Goal: Task Accomplishment & Management: Manage account settings

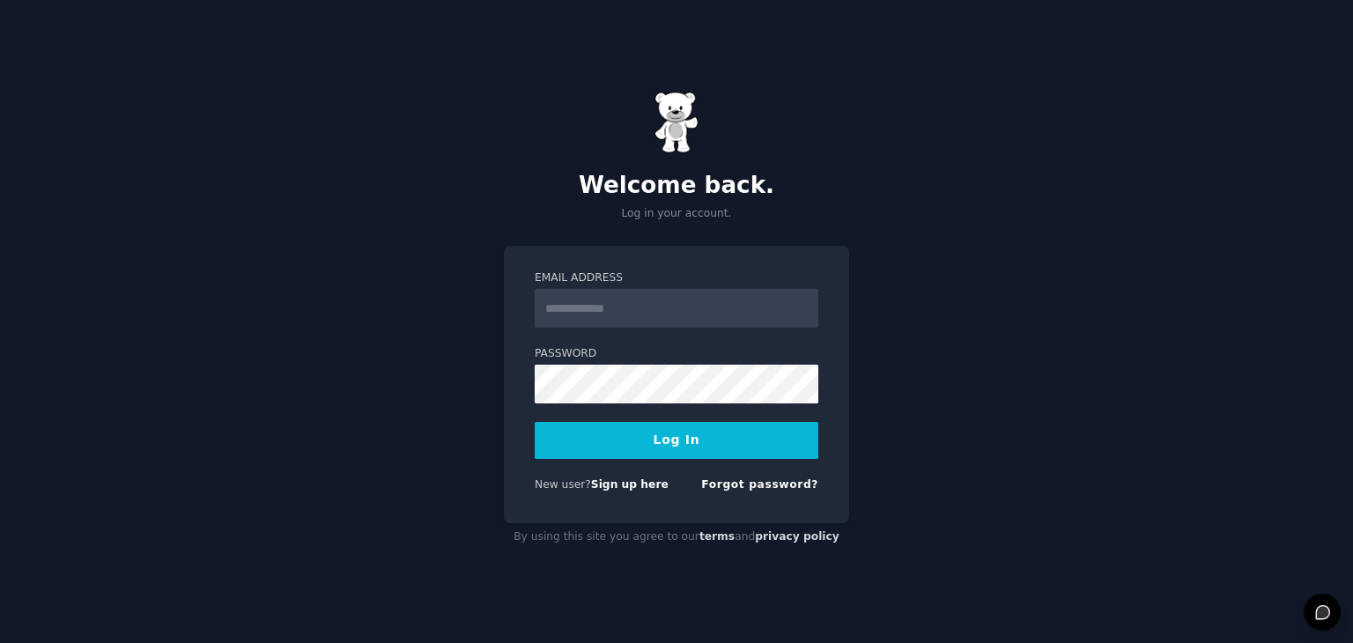
click at [641, 307] on input "Email Address" at bounding box center [677, 308] width 284 height 39
click at [634, 316] on input "******" at bounding box center [677, 308] width 284 height 39
type input "**********"
click at [743, 445] on button "Log In" at bounding box center [677, 440] width 284 height 37
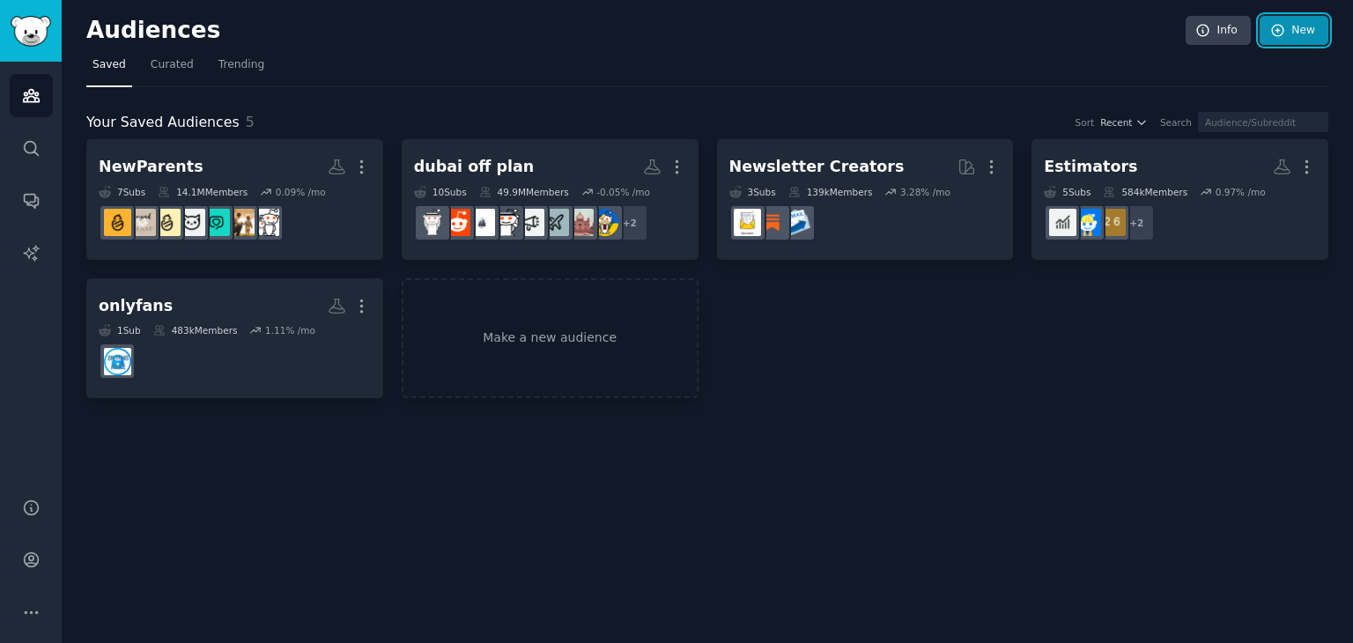
click at [1288, 43] on link "New" at bounding box center [1293, 31] width 69 height 30
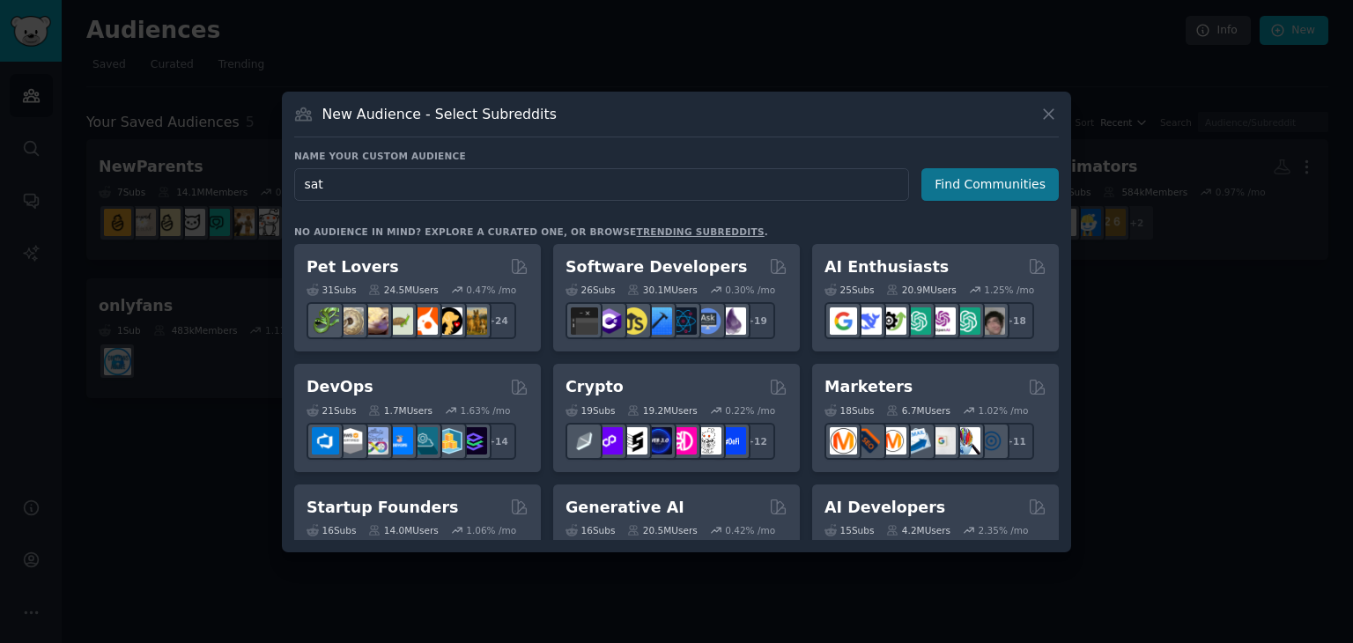
type input "sat"
click at [1021, 193] on button "Find Communities" at bounding box center [989, 184] width 137 height 33
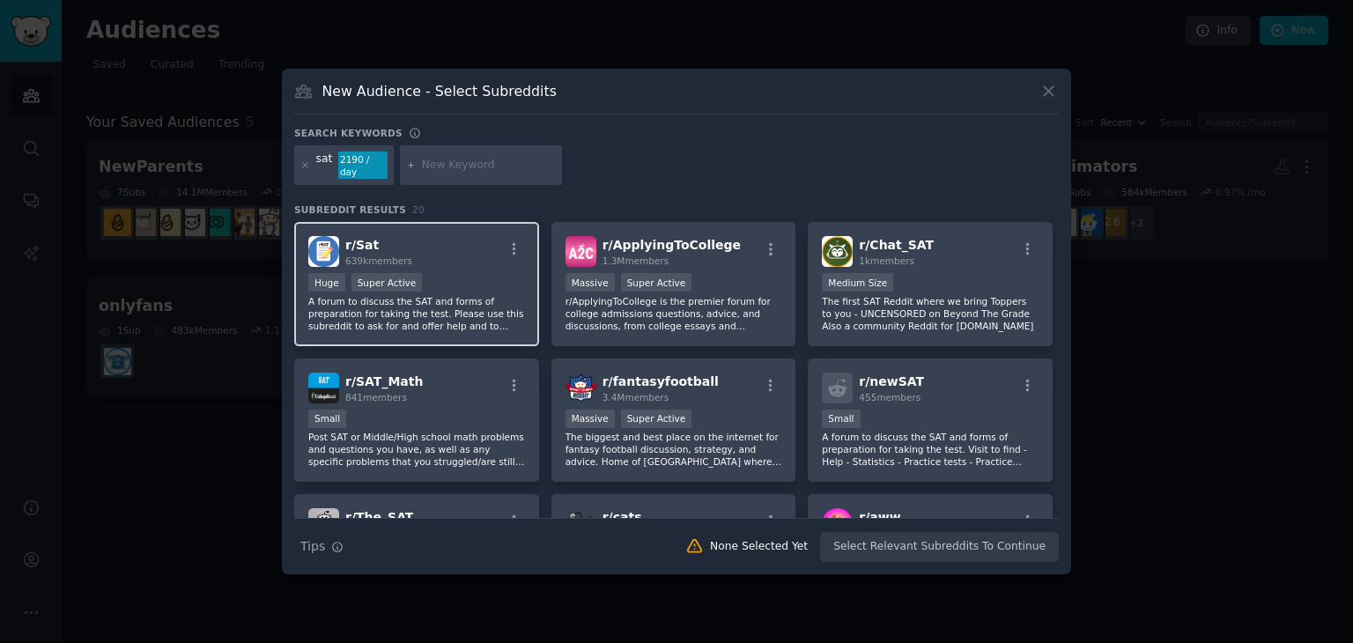
click at [461, 295] on p "A forum to discuss the SAT and forms of preparation for taking the test. Please…" at bounding box center [416, 313] width 217 height 37
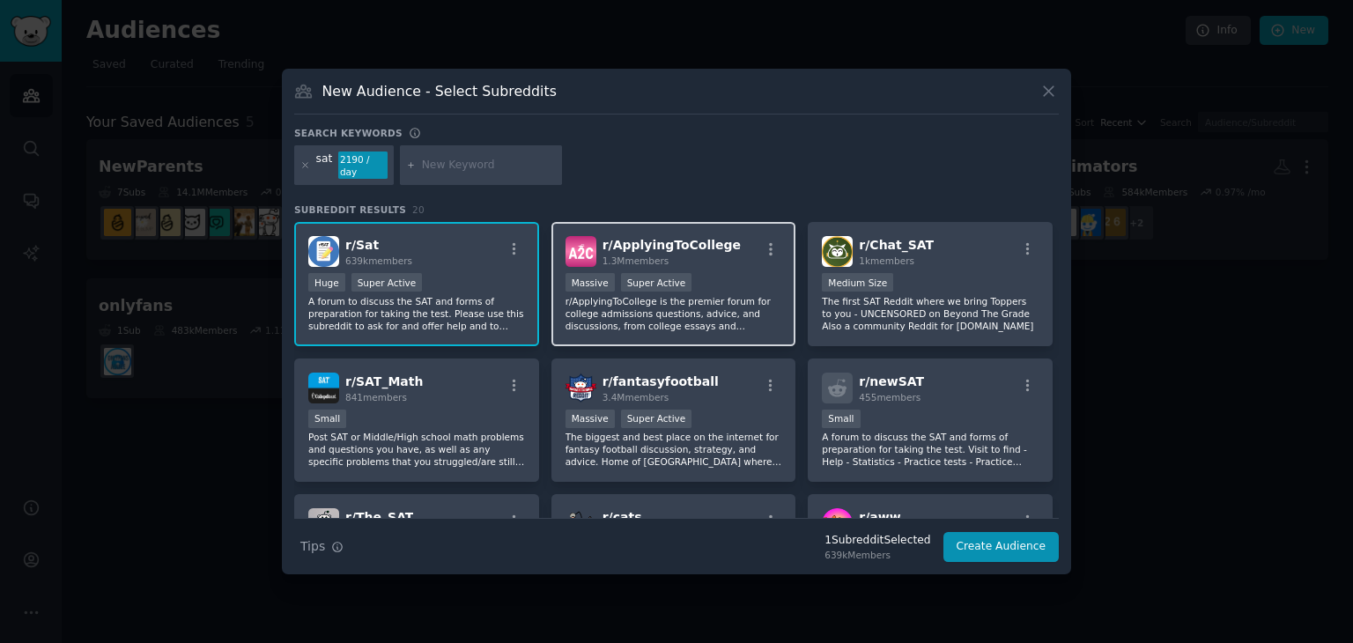
click at [692, 295] on p "r/ApplyingToCollege is the premier forum for college admissions questions, advi…" at bounding box center [673, 313] width 217 height 37
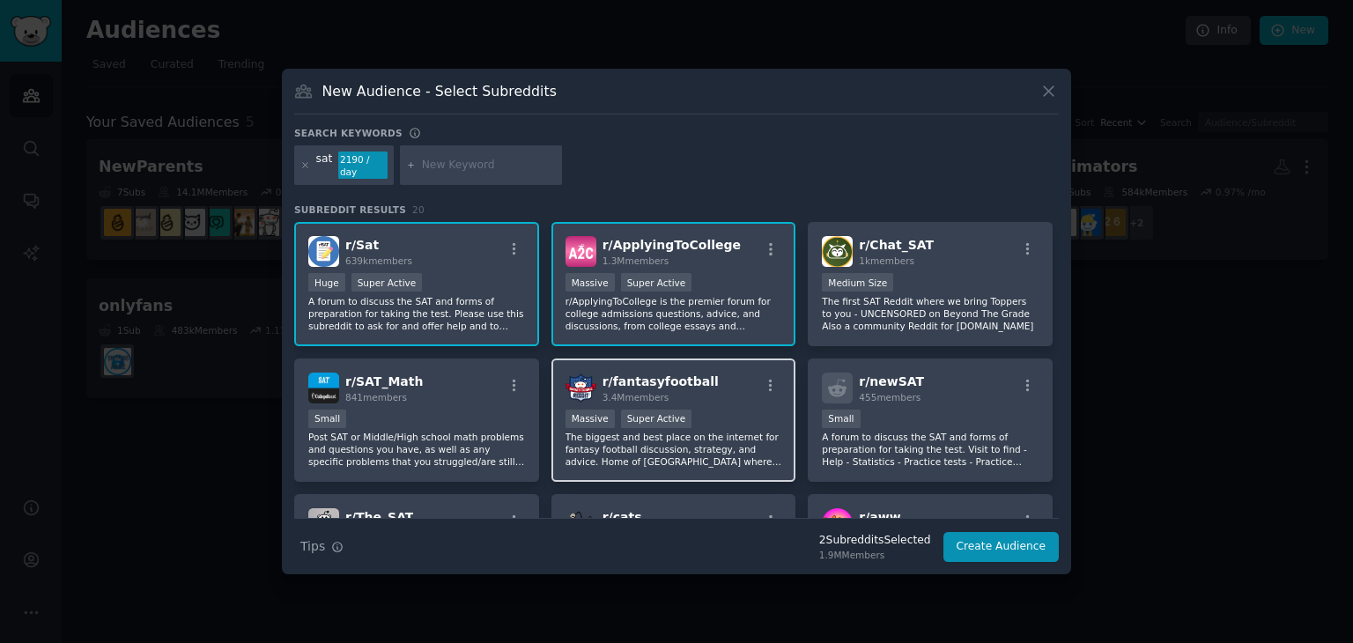
click at [686, 395] on div "3.4M members" at bounding box center [660, 397] width 116 height 12
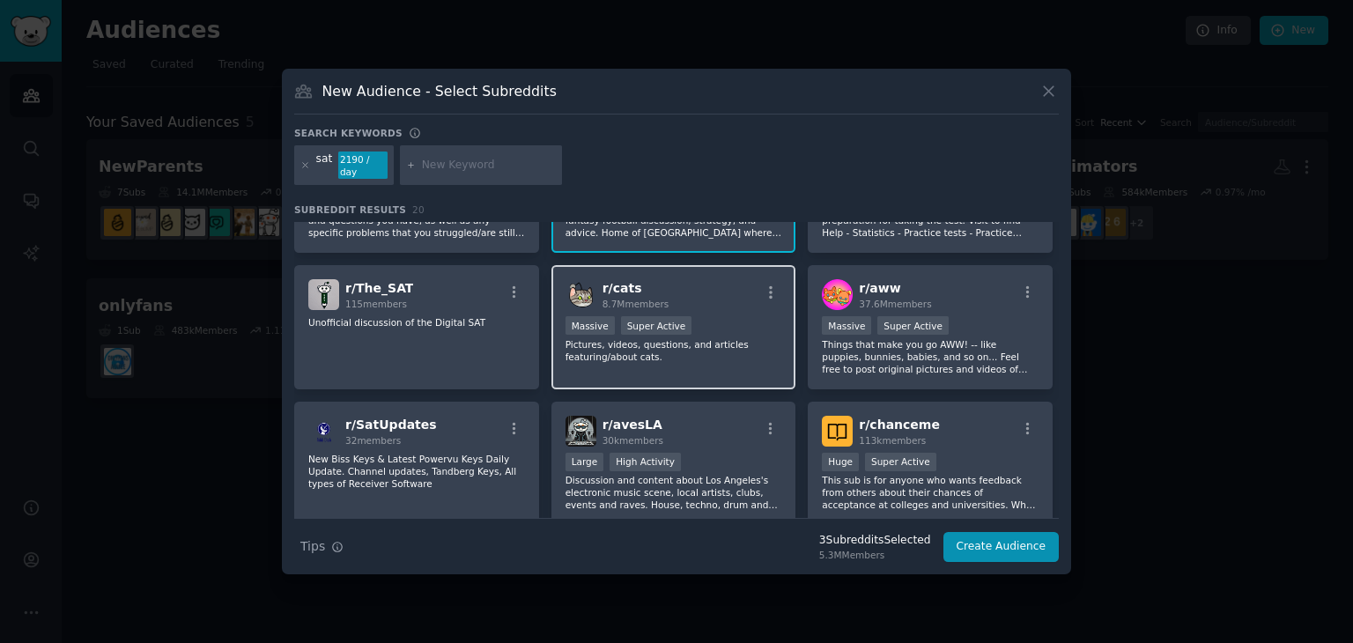
click at [704, 346] on p "Pictures, videos, questions, and articles featuring/about cats." at bounding box center [673, 350] width 217 height 25
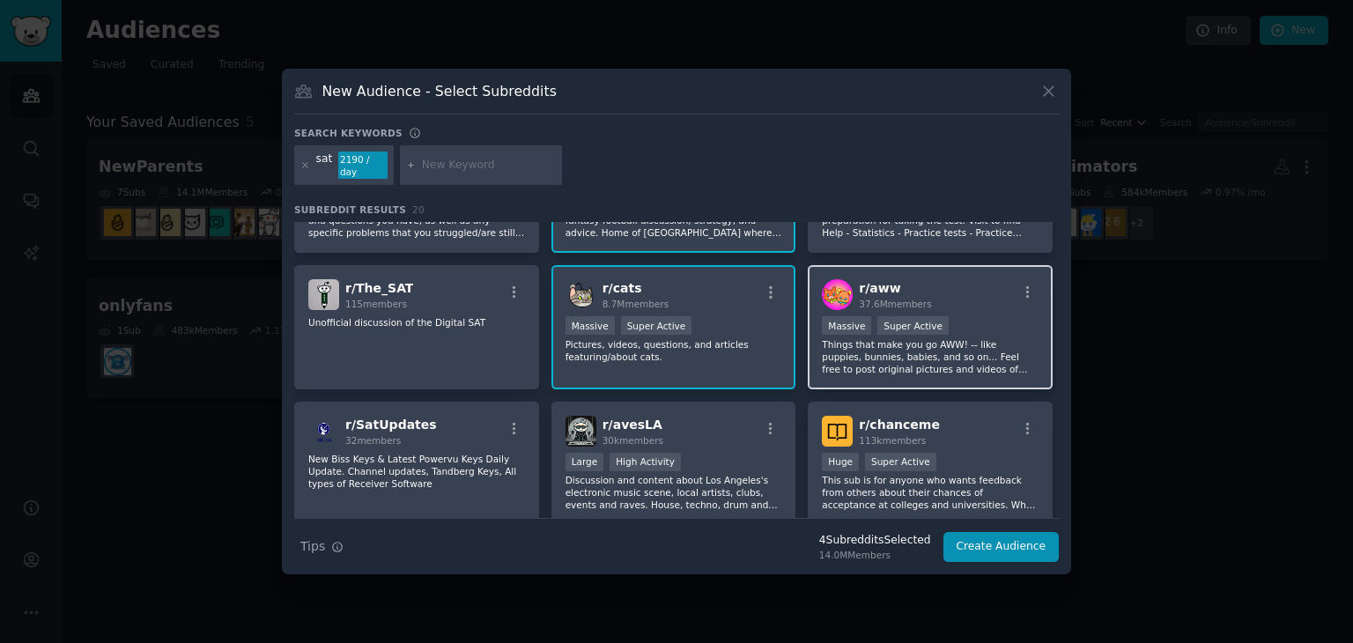
click at [854, 338] on p "Things that make you go AWW! -- like puppies, bunnies, babies, and so on... Fee…" at bounding box center [930, 356] width 217 height 37
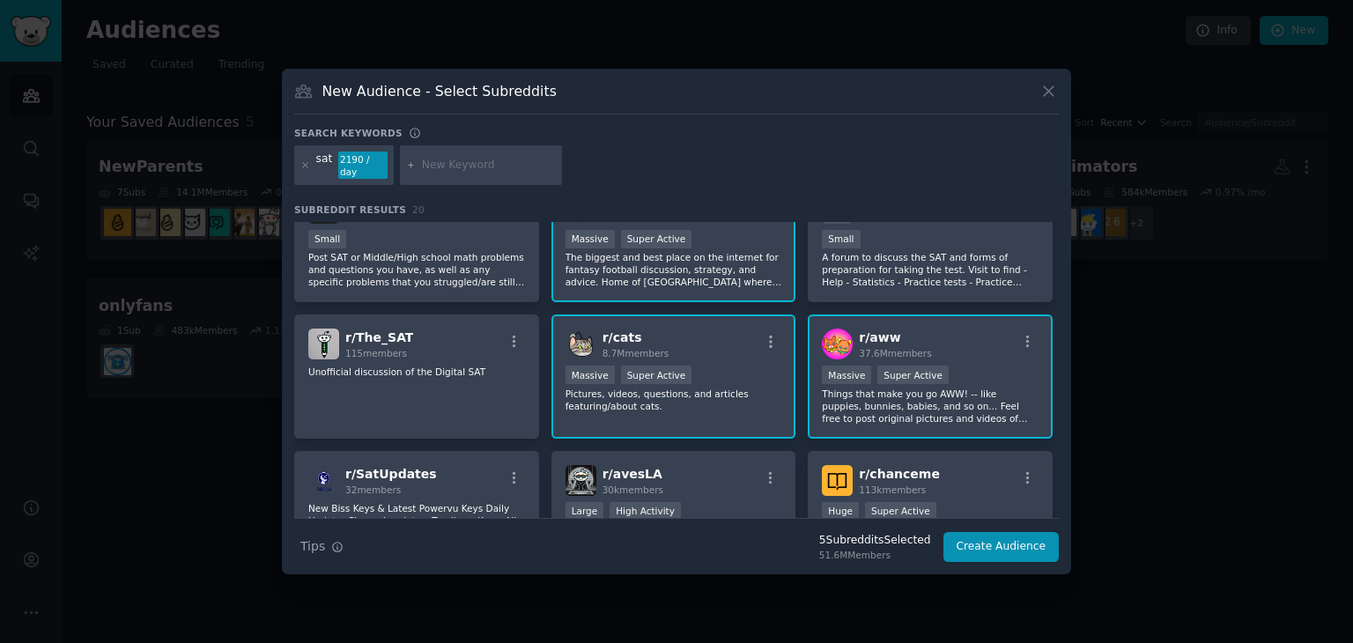
scroll to position [181, 0]
click at [709, 386] on p "Pictures, videos, questions, and articles featuring/about cats." at bounding box center [673, 398] width 217 height 25
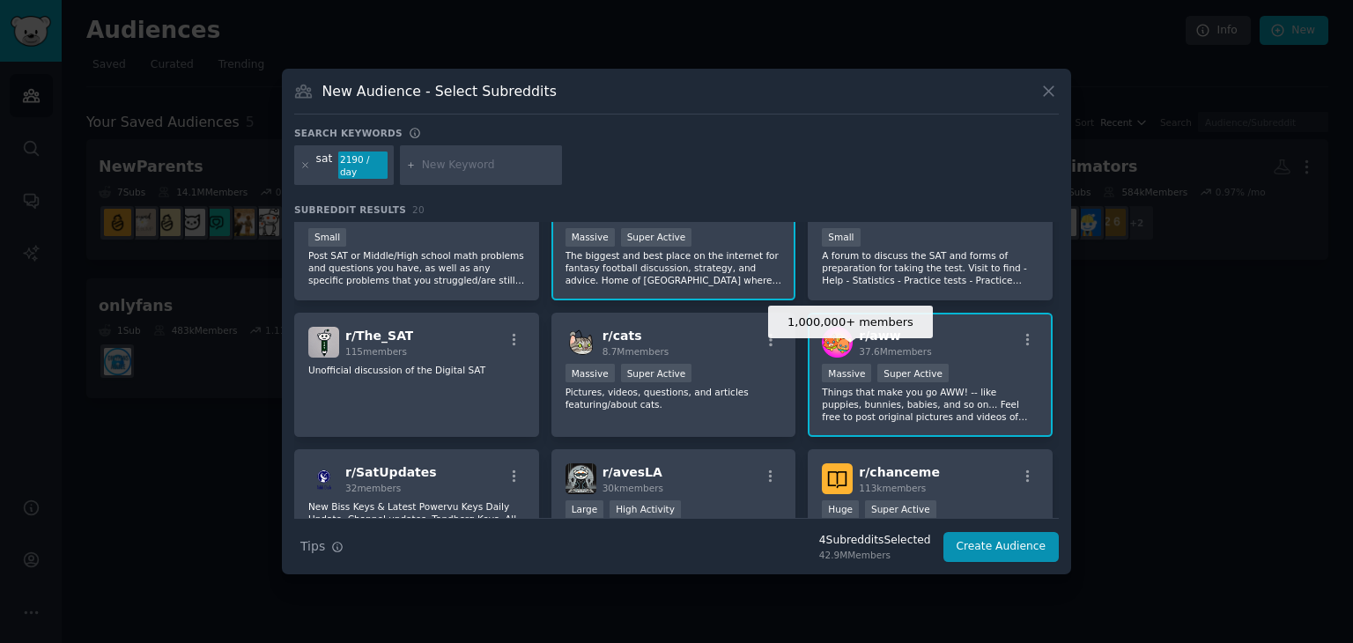
click at [862, 371] on div "Massive" at bounding box center [846, 373] width 49 height 18
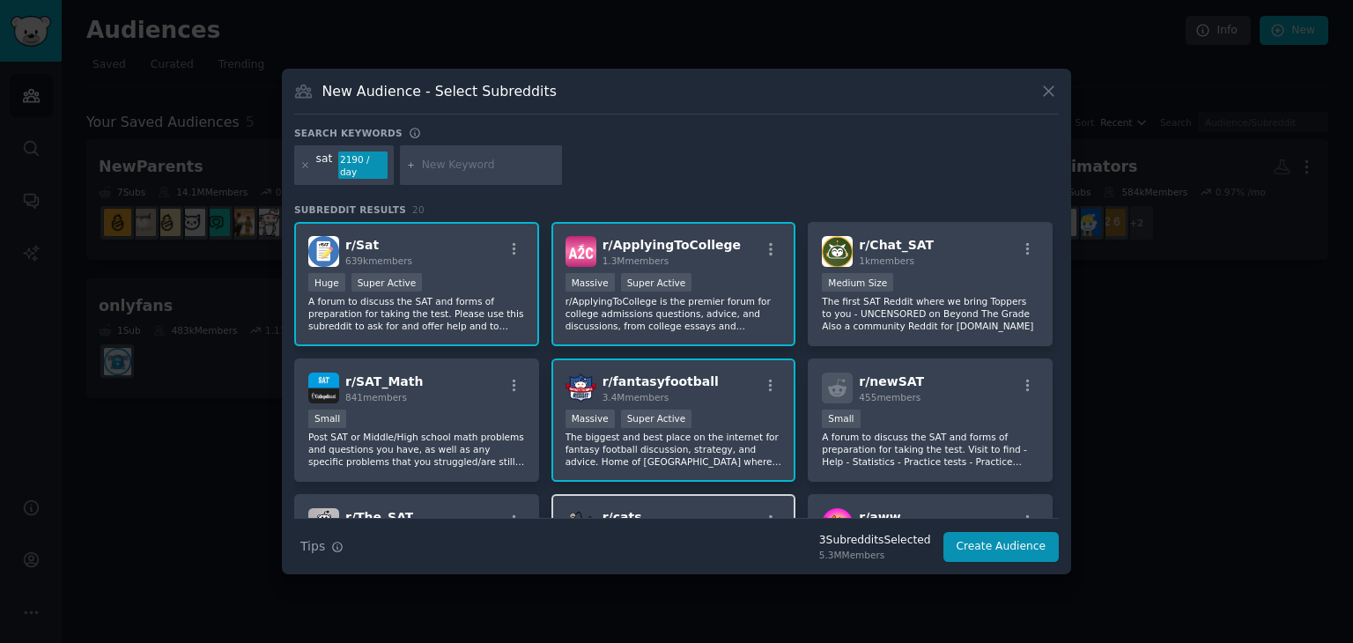
scroll to position [2, 0]
click at [731, 429] on p "The biggest and best place on the internet for fantasy football discussion, str…" at bounding box center [673, 447] width 217 height 37
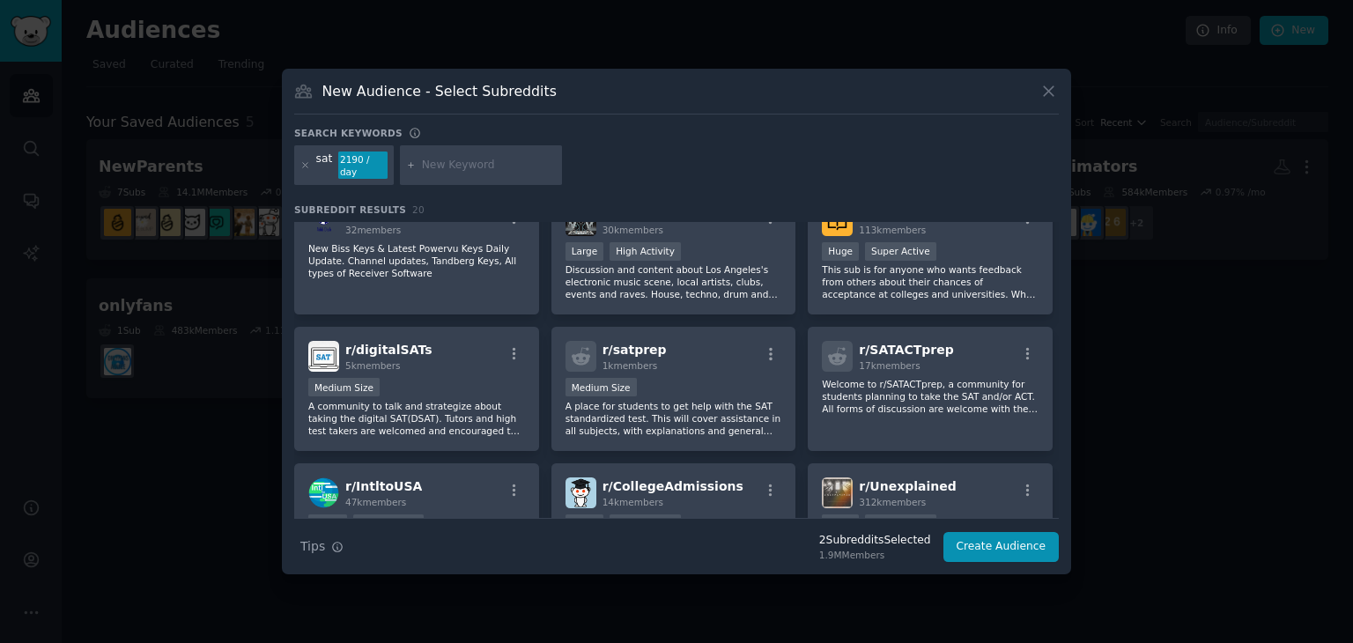
scroll to position [461, 0]
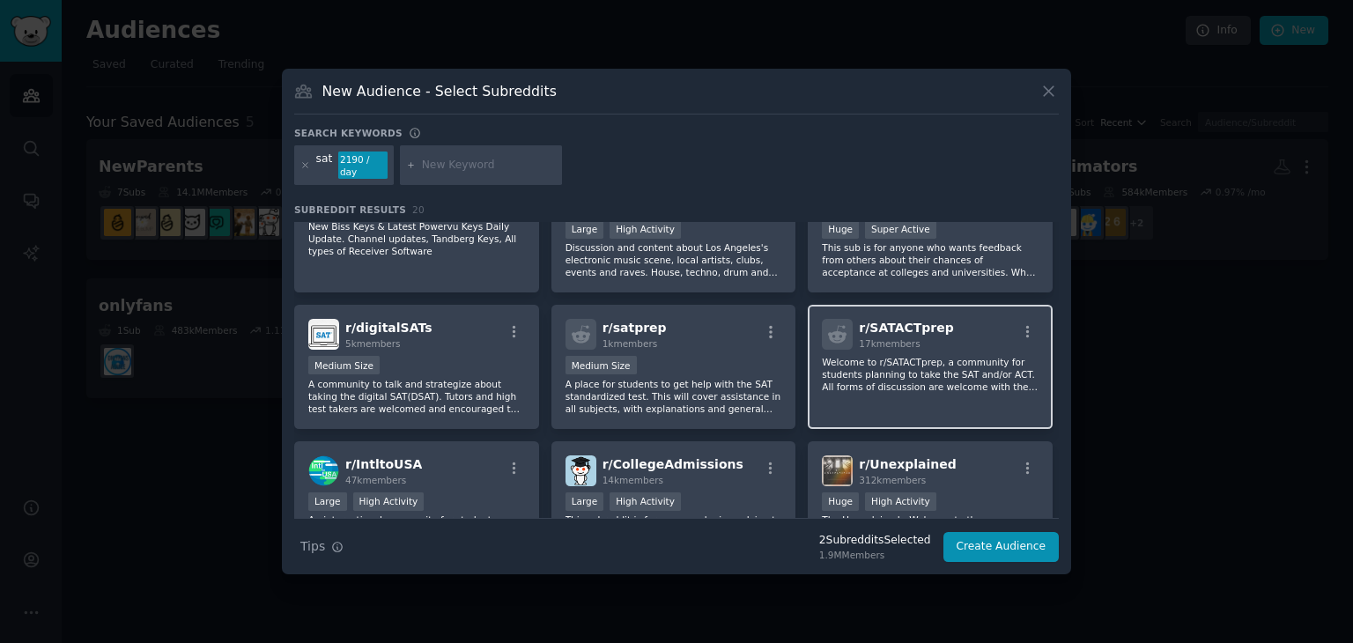
click at [884, 364] on p "Welcome to r/SATACTprep, a community for students planning to take the SAT and/…" at bounding box center [930, 374] width 217 height 37
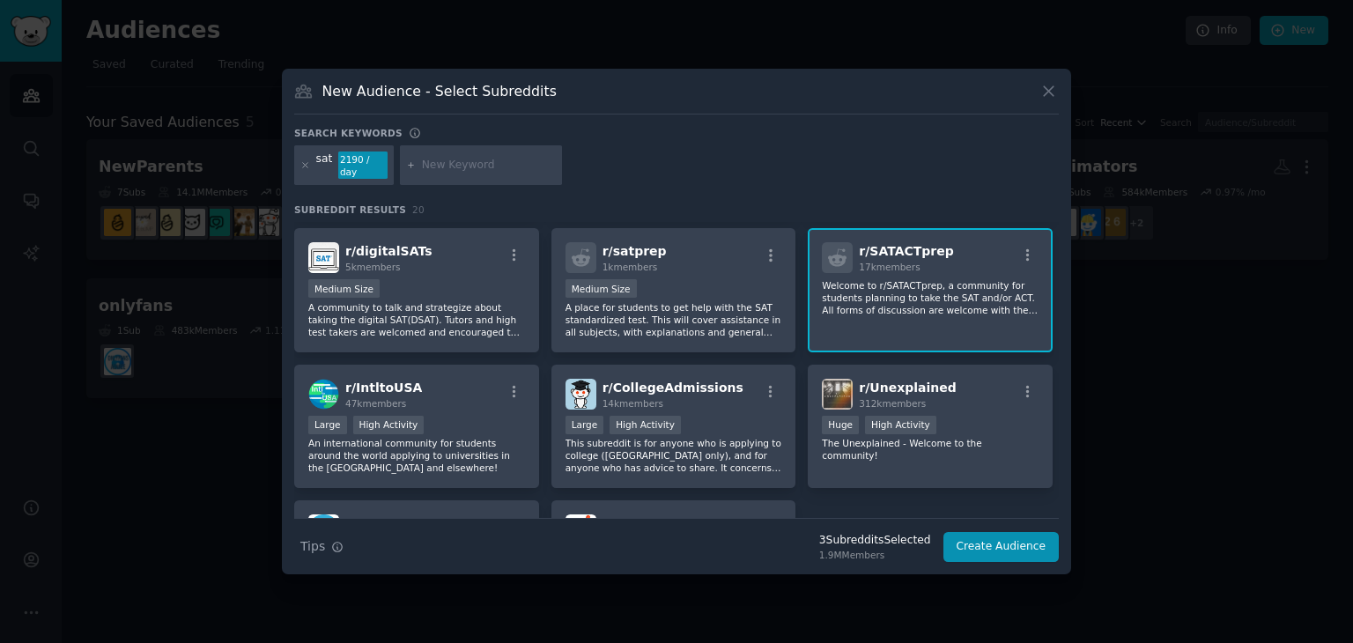
scroll to position [560, 0]
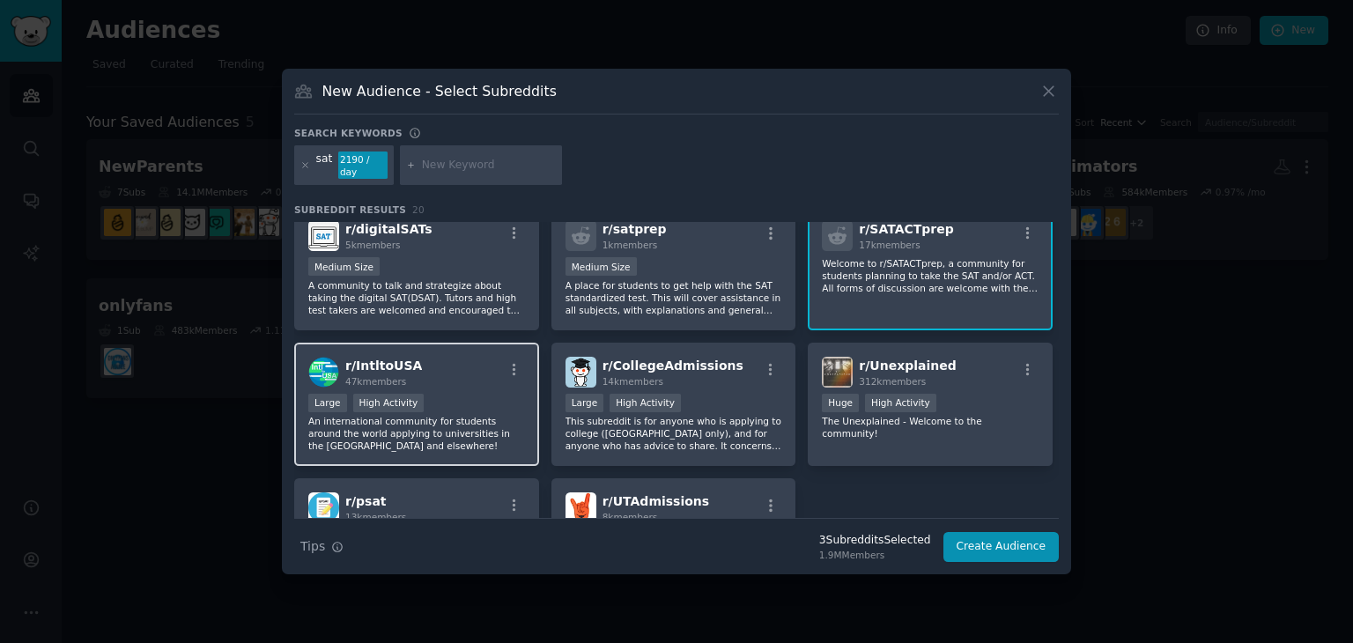
click at [367, 376] on span "47k members" at bounding box center [375, 381] width 61 height 11
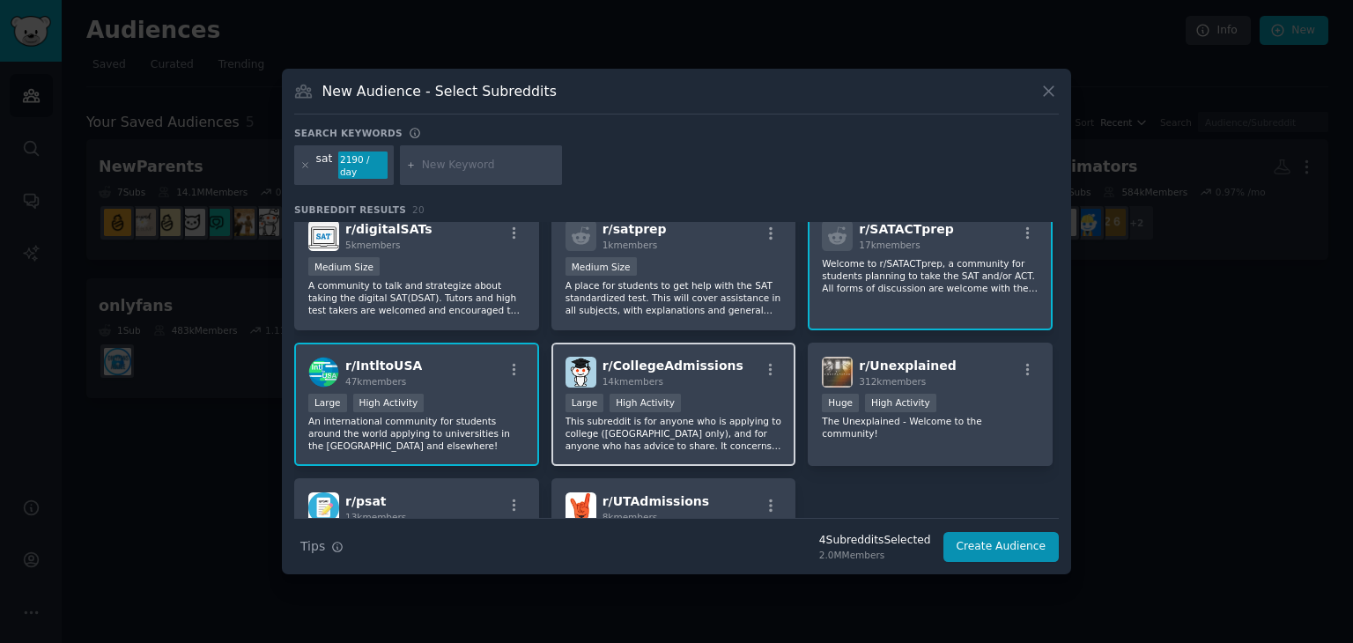
click at [667, 381] on div "r/ CollegeAdmissions 14k members >= 80th percentile for submissions / day Large…" at bounding box center [673, 405] width 245 height 124
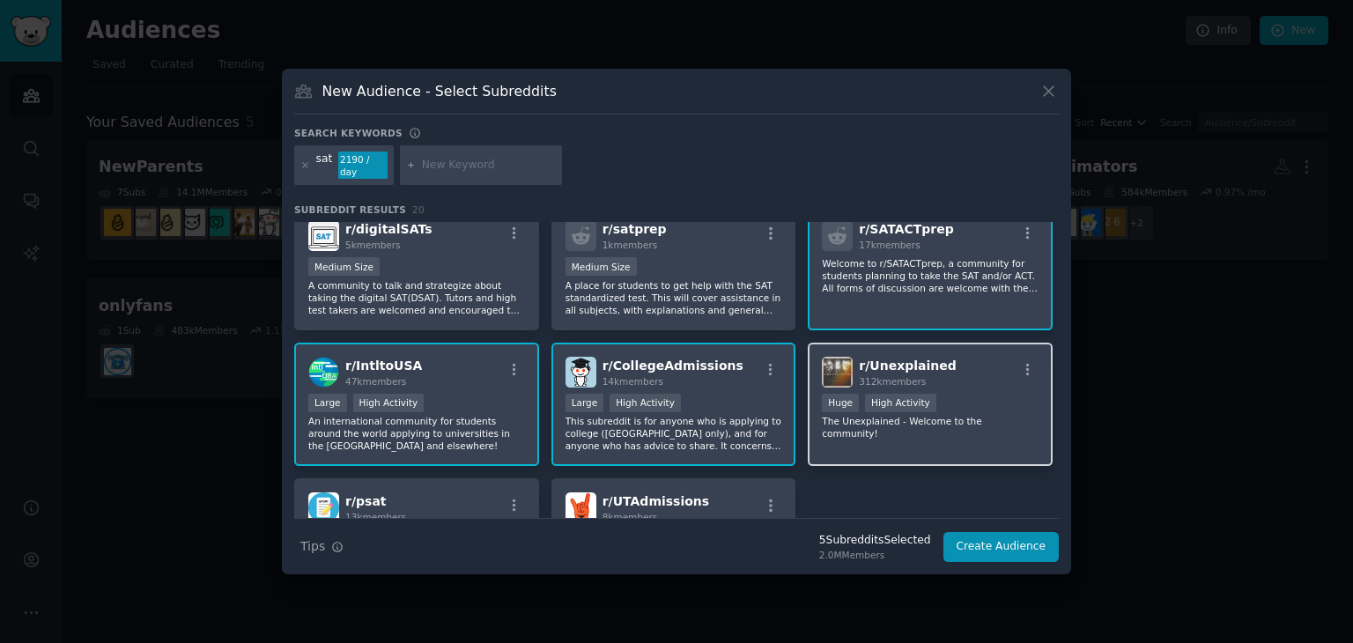
click at [930, 394] on div ">= 80th percentile for submissions / day Huge High Activity" at bounding box center [930, 405] width 217 height 22
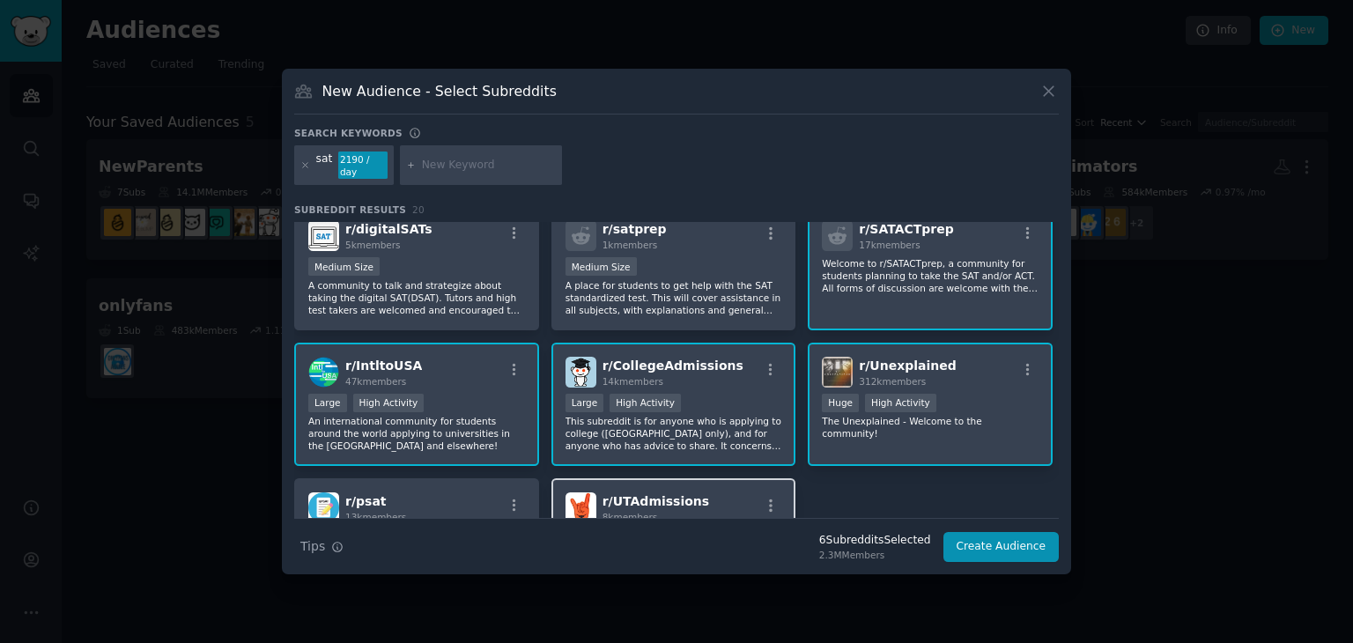
scroll to position [701, 0]
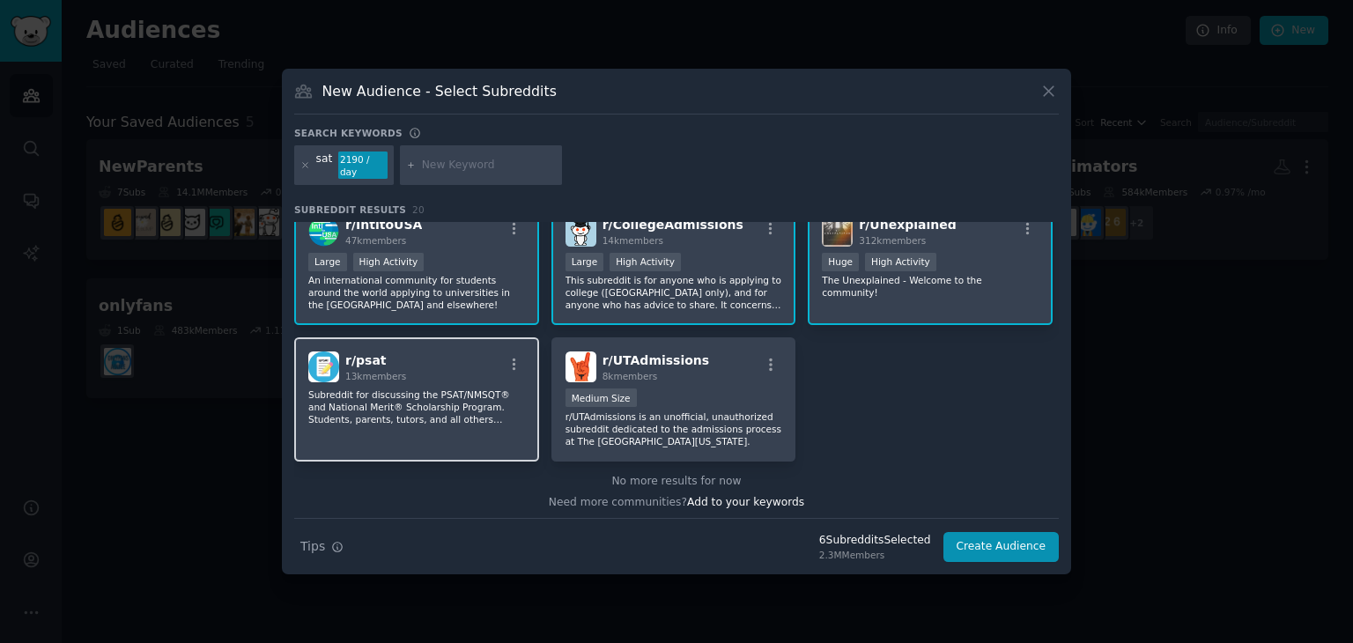
click at [359, 392] on p "Subreddit for discussing the PSAT/NMSQT® and National Merit® Scholarship Progra…" at bounding box center [416, 406] width 217 height 37
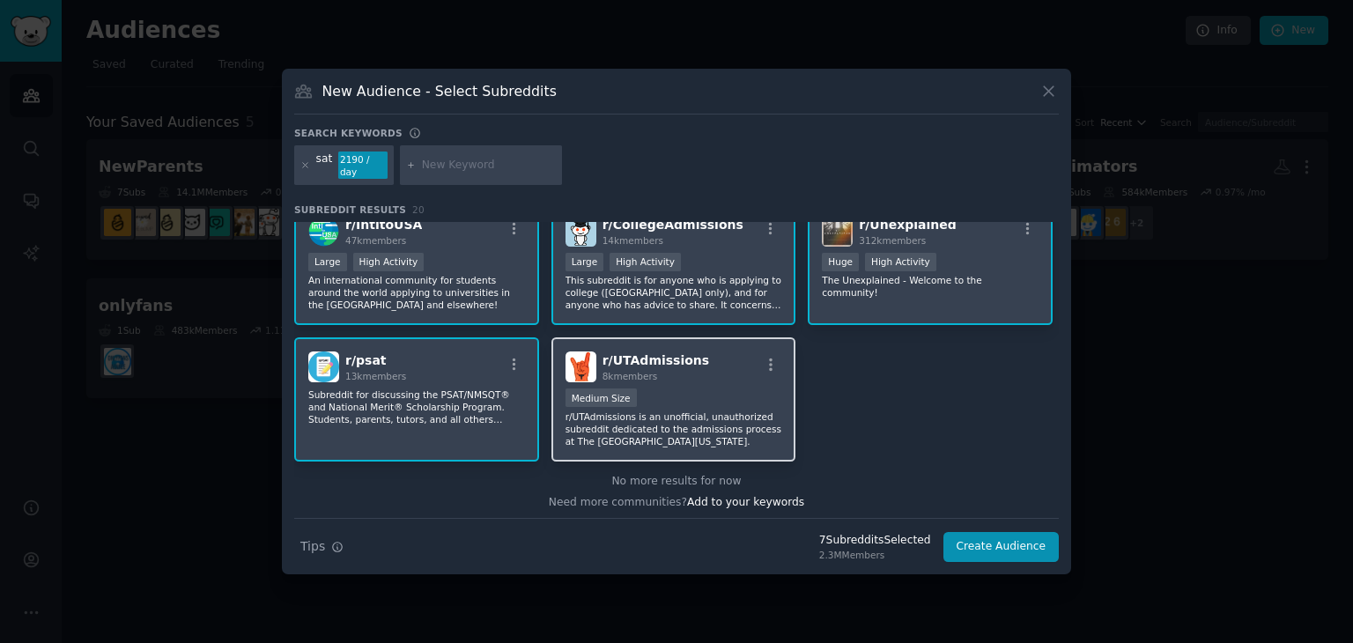
click at [669, 388] on div "1000 - 10,000 members Medium Size" at bounding box center [673, 399] width 217 height 22
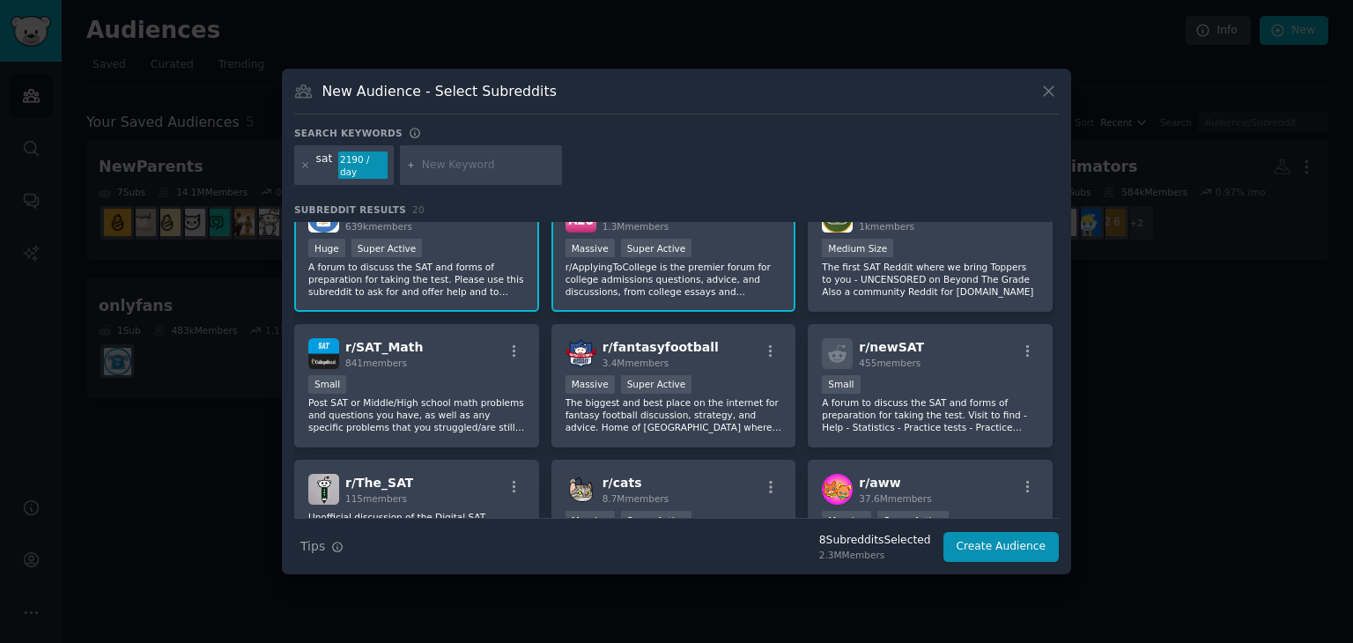
scroll to position [0, 0]
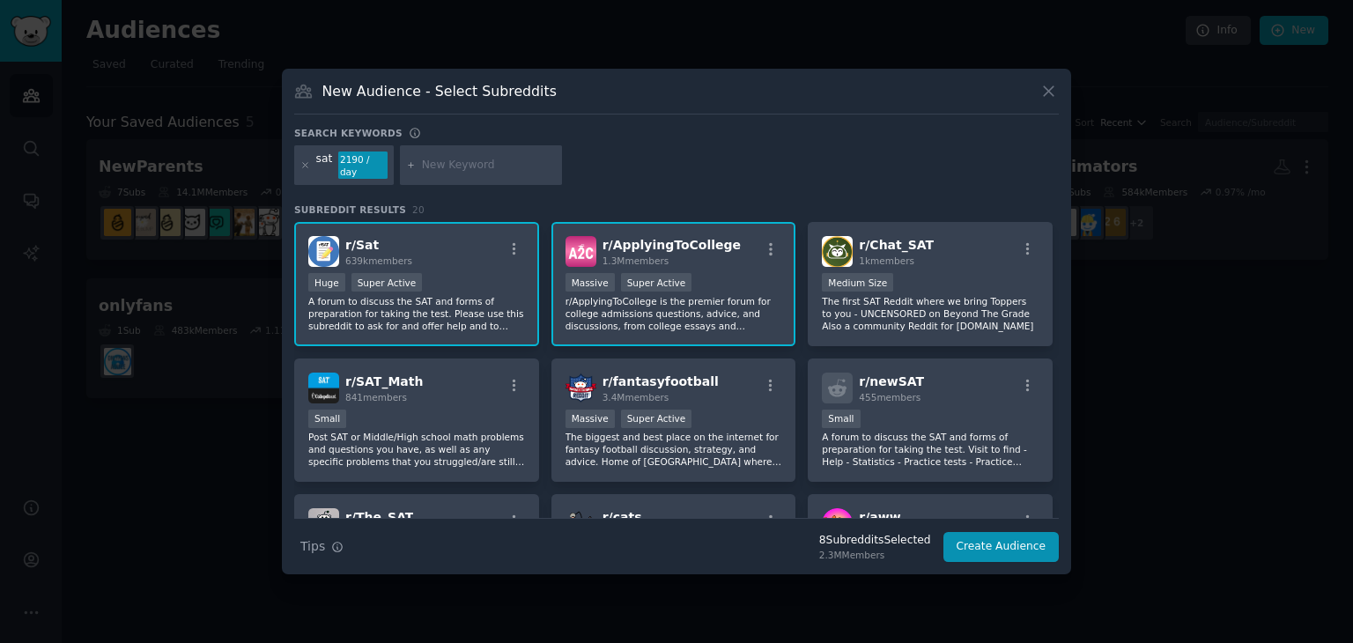
click at [465, 153] on div at bounding box center [481, 165] width 162 height 41
click at [461, 162] on input "text" at bounding box center [489, 166] width 134 height 16
type input "college board"
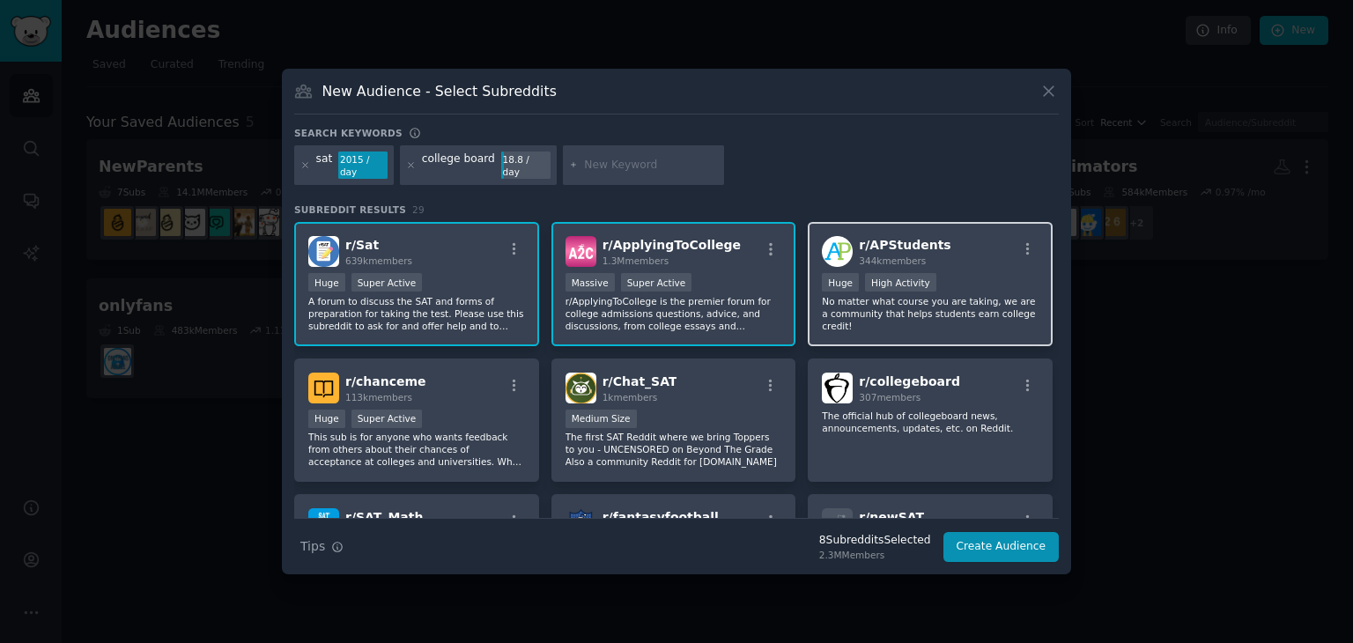
click at [900, 295] on p "No matter what course you are taking, we are a community that helps students ea…" at bounding box center [930, 313] width 217 height 37
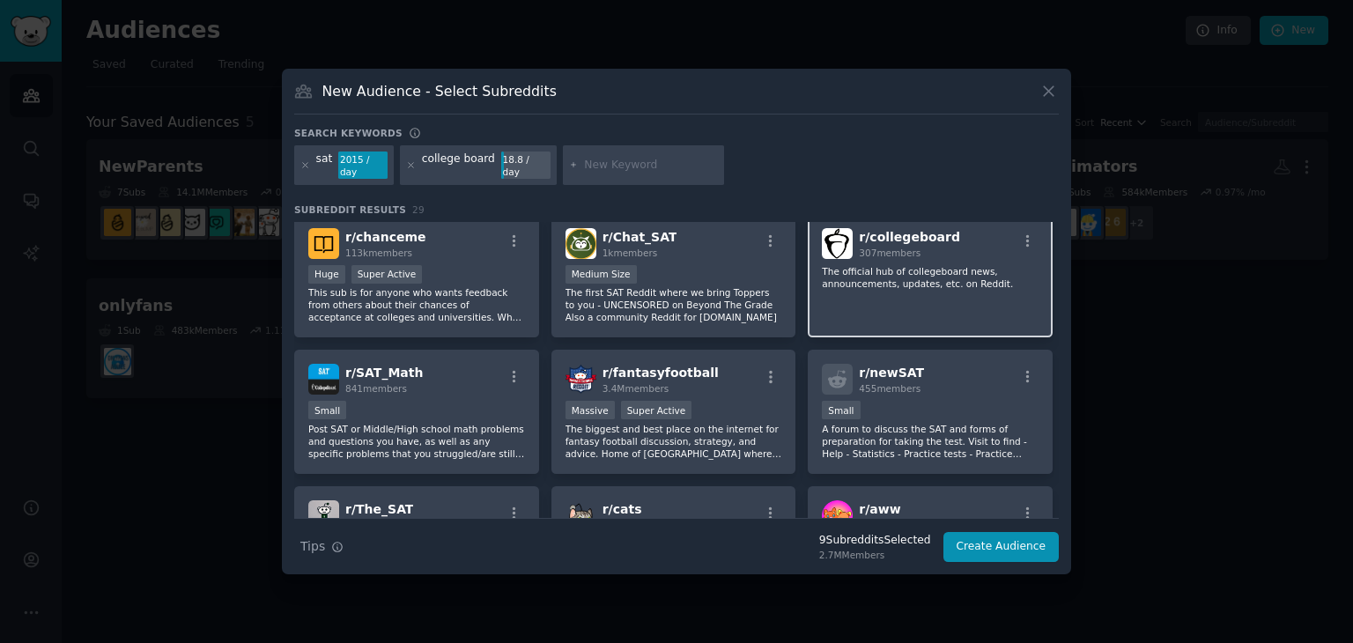
scroll to position [147, 0]
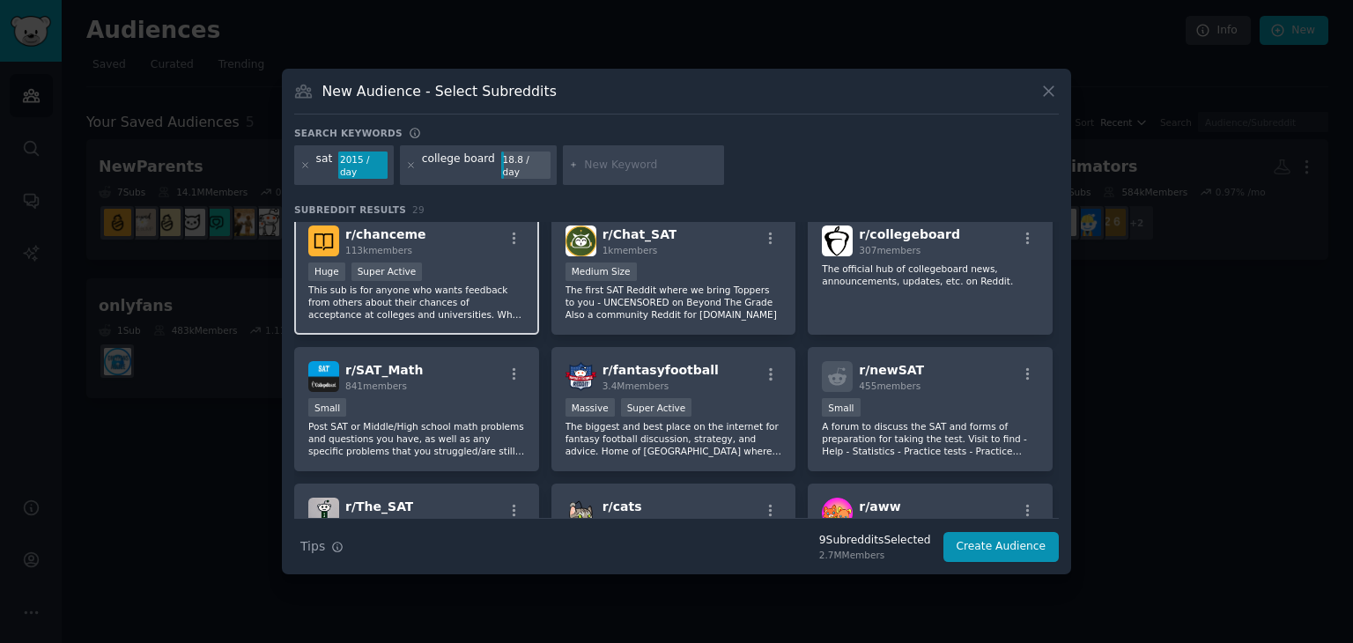
click at [468, 262] on div ">= 95th percentile for submissions / day Huge Super Active" at bounding box center [416, 273] width 217 height 22
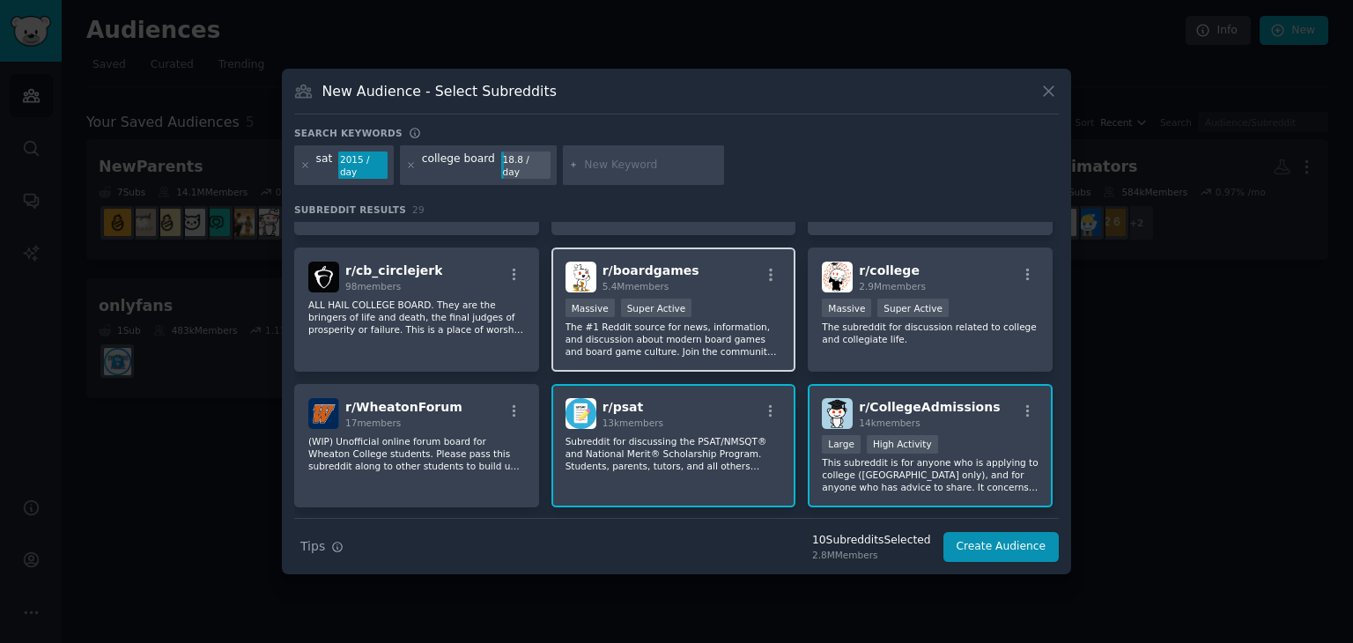
scroll to position [630, 0]
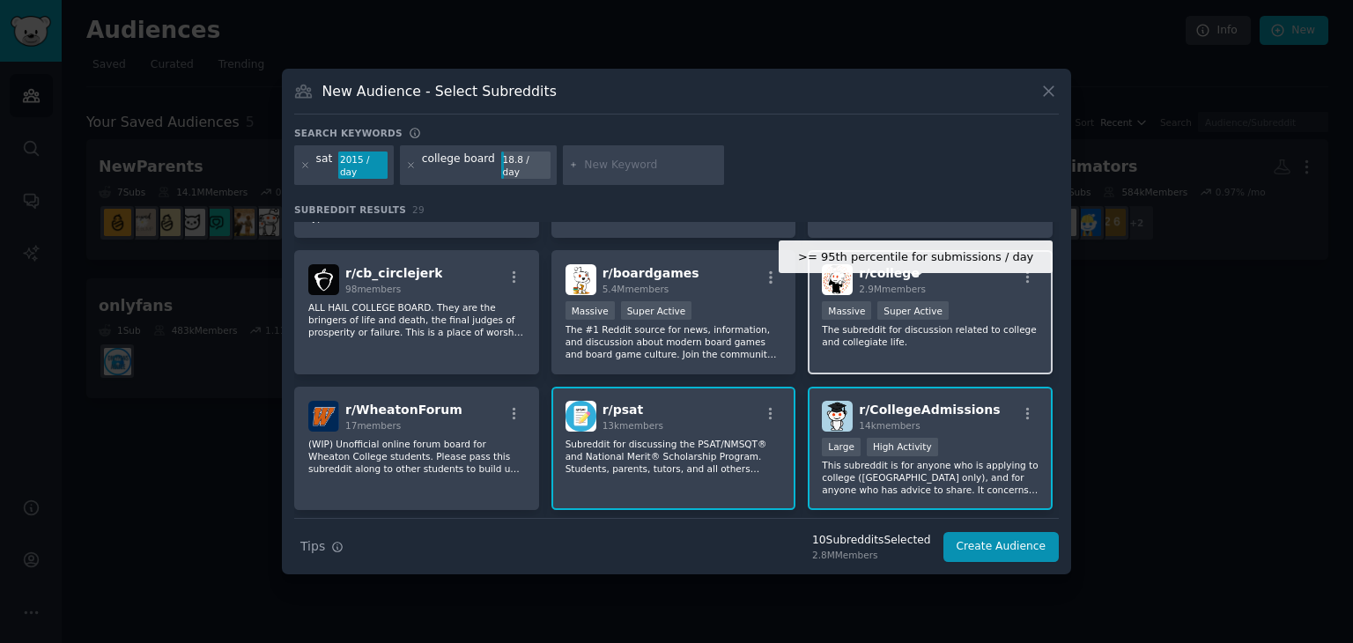
click at [877, 306] on div "Super Active" at bounding box center [912, 310] width 71 height 18
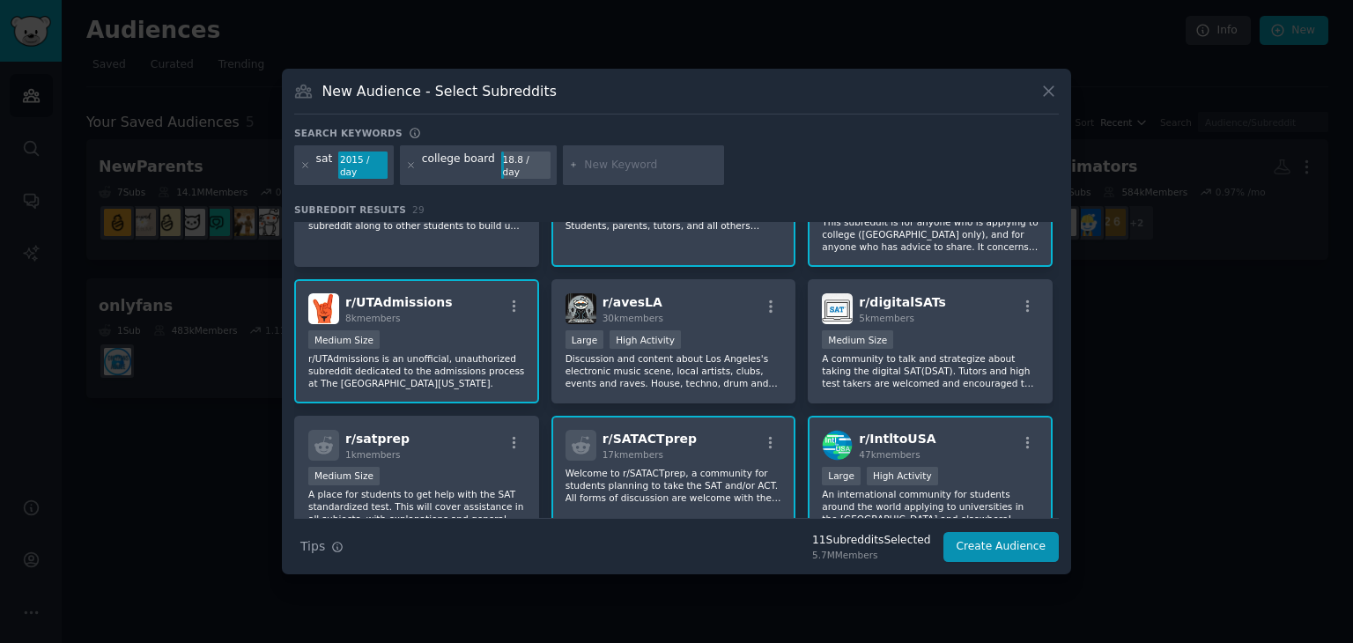
scroll to position [874, 0]
click at [928, 306] on div "r/ digitalSATs 5k members" at bounding box center [930, 308] width 217 height 31
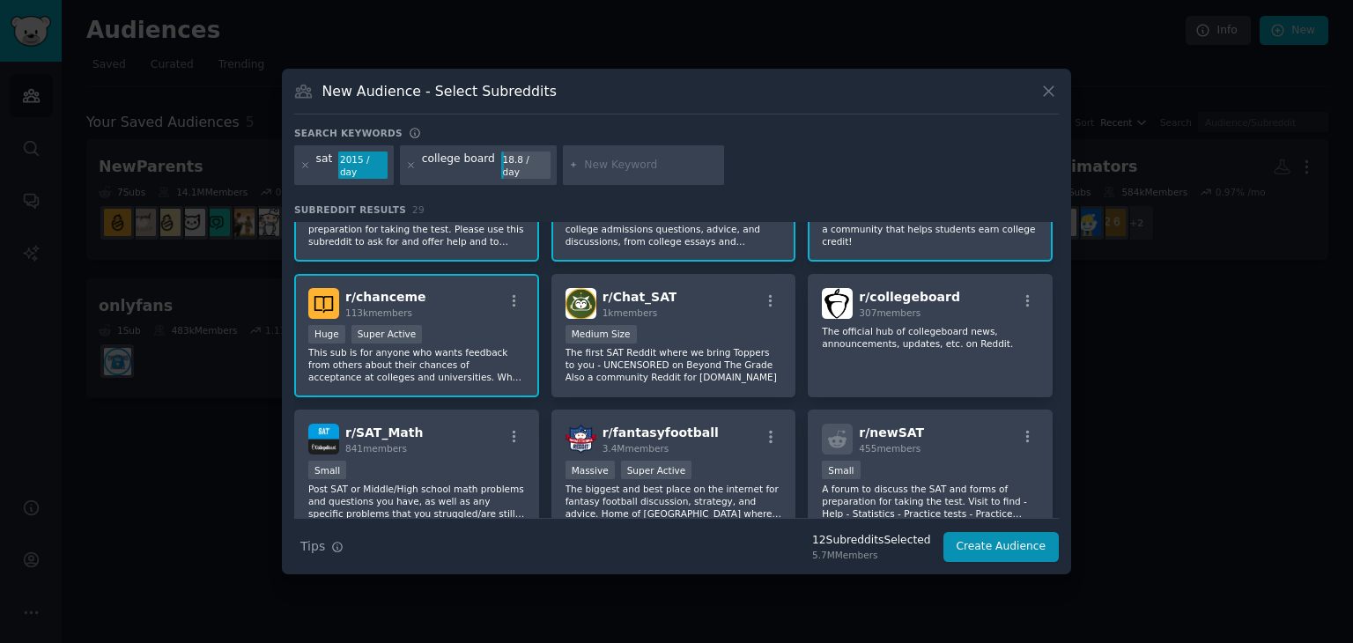
scroll to position [0, 0]
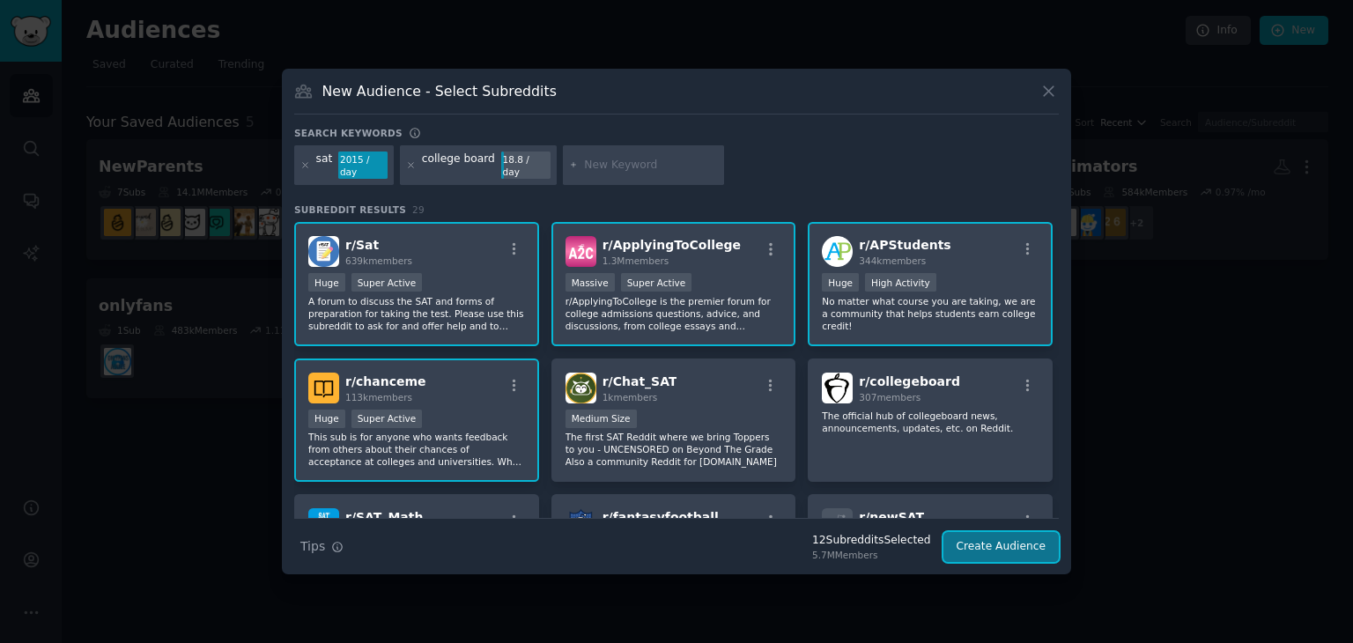
click at [1016, 549] on button "Create Audience" at bounding box center [1001, 547] width 116 height 30
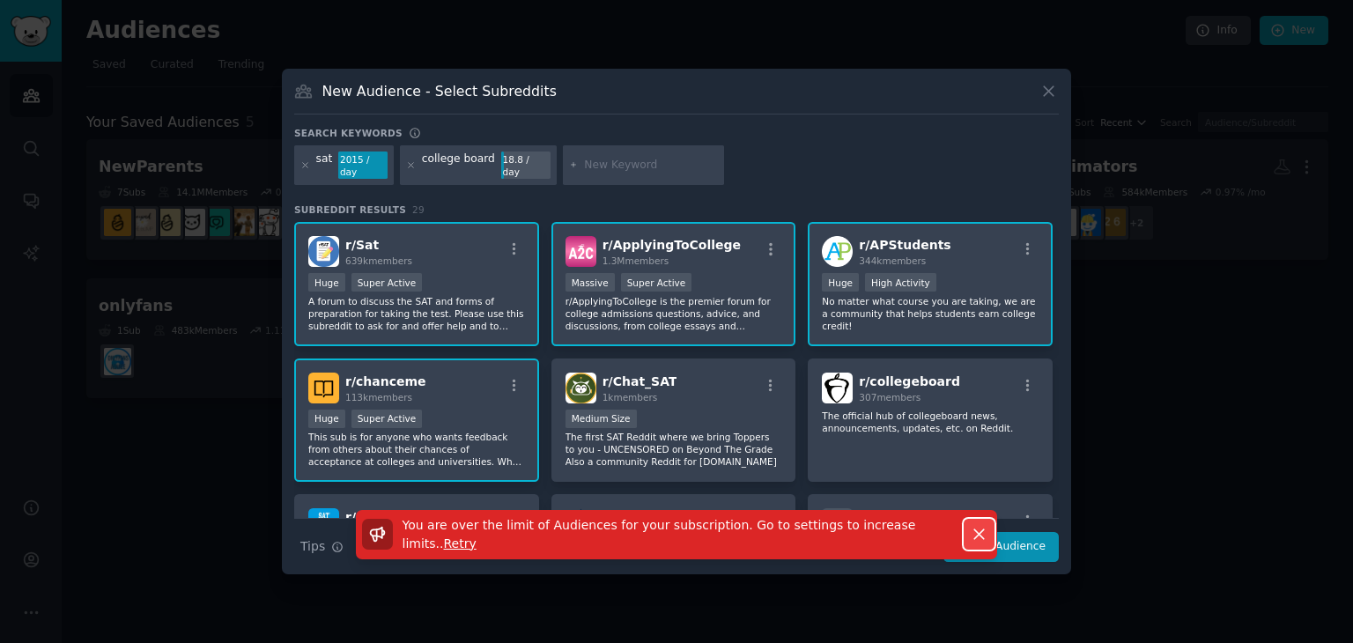
click at [975, 531] on icon "button" at bounding box center [979, 534] width 18 height 18
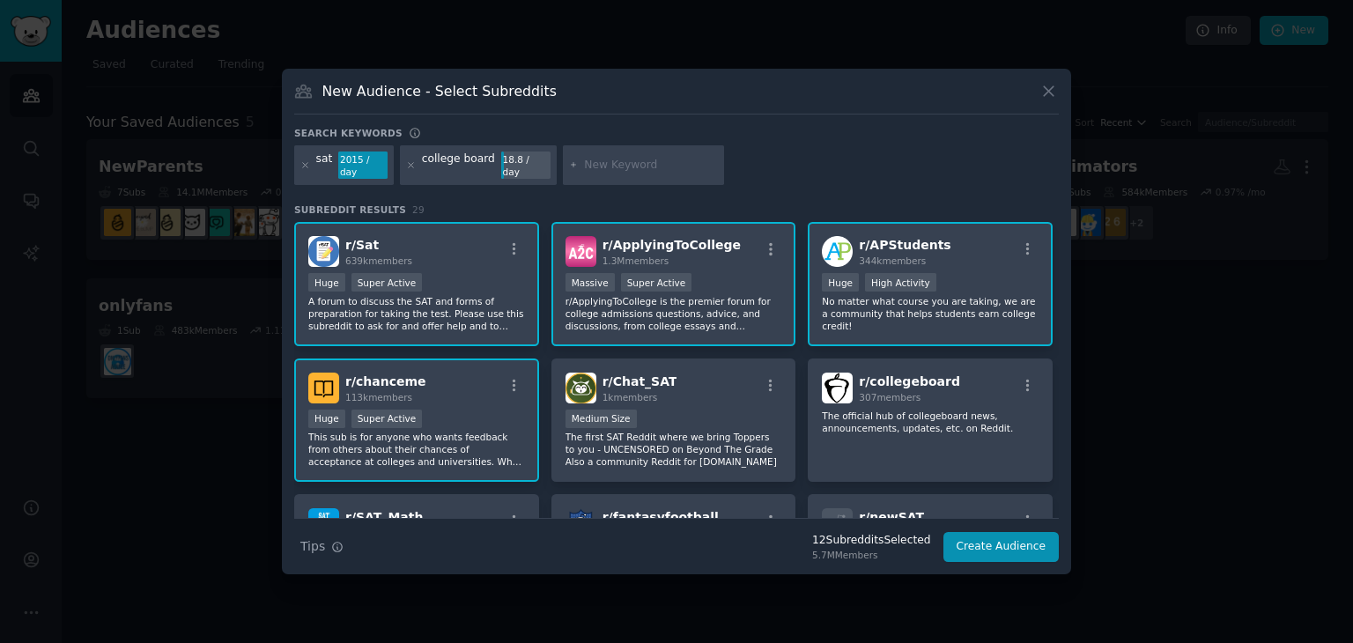
click at [464, 273] on div ">= 95th percentile for submissions / day Huge Super Active" at bounding box center [416, 284] width 217 height 22
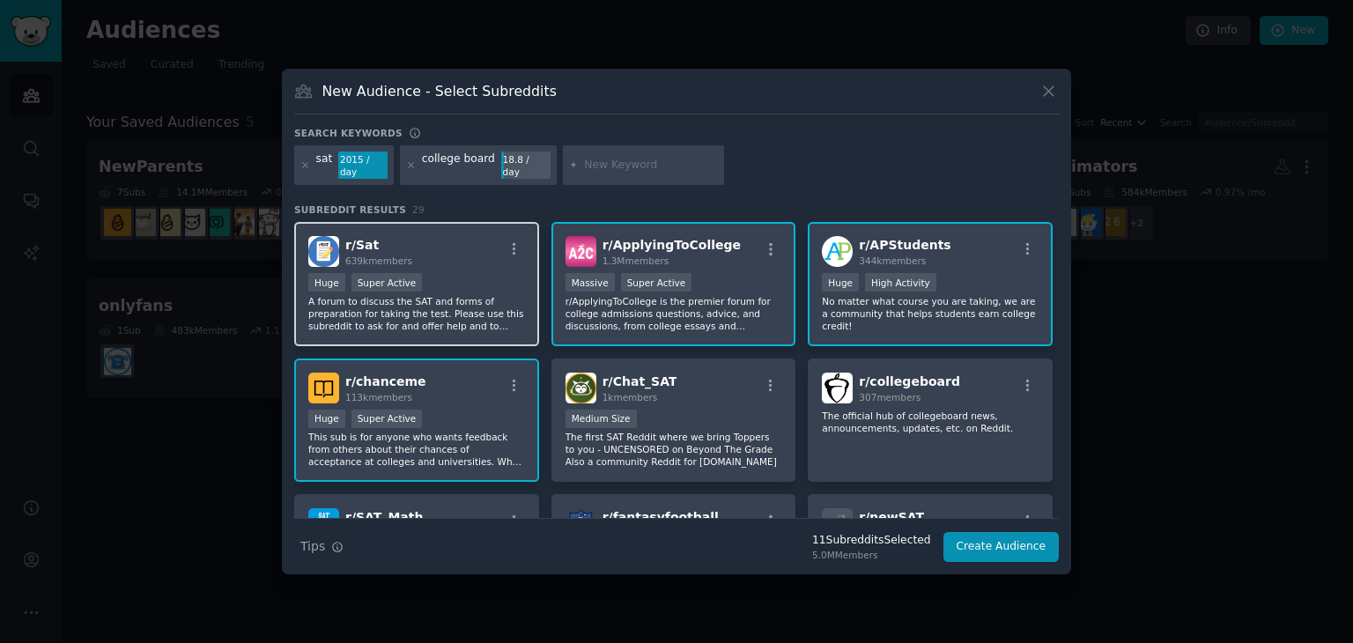
click at [464, 273] on div ">= 95th percentile for submissions / day Huge Super Active" at bounding box center [416, 284] width 217 height 22
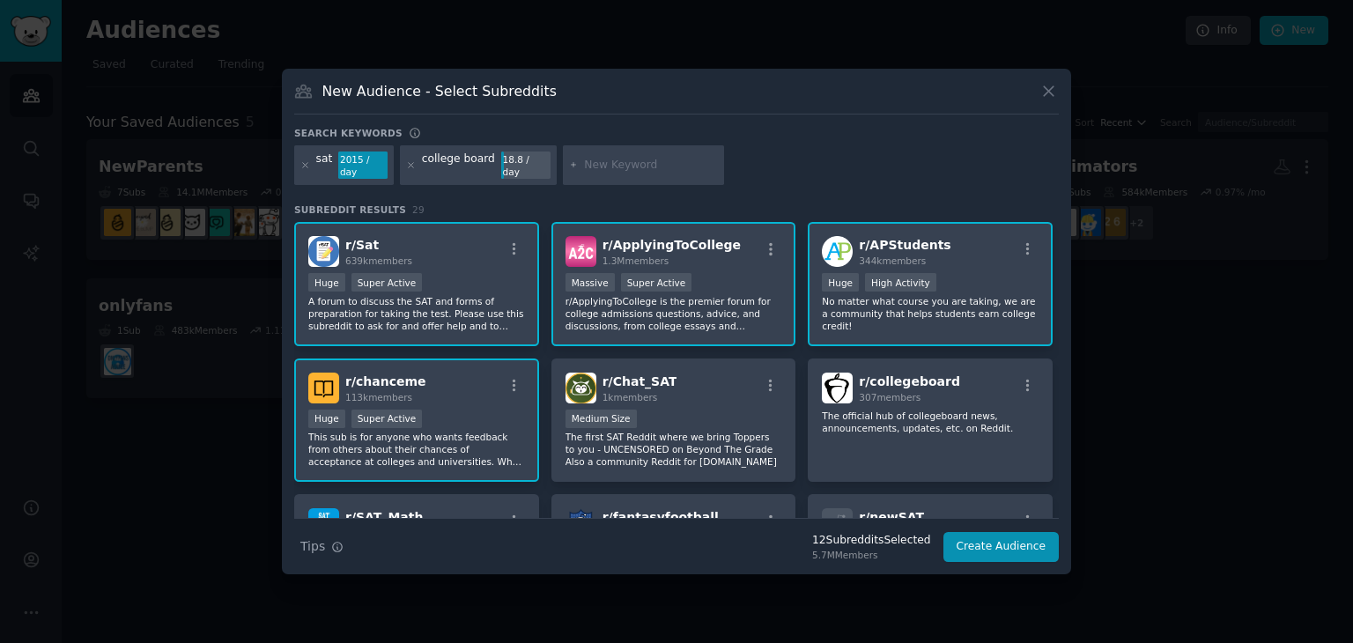
click at [471, 409] on div ">= 95th percentile for submissions / day Huge Super Active" at bounding box center [416, 420] width 217 height 22
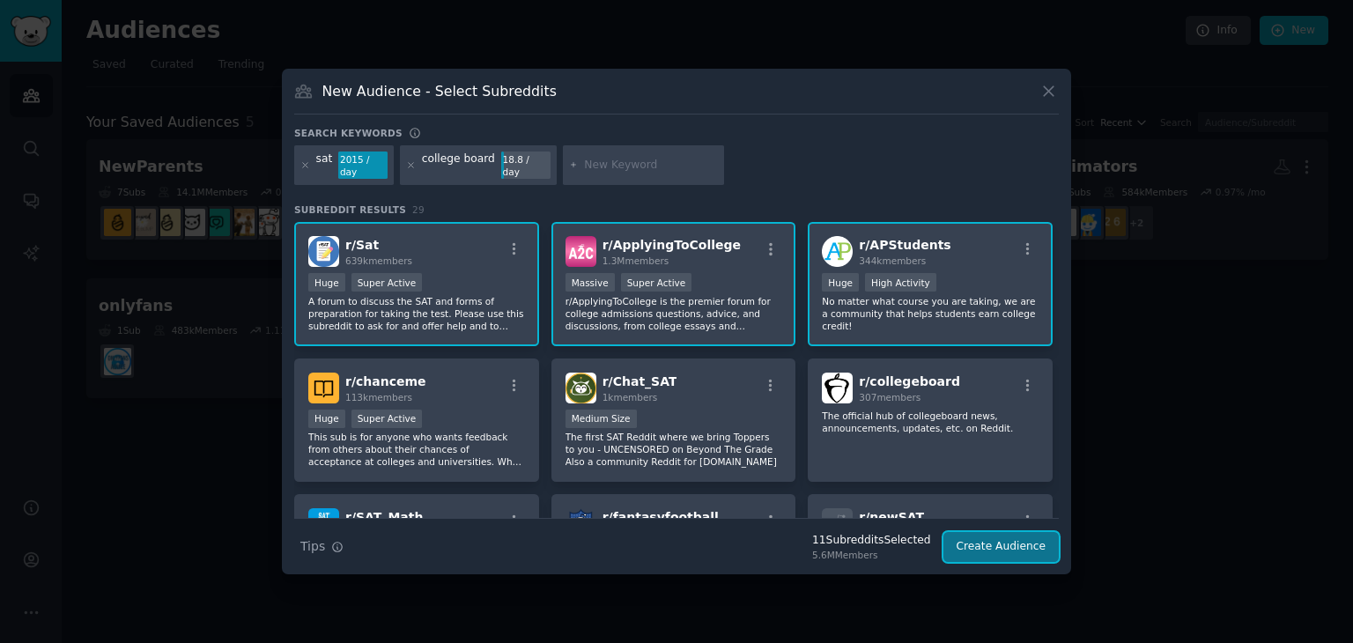
click at [1028, 549] on button "Create Audience" at bounding box center [1001, 547] width 116 height 30
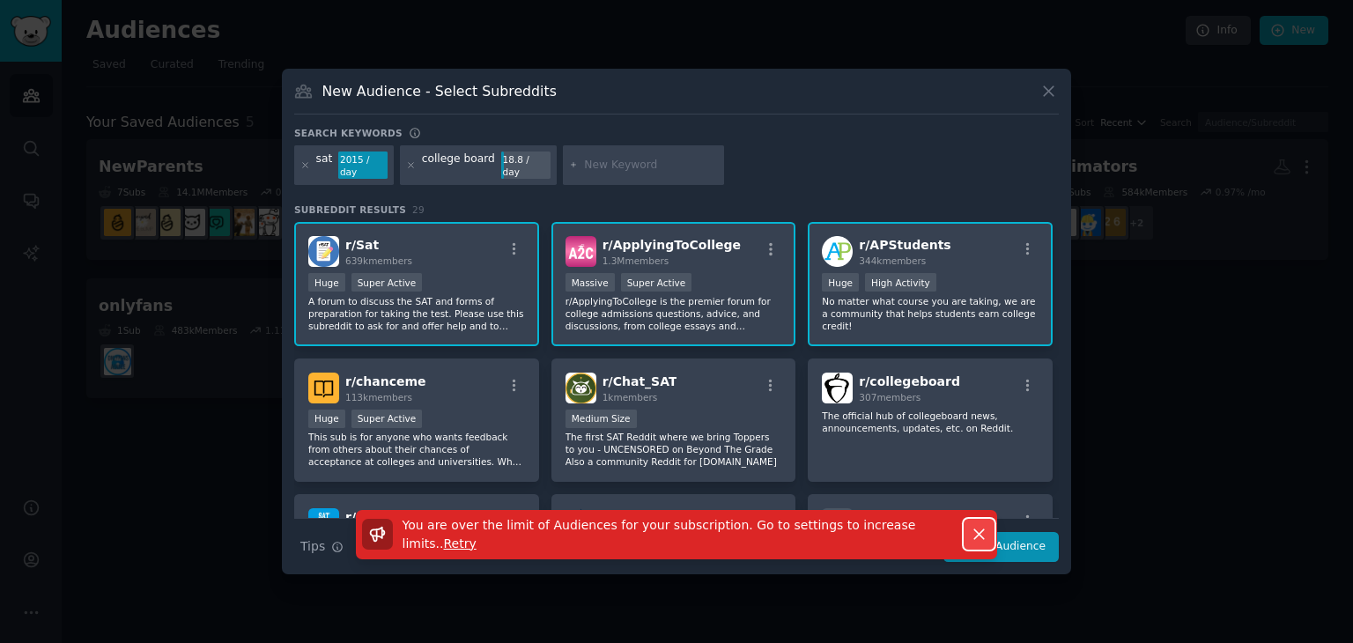
click at [981, 525] on icon "button" at bounding box center [979, 534] width 18 height 18
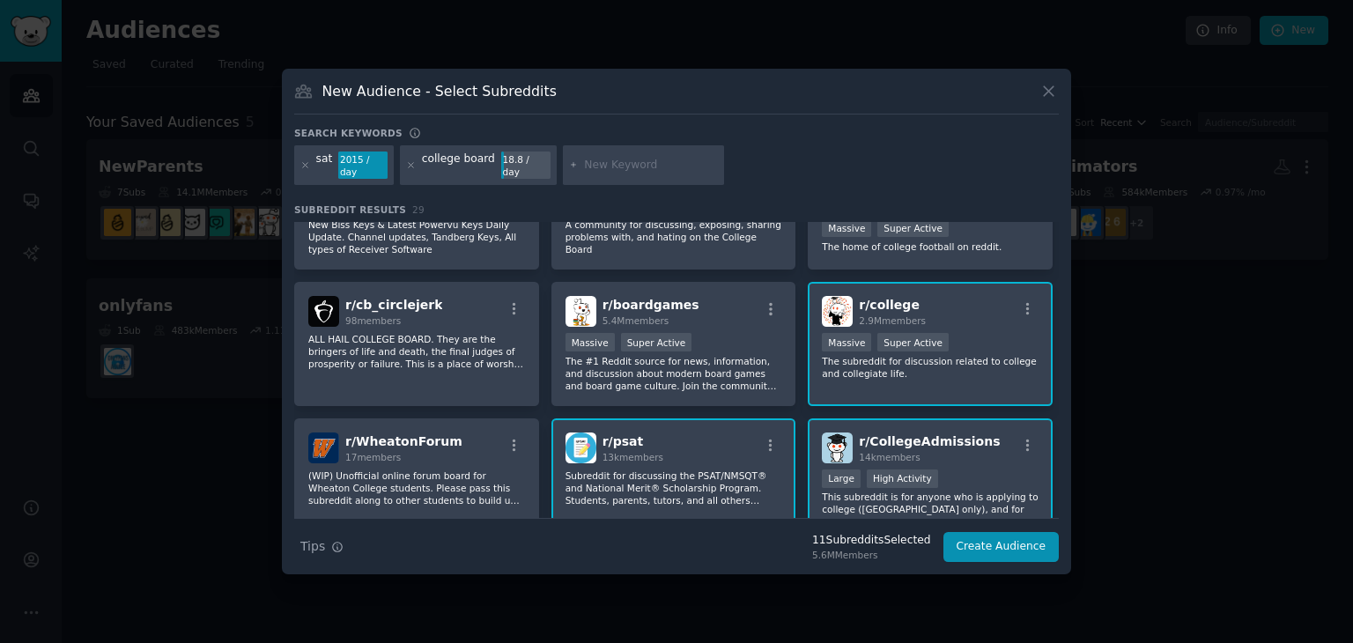
scroll to position [601, 0]
click at [664, 468] on p "Subreddit for discussing the PSAT/NMSQT® and National Merit® Scholarship Progra…" at bounding box center [673, 486] width 217 height 37
click at [933, 449] on div "14k members" at bounding box center [929, 455] width 141 height 12
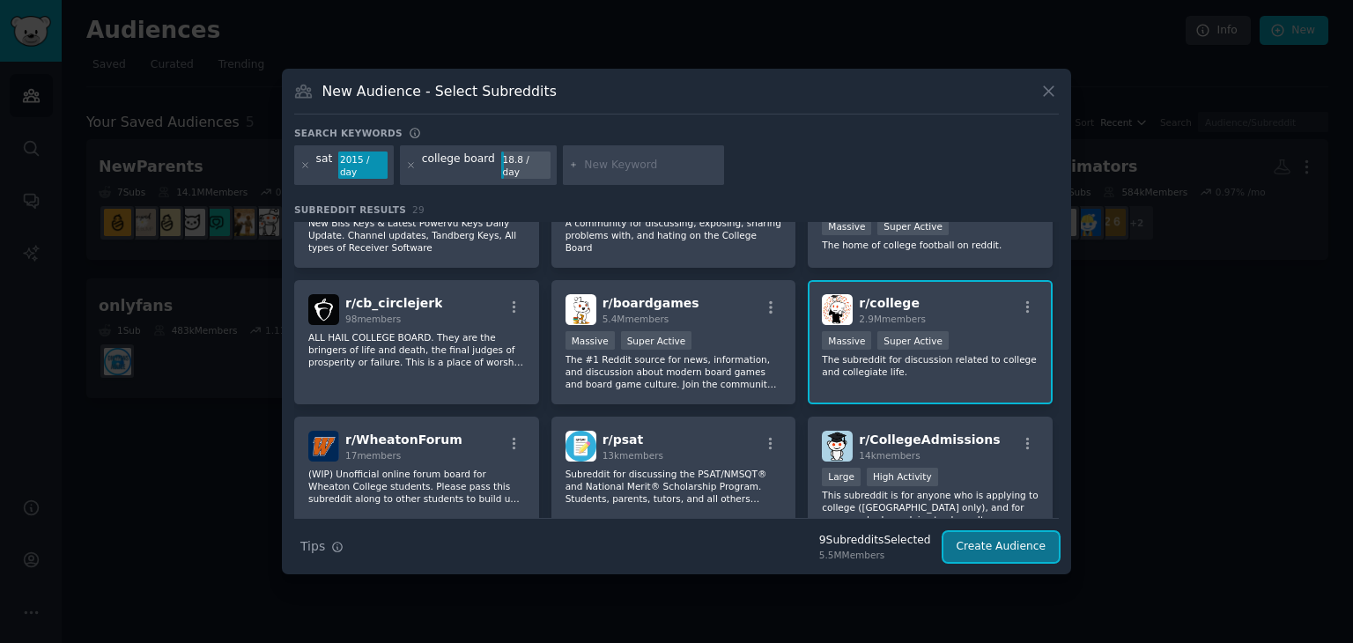
click at [1012, 545] on button "Create Audience" at bounding box center [1001, 547] width 116 height 30
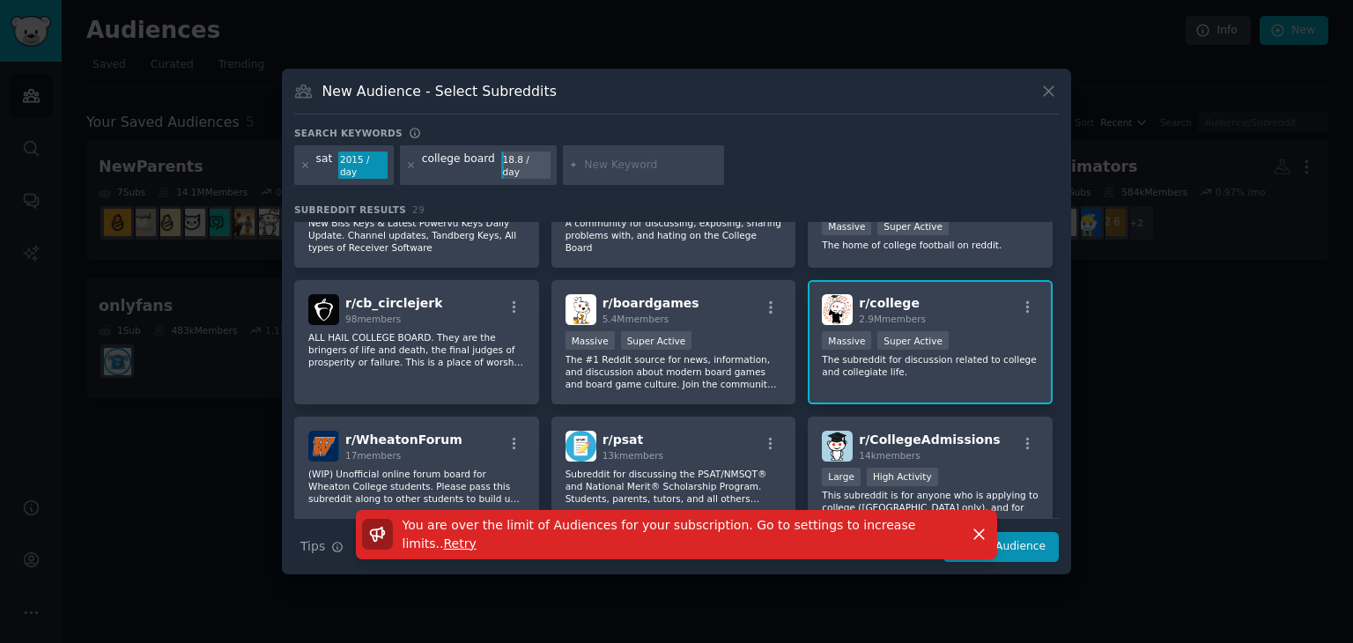
click at [476, 536] on span "Retry" at bounding box center [460, 543] width 33 height 14
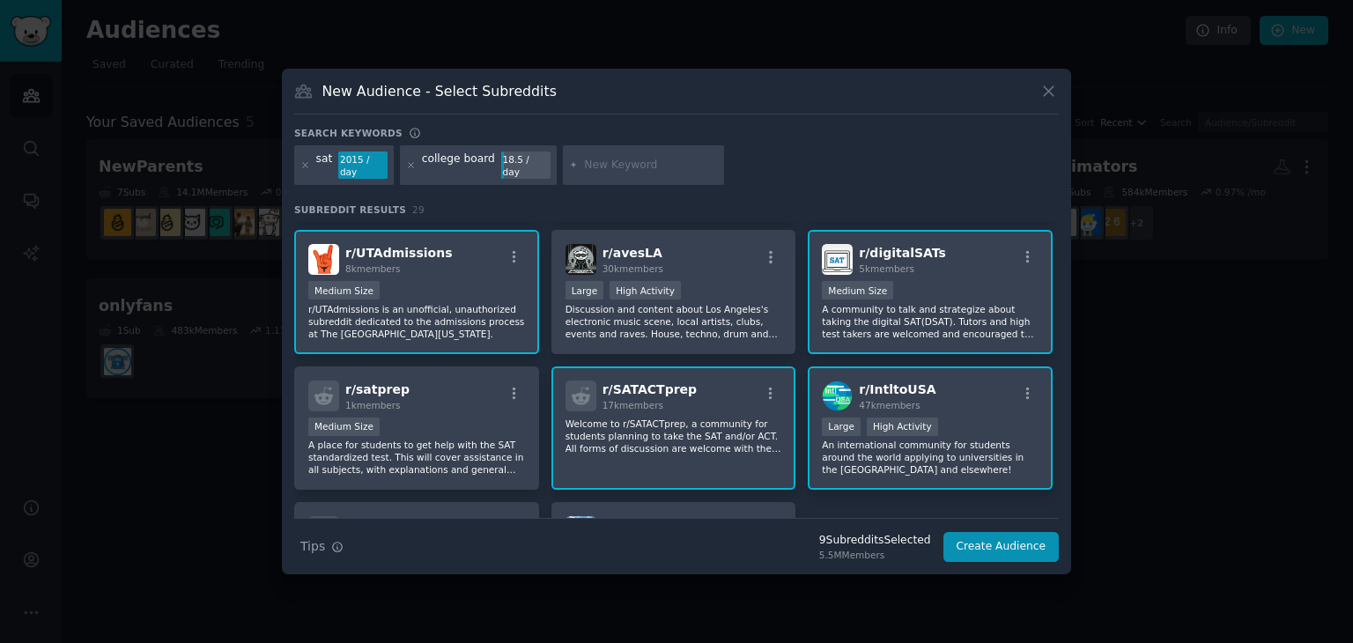
scroll to position [922, 0]
click at [940, 245] on div "r/ digitalSATs 5k members" at bounding box center [930, 260] width 217 height 31
click at [461, 282] on div "Medium Size" at bounding box center [416, 293] width 217 height 22
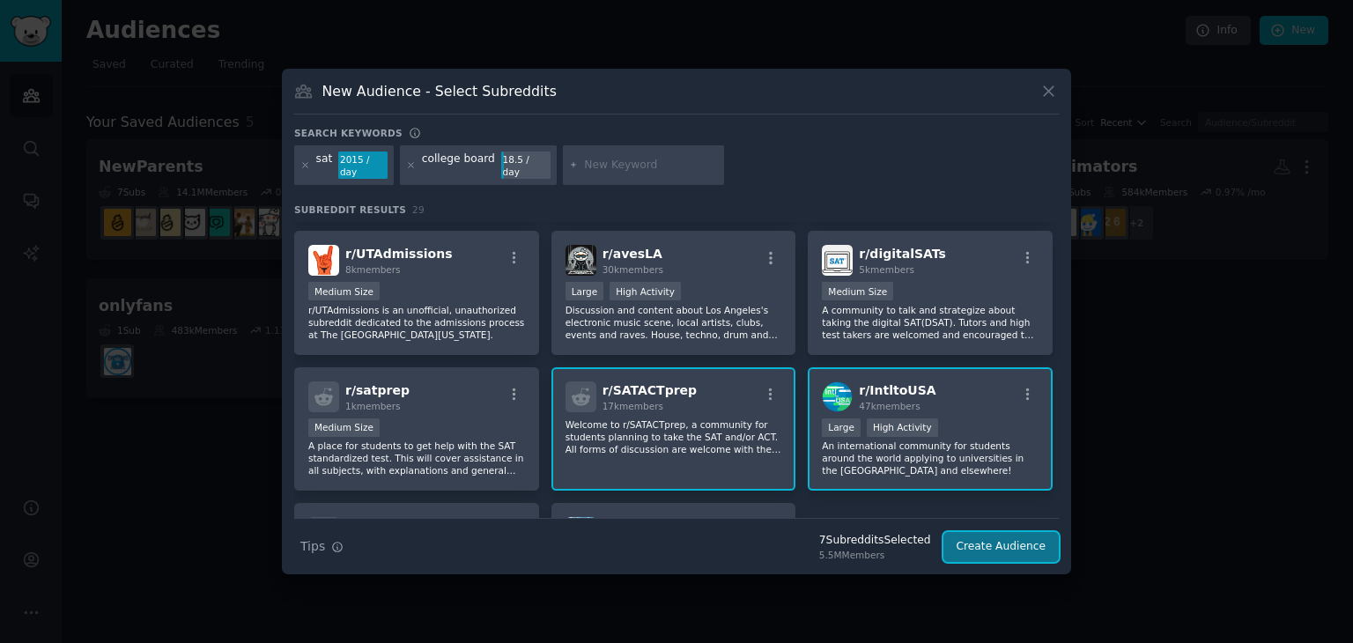
click at [1007, 544] on button "Create Audience" at bounding box center [1001, 547] width 116 height 30
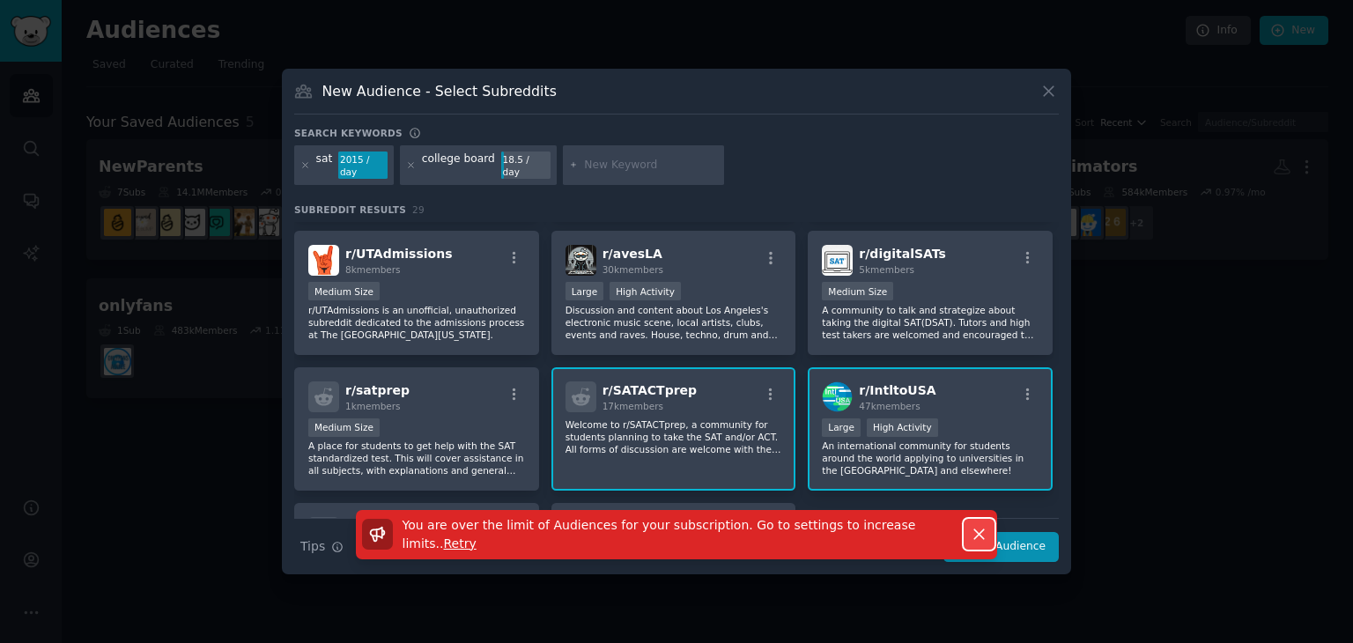
click at [976, 536] on icon "button" at bounding box center [979, 534] width 18 height 18
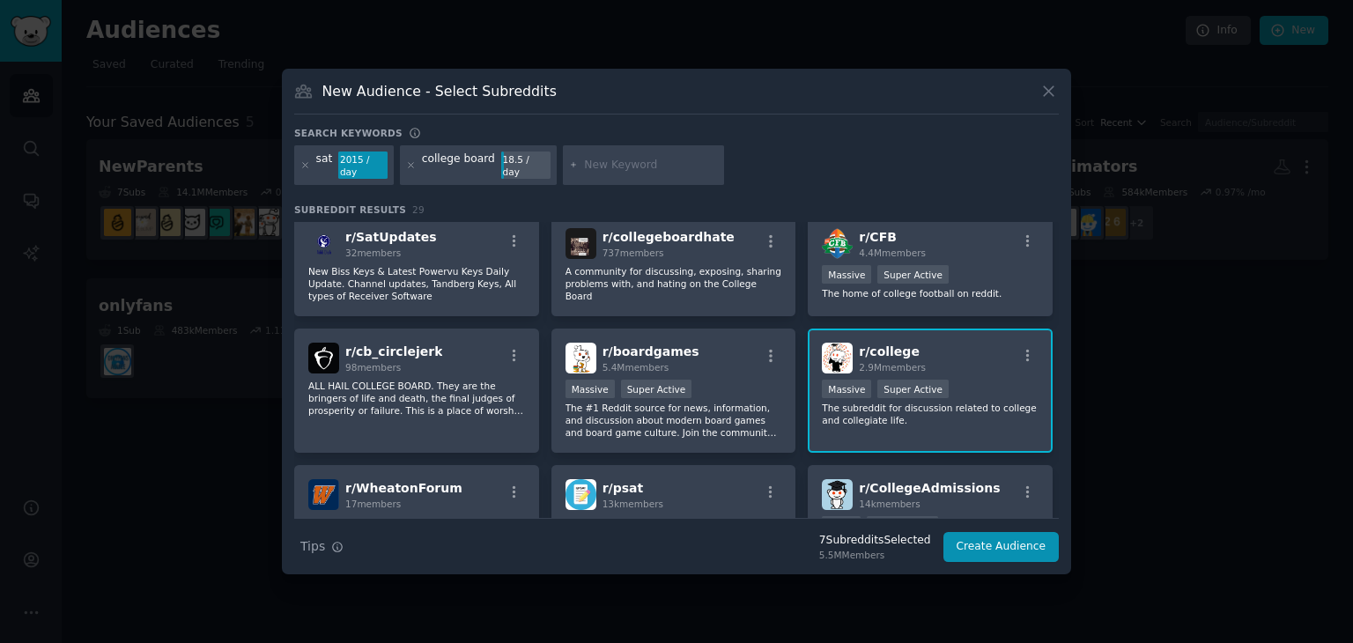
scroll to position [551, 0]
click at [930, 380] on div "Super Active" at bounding box center [912, 389] width 71 height 18
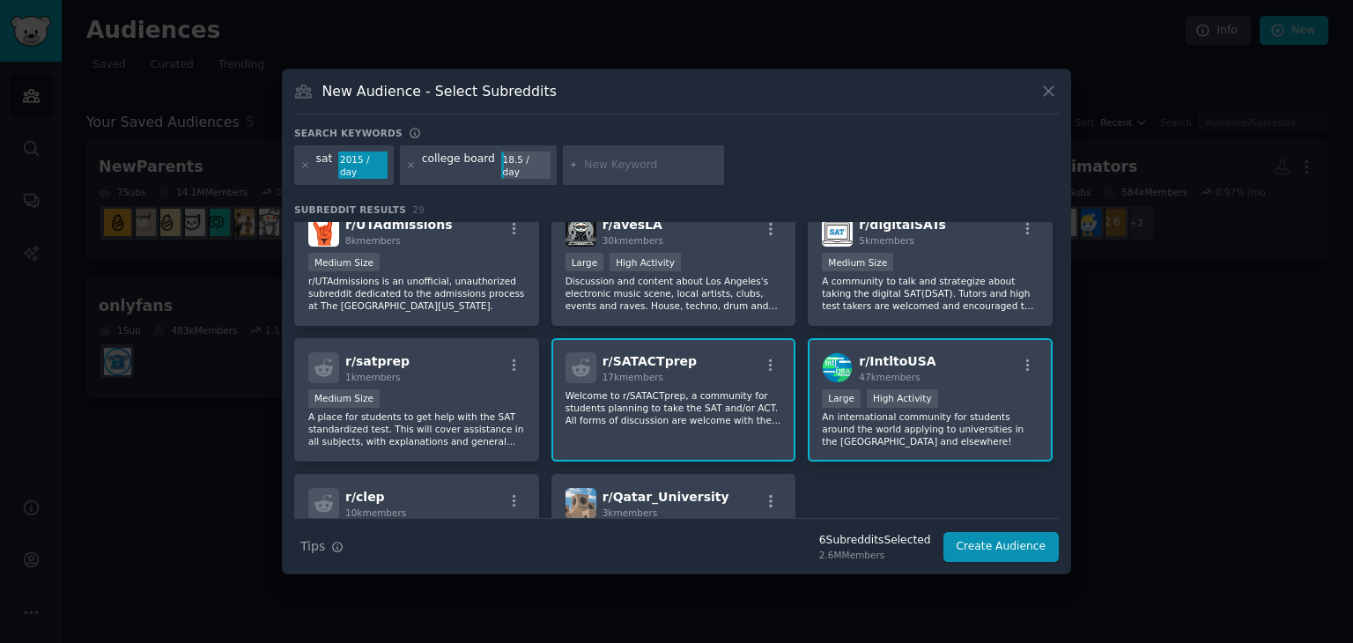
scroll to position [1064, 0]
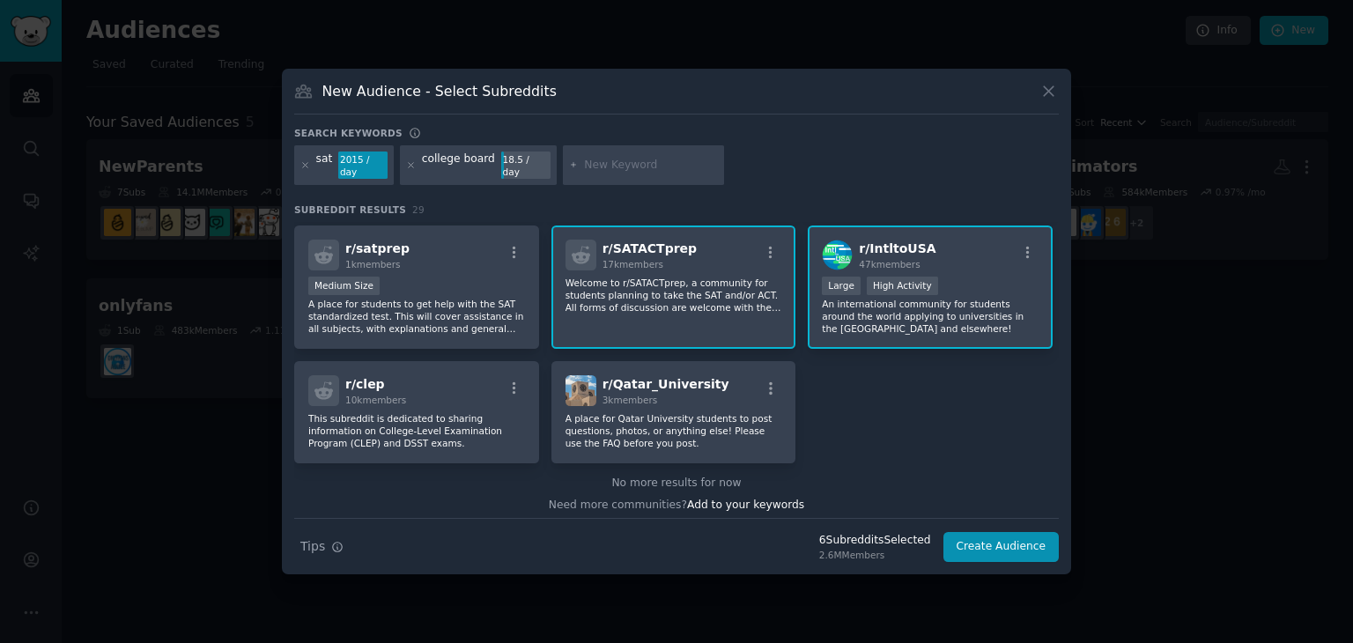
click at [862, 283] on div ">= 80th percentile for submissions / day Large High Activity" at bounding box center [930, 287] width 217 height 22
click at [704, 321] on div "r/ SATACTprep 17k members Welcome to r/SATACTprep, a community for students pla…" at bounding box center [673, 287] width 245 height 124
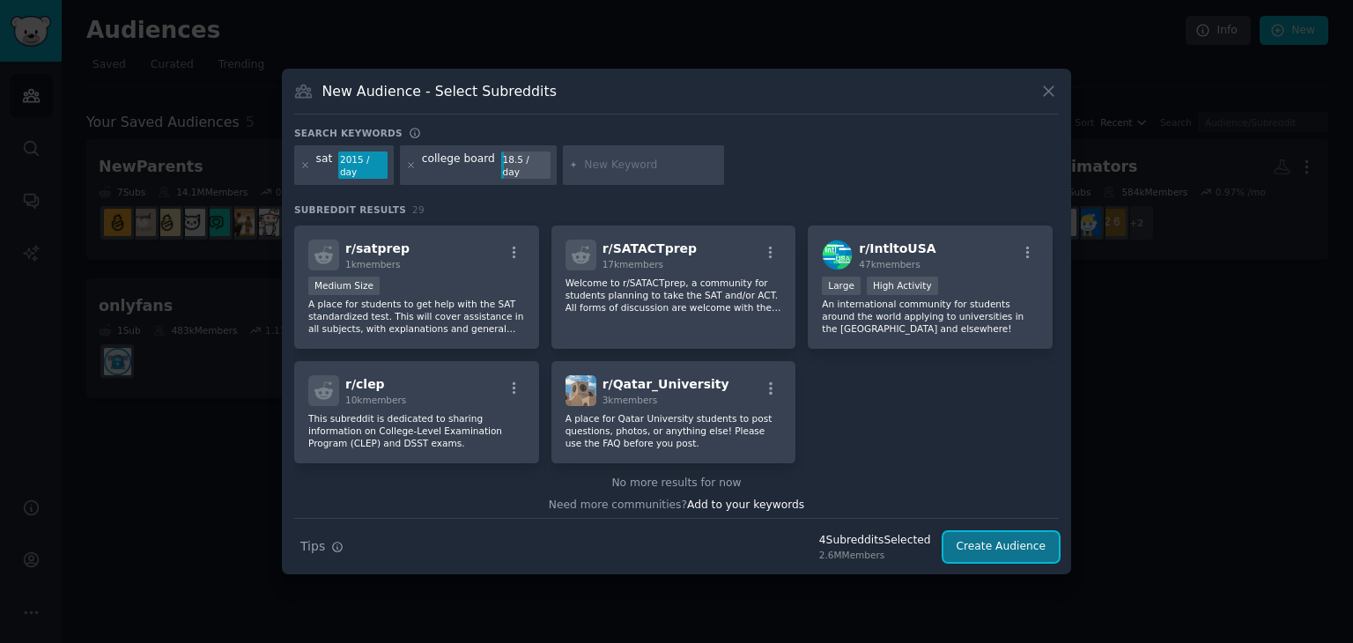
click at [977, 543] on button "Create Audience" at bounding box center [1001, 547] width 116 height 30
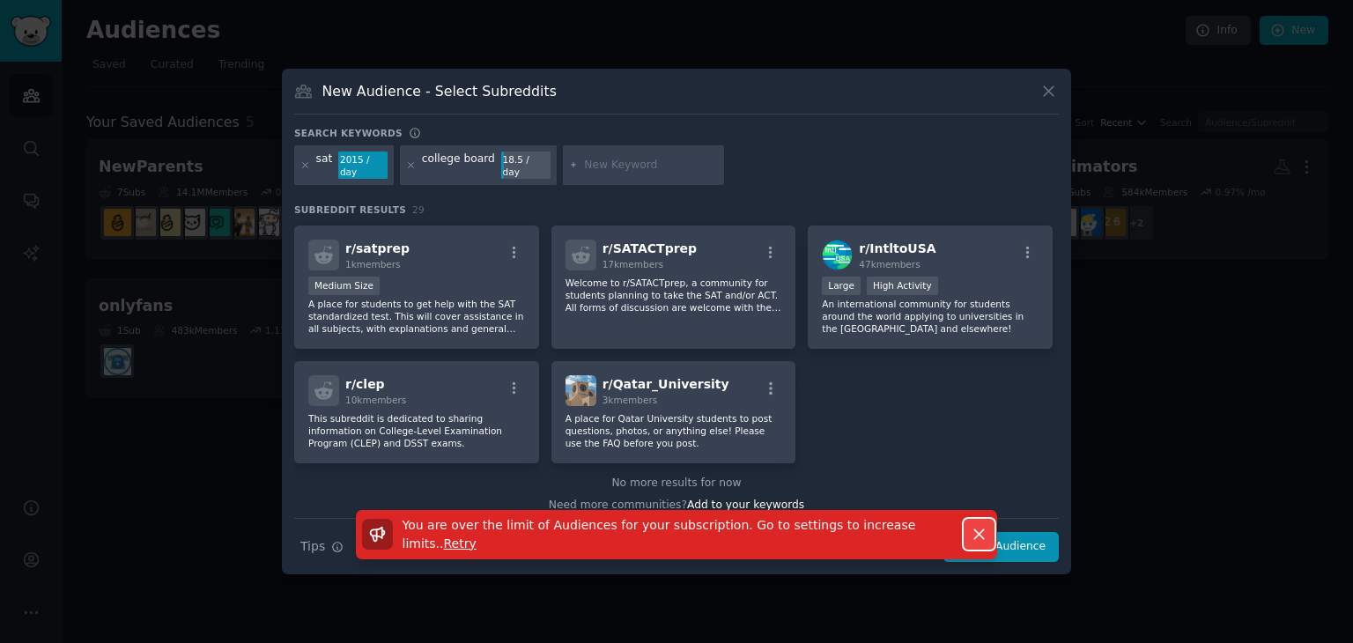
click at [981, 533] on icon "button" at bounding box center [979, 535] width 10 height 10
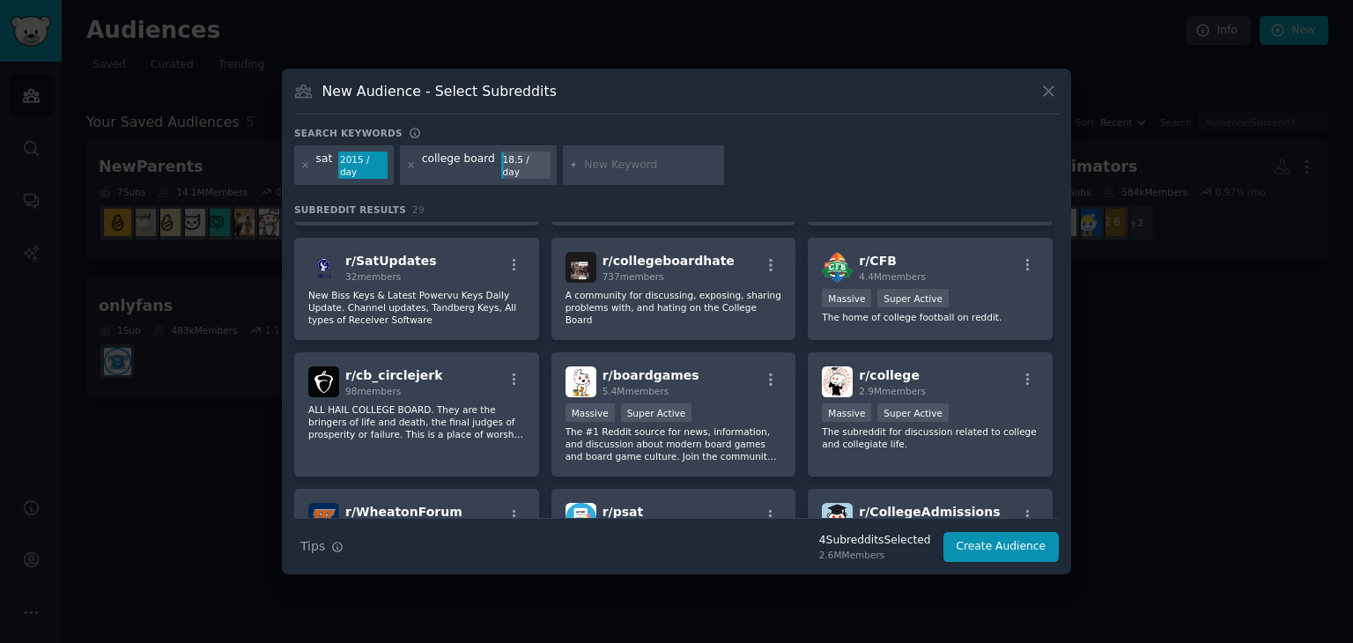
scroll to position [527, 0]
click at [1054, 99] on icon at bounding box center [1048, 91] width 18 height 18
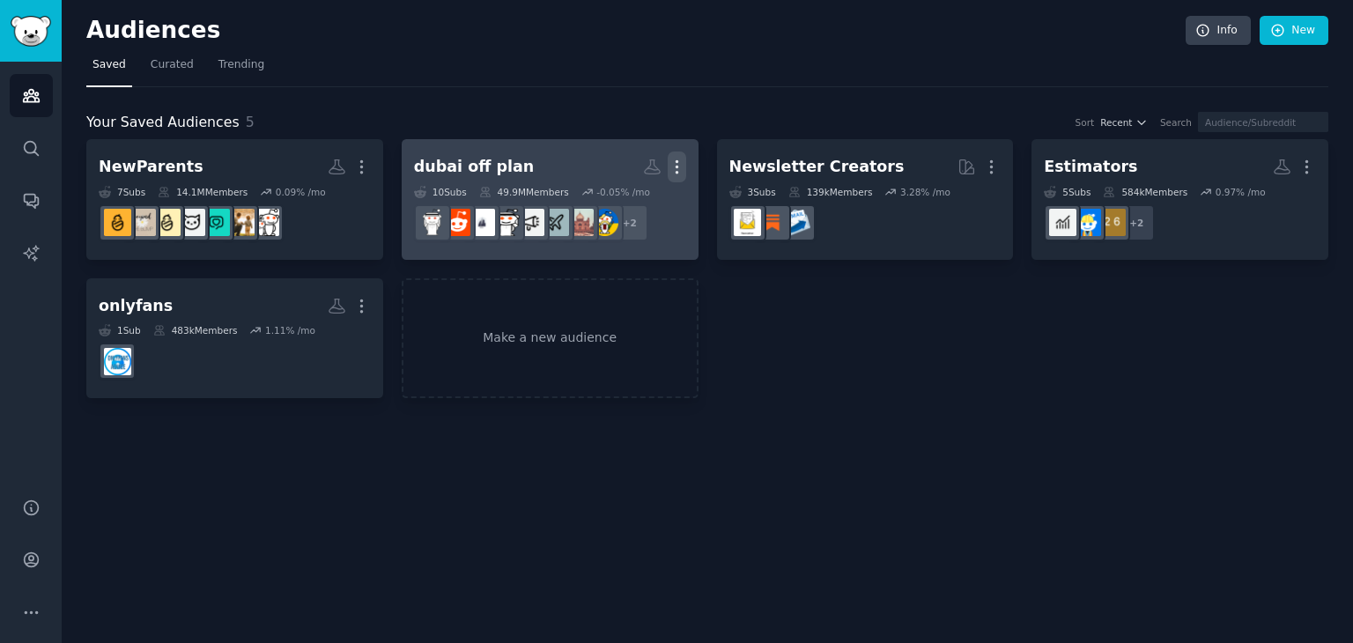
click at [681, 160] on icon "button" at bounding box center [676, 167] width 18 height 18
click at [624, 208] on p "Delete" at bounding box center [628, 204] width 41 height 18
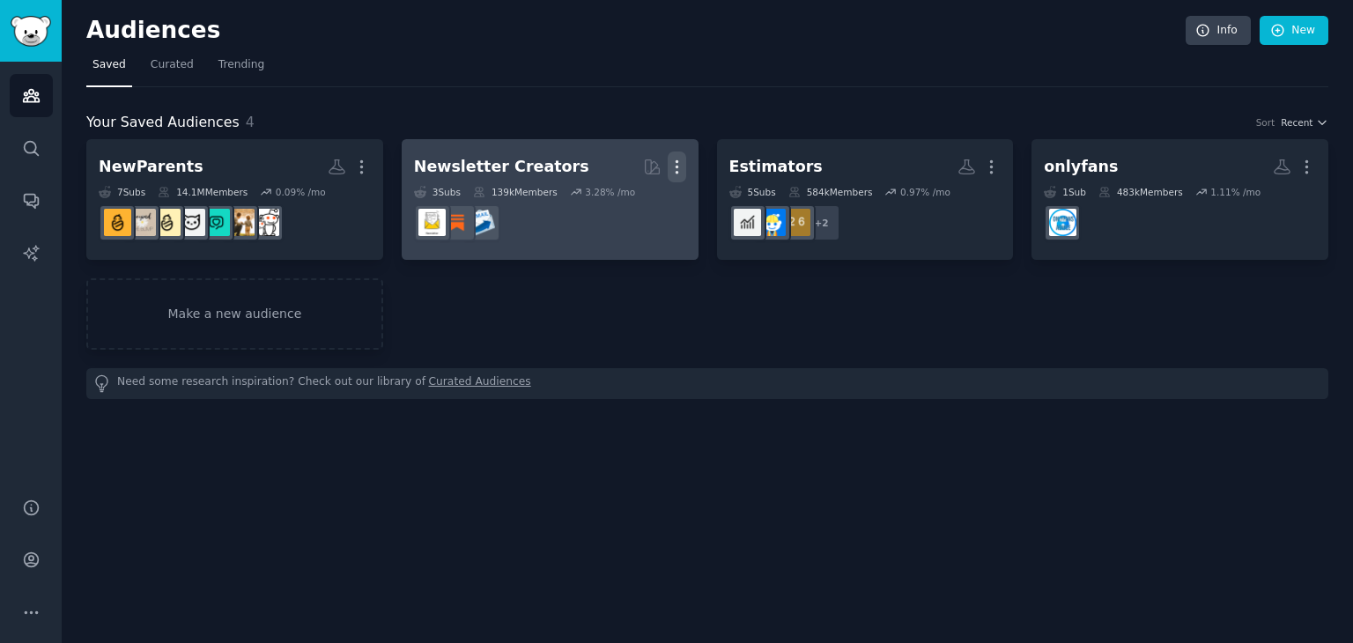
click at [673, 166] on icon "button" at bounding box center [676, 167] width 18 height 18
click at [624, 214] on div "Delete" at bounding box center [616, 204] width 84 height 37
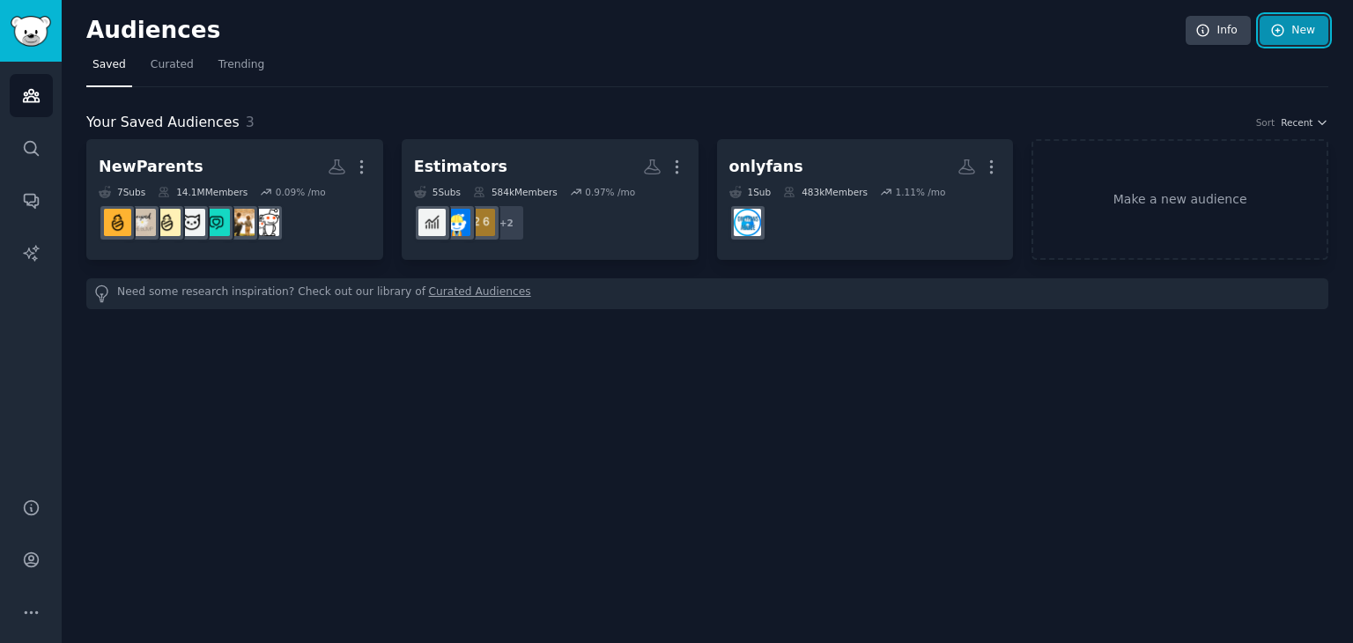
click at [1302, 33] on link "New" at bounding box center [1293, 31] width 69 height 30
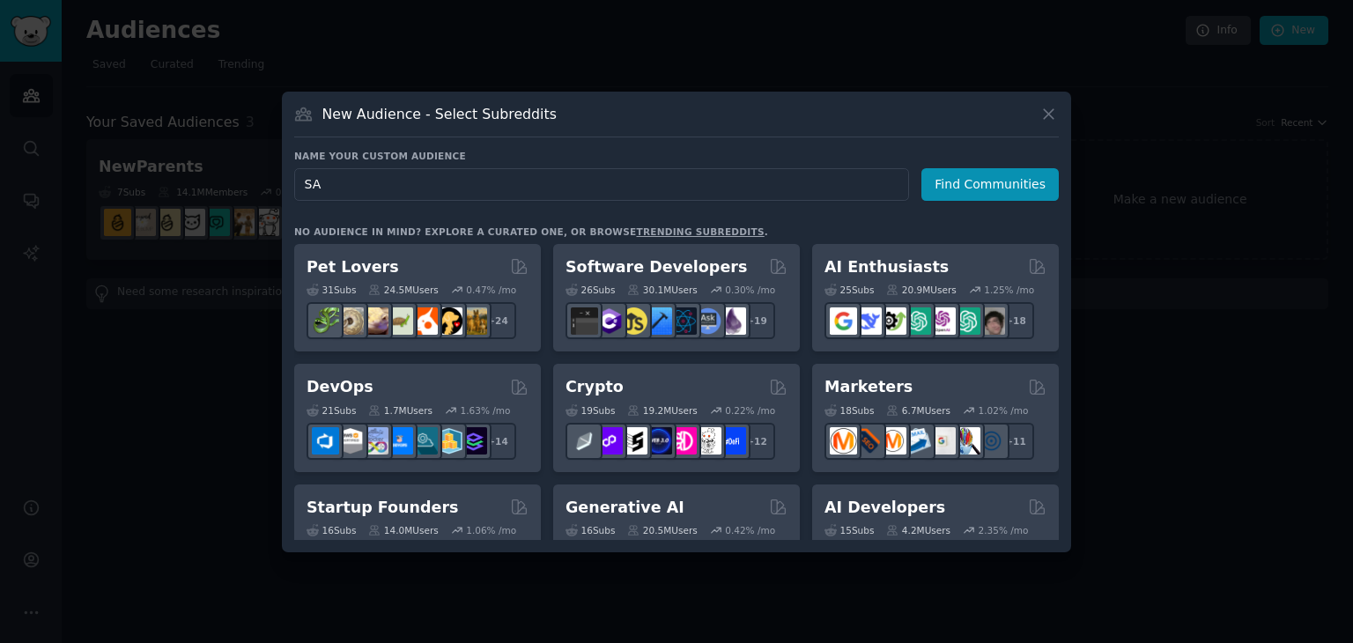
type input "SAT"
click button "Find Communities" at bounding box center [989, 184] width 137 height 33
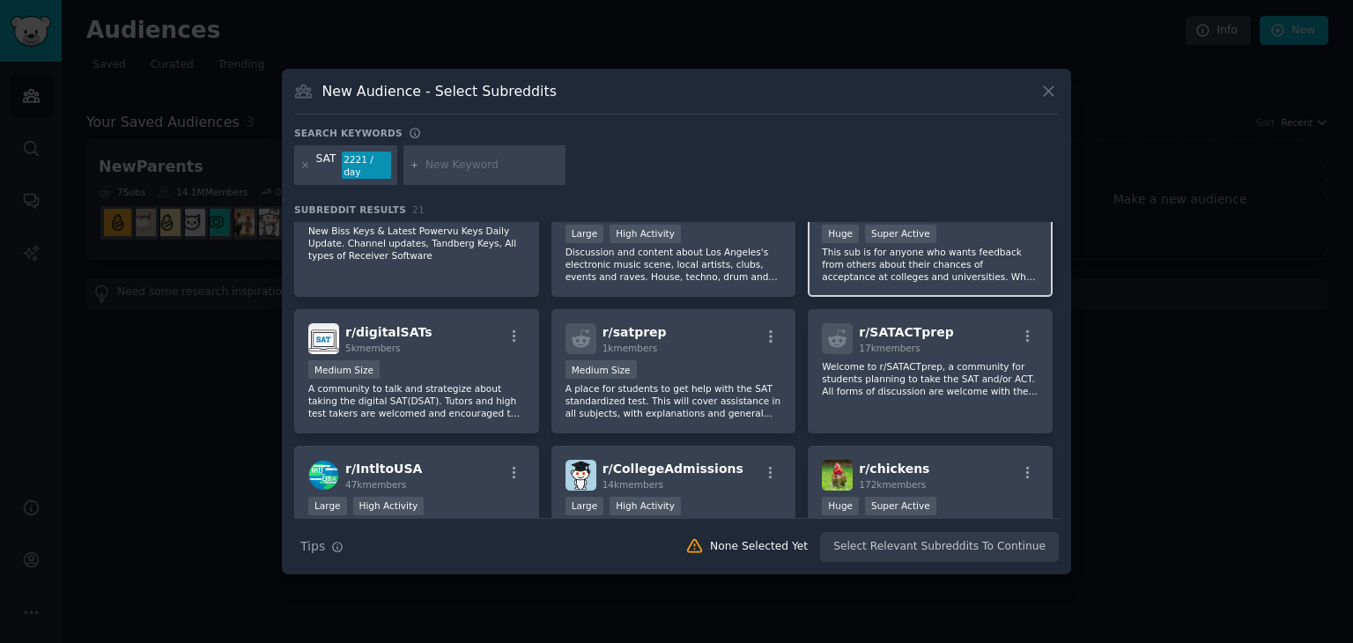
scroll to position [463, 0]
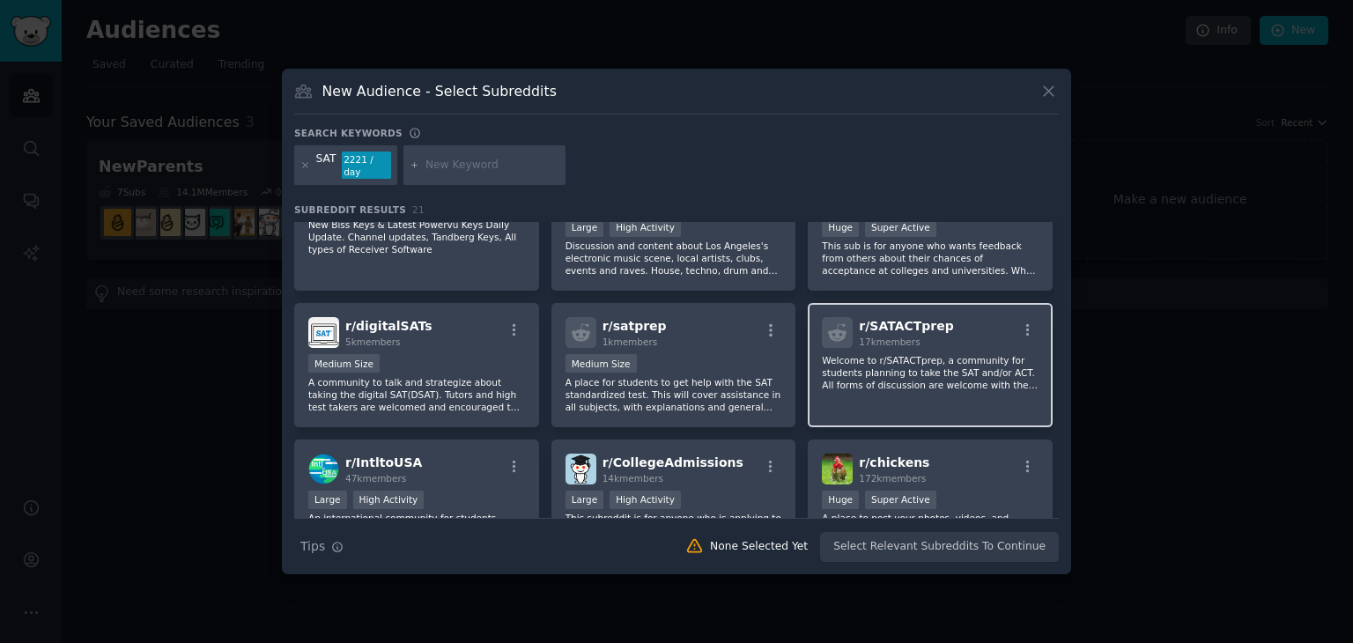
click at [919, 339] on div "r/ SATACTprep 17k members Welcome to r/SATACTprep, a community for students pla…" at bounding box center [929, 365] width 245 height 124
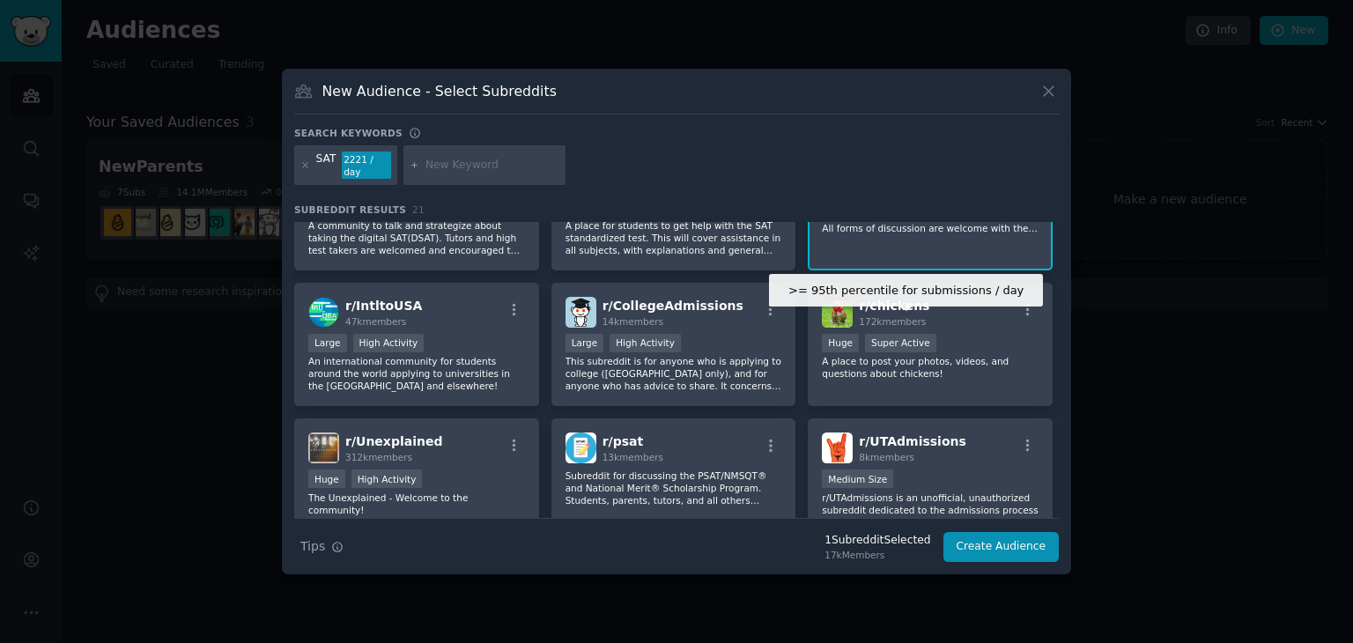
scroll to position [634, 0]
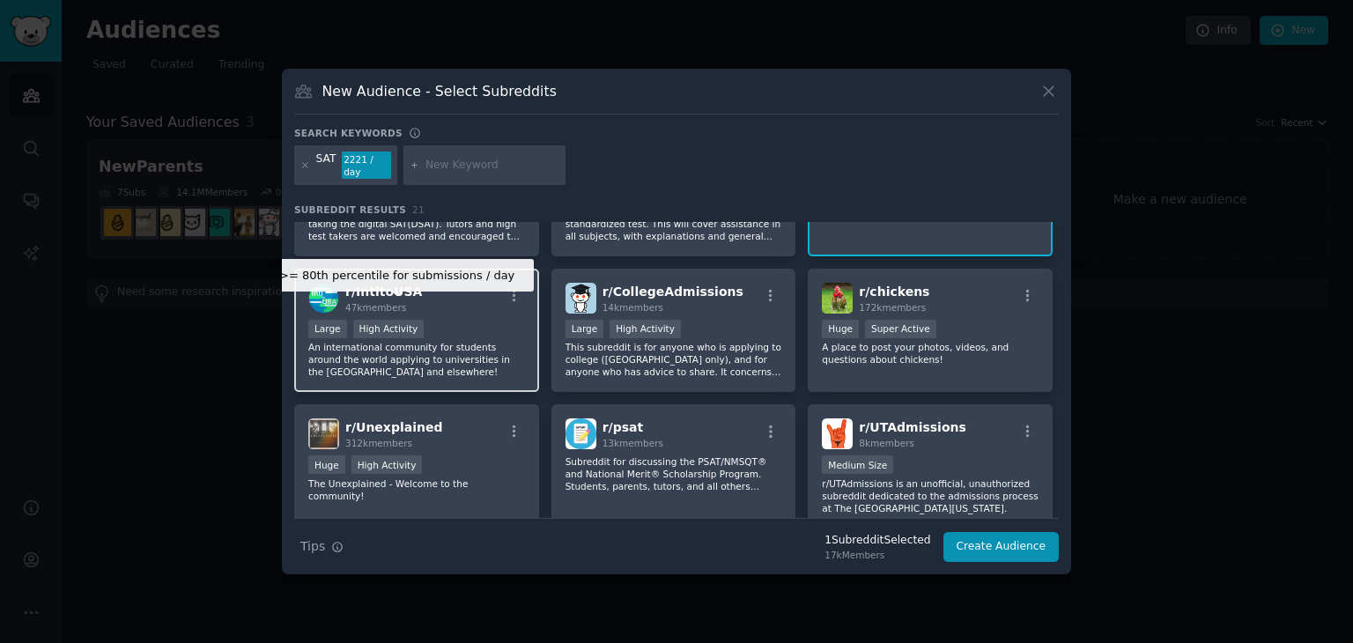
click at [388, 320] on div "High Activity" at bounding box center [388, 329] width 71 height 18
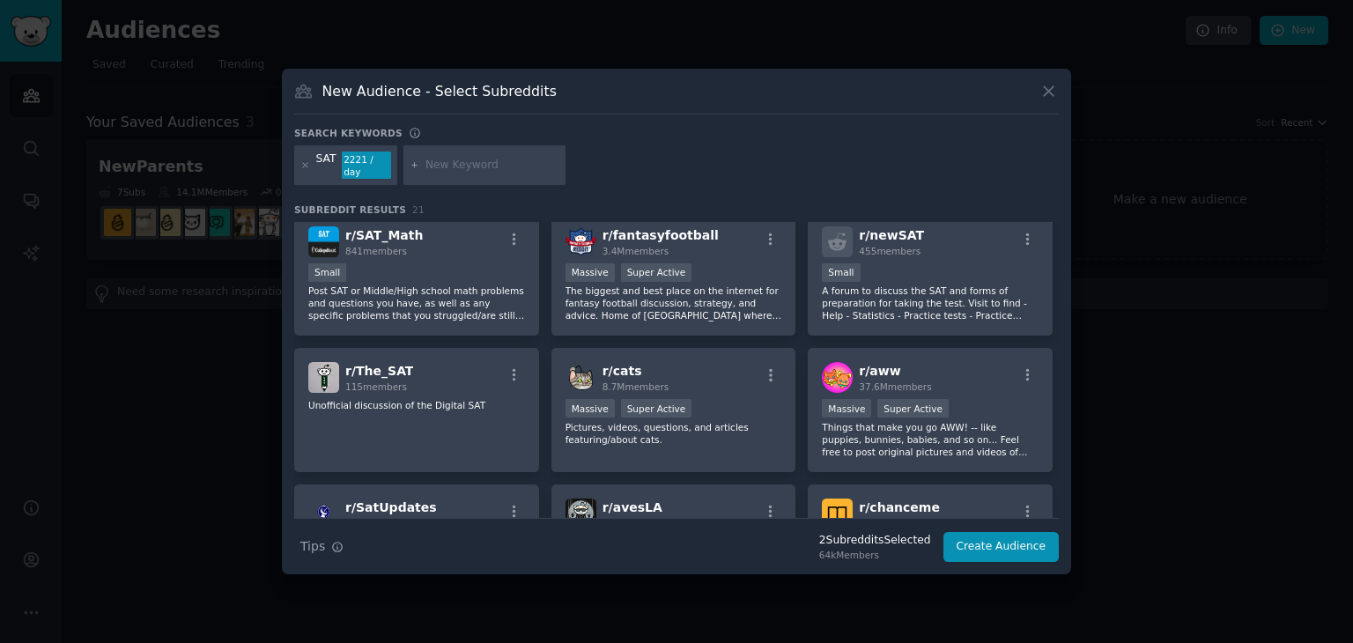
scroll to position [0, 0]
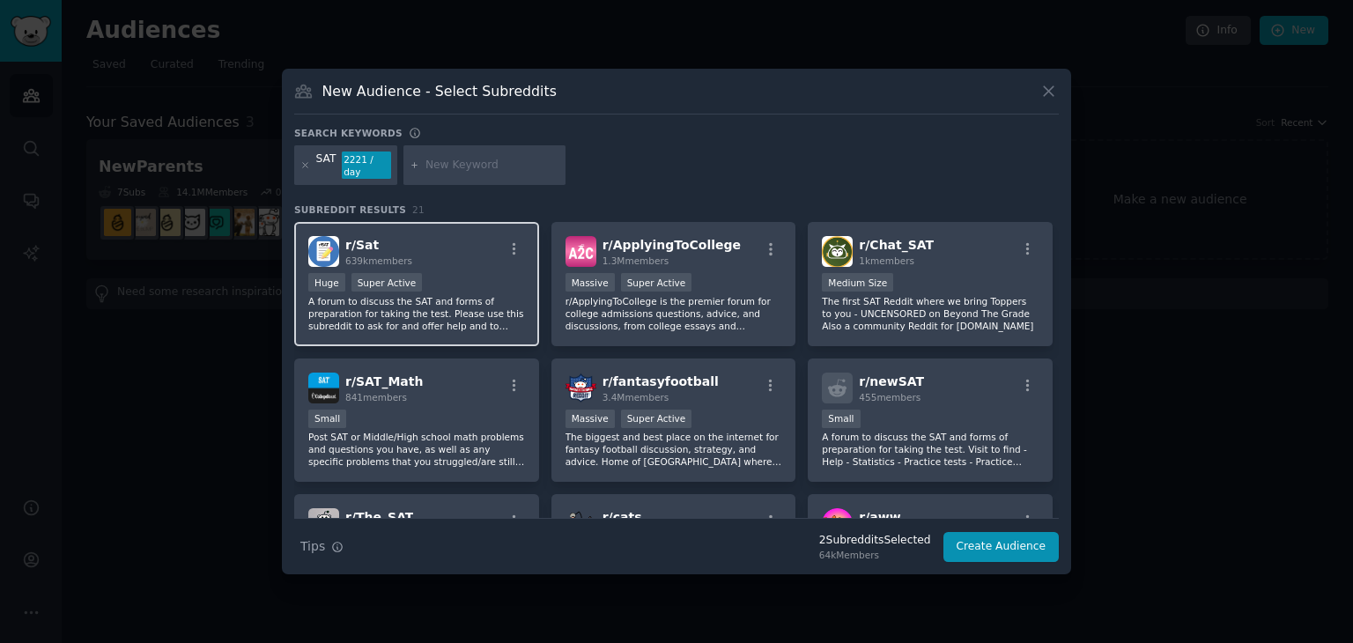
click at [394, 239] on h2 "r/ Sat 639k members" at bounding box center [378, 251] width 67 height 31
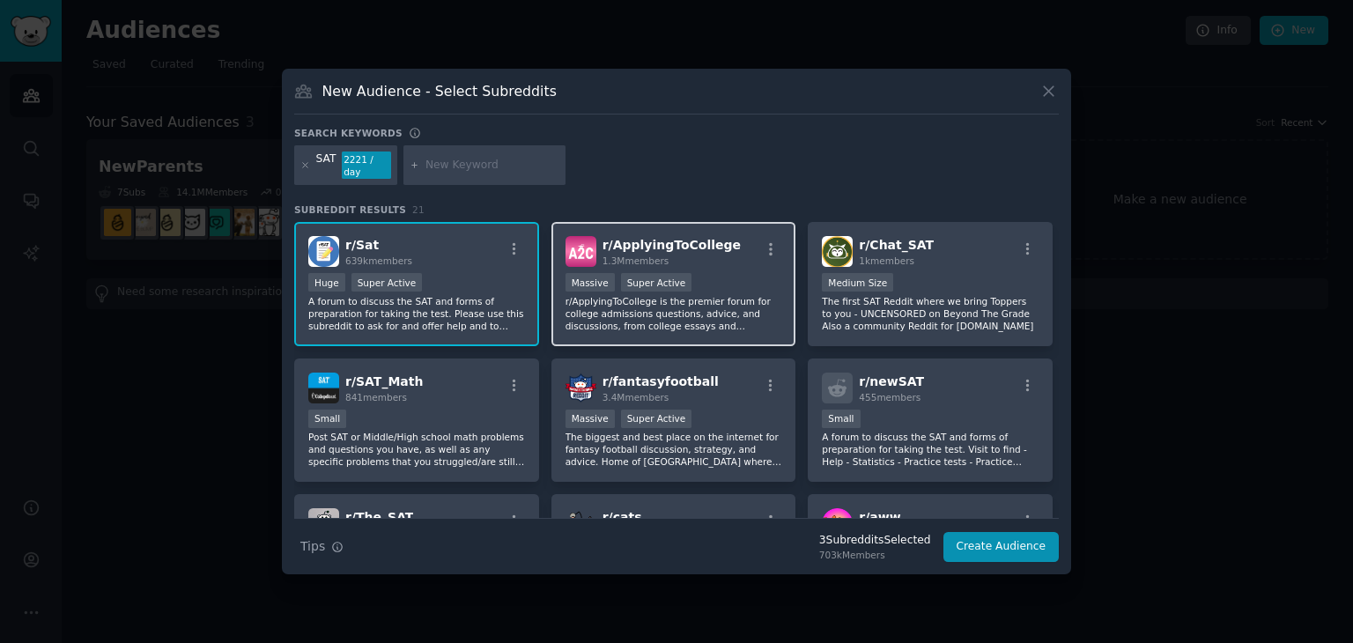
click at [719, 264] on div "r/ ApplyingToCollege 1.3M members >= 95th percentile for submissions / day Mass…" at bounding box center [673, 284] width 245 height 124
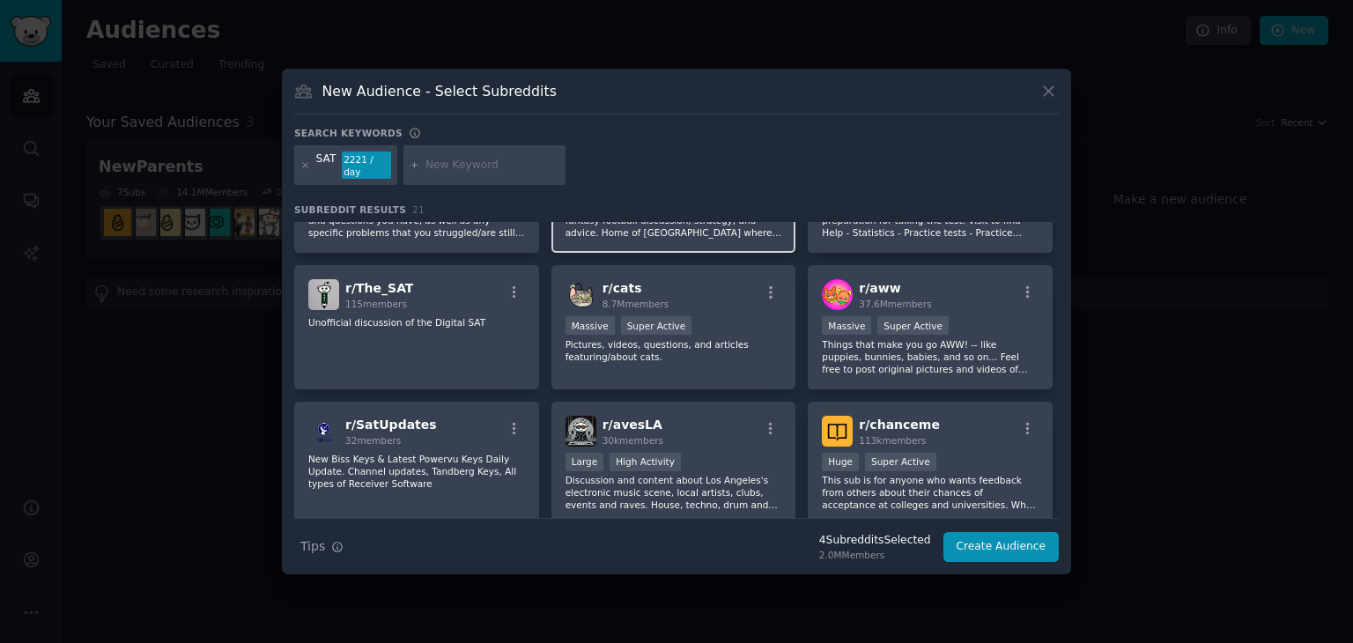
scroll to position [266, 0]
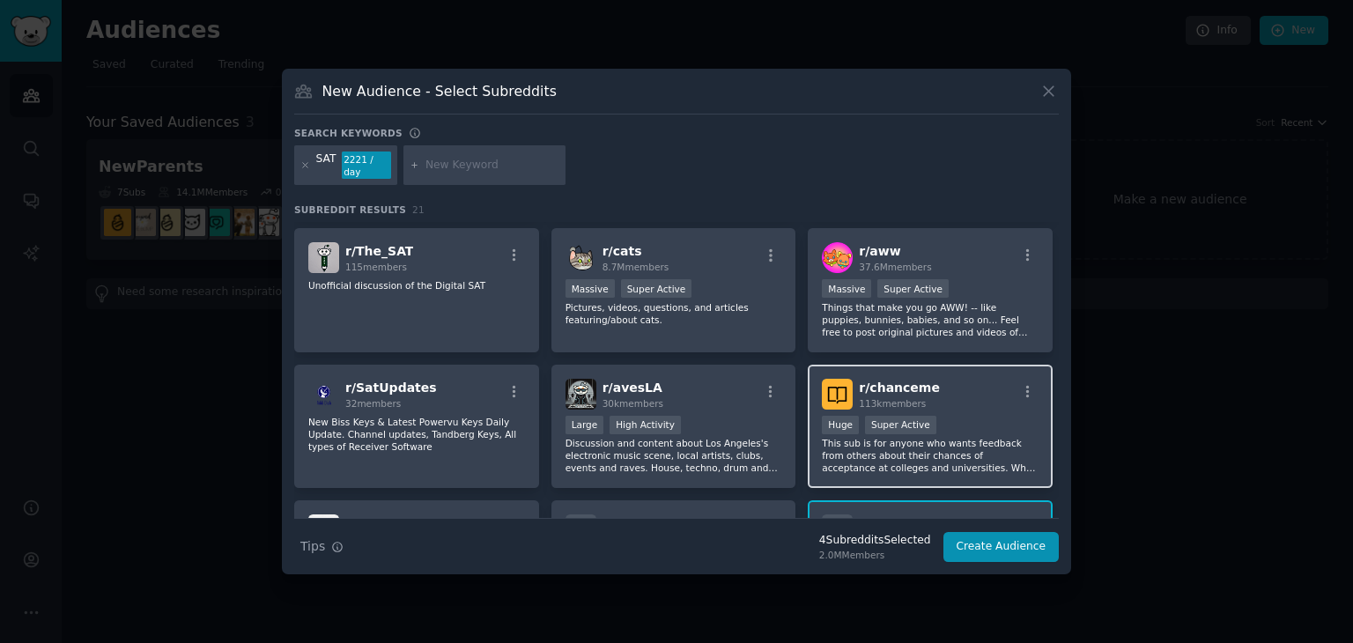
click at [881, 380] on span "r/ chanceme" at bounding box center [899, 387] width 81 height 14
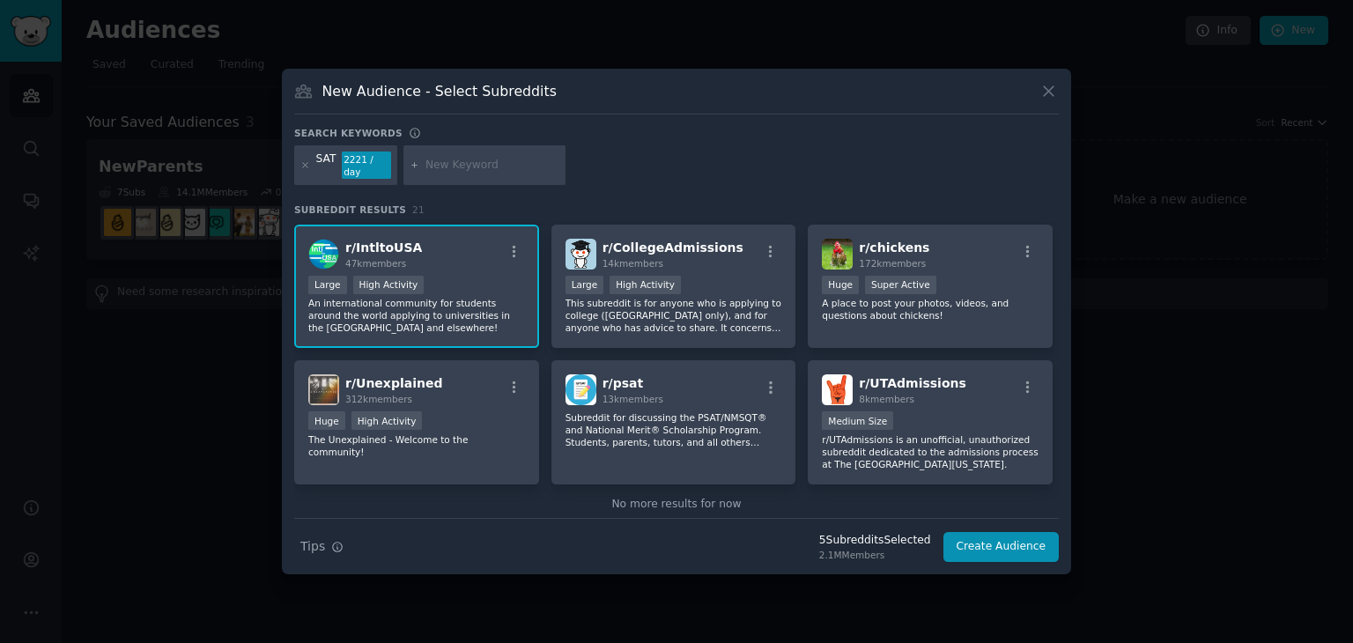
scroll to position [679, 0]
click at [468, 158] on input "text" at bounding box center [492, 166] width 134 height 16
type input "v"
type input "college board"
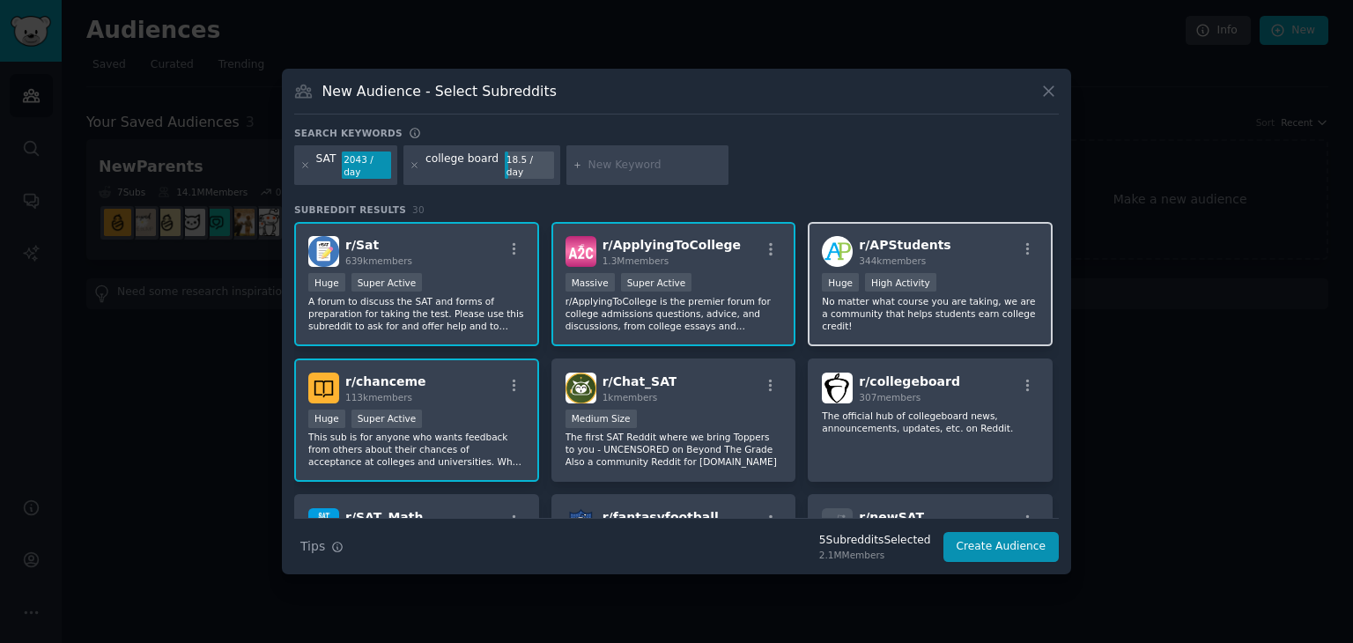
click at [876, 238] on span "r/ APStudents" at bounding box center [905, 245] width 92 height 14
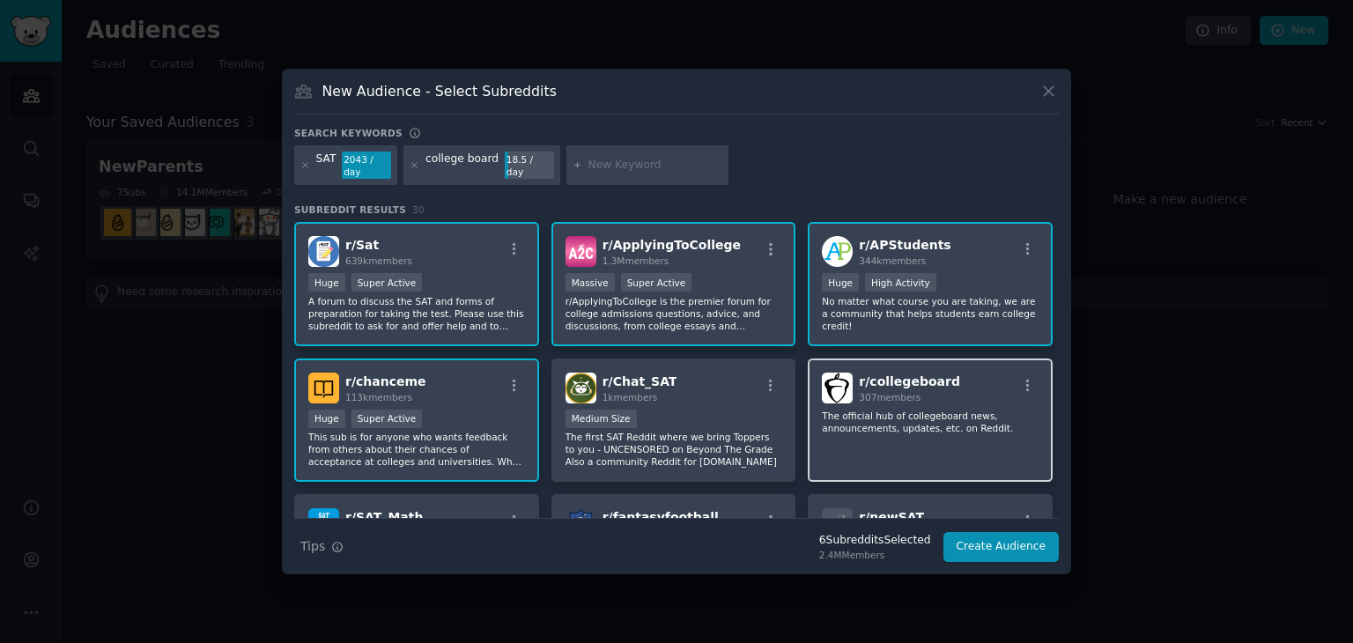
click at [866, 381] on h2 "r/ collegeboard 307 members" at bounding box center [909, 387] width 101 height 31
click at [913, 431] on div "r/ collegeboard 307 members The official hub of collegeboard news, announcement…" at bounding box center [929, 420] width 245 height 124
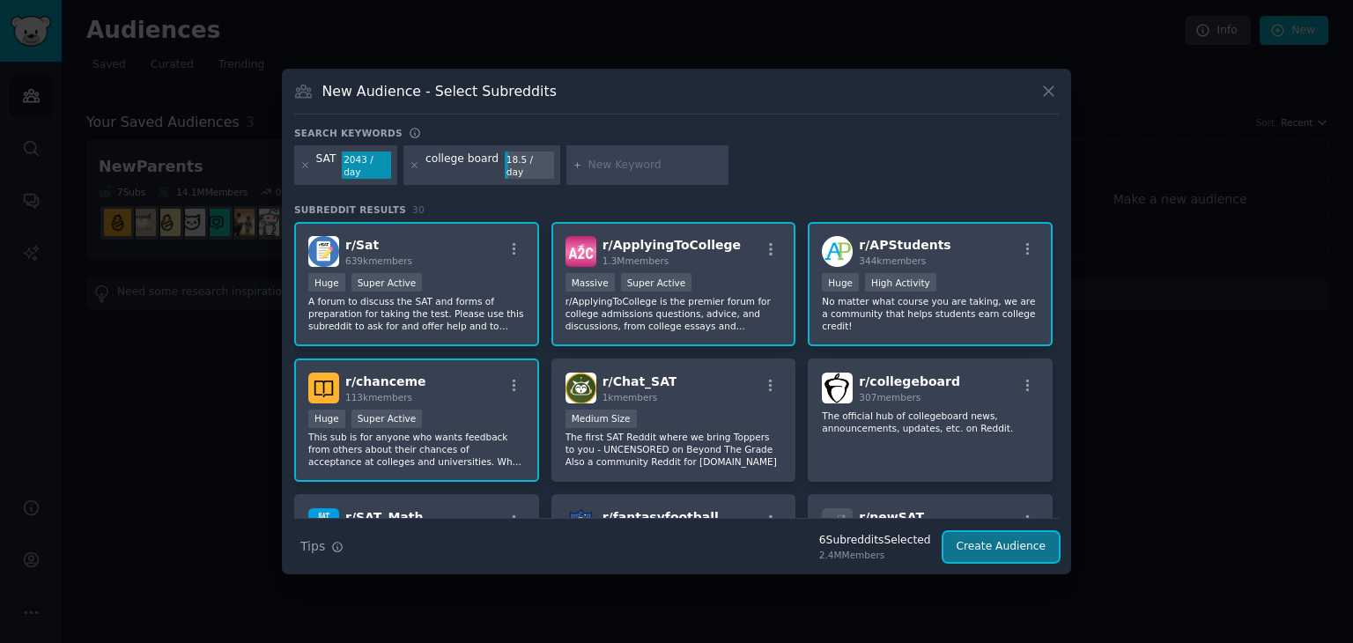
click at [964, 548] on button "Create Audience" at bounding box center [1001, 547] width 116 height 30
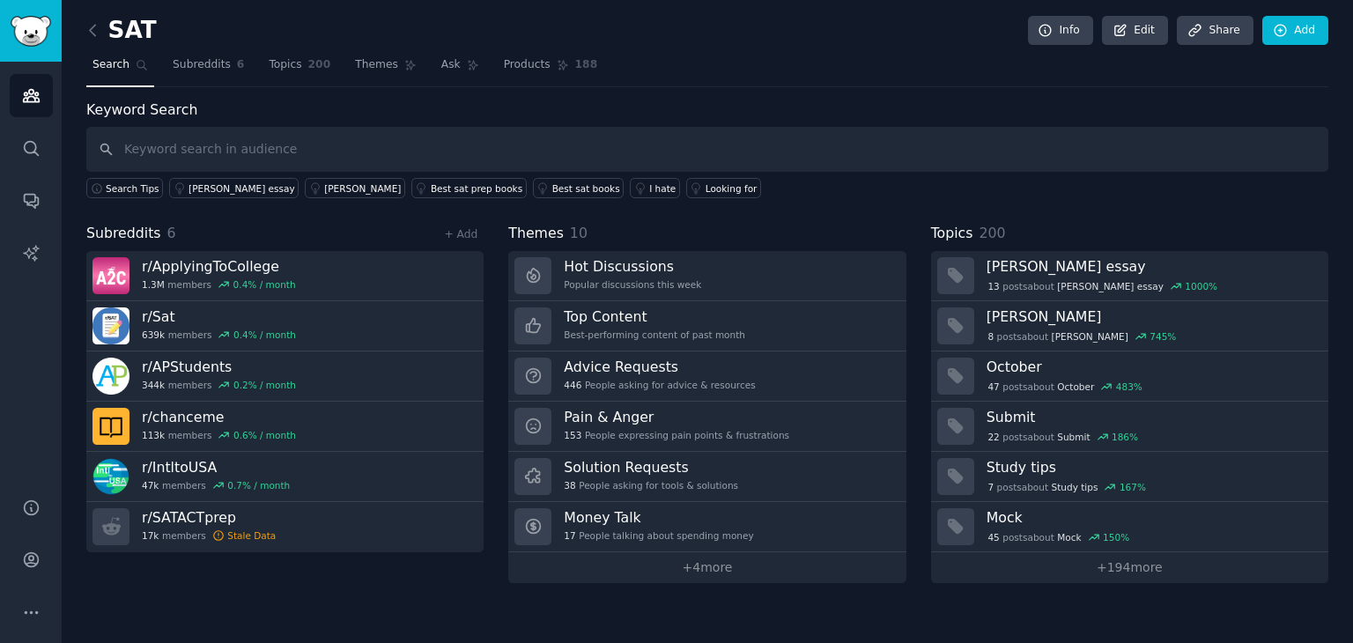
click at [466, 241] on div "Subreddits 6 + Add" at bounding box center [284, 234] width 397 height 22
click at [466, 234] on link "+ Add" at bounding box center [460, 234] width 33 height 12
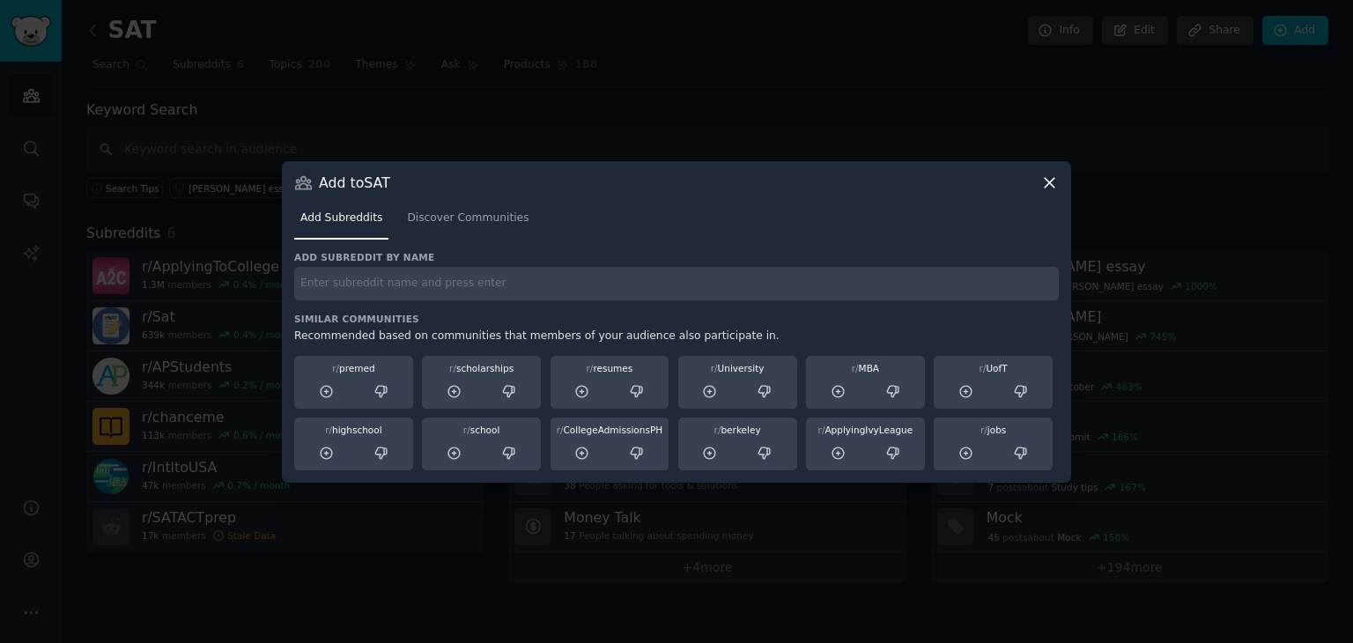
click at [483, 293] on input "text" at bounding box center [676, 284] width 764 height 34
type input "SAT"
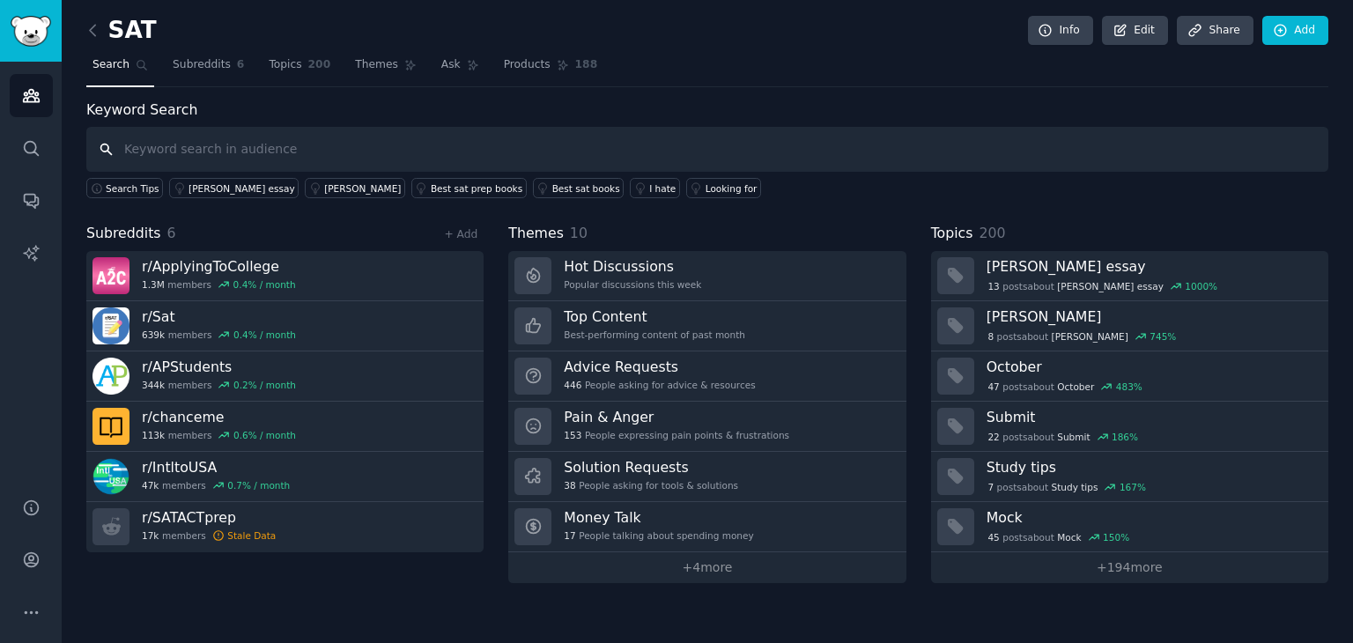
click at [299, 153] on input "text" at bounding box center [707, 149] width 1242 height 45
type input "SAT"
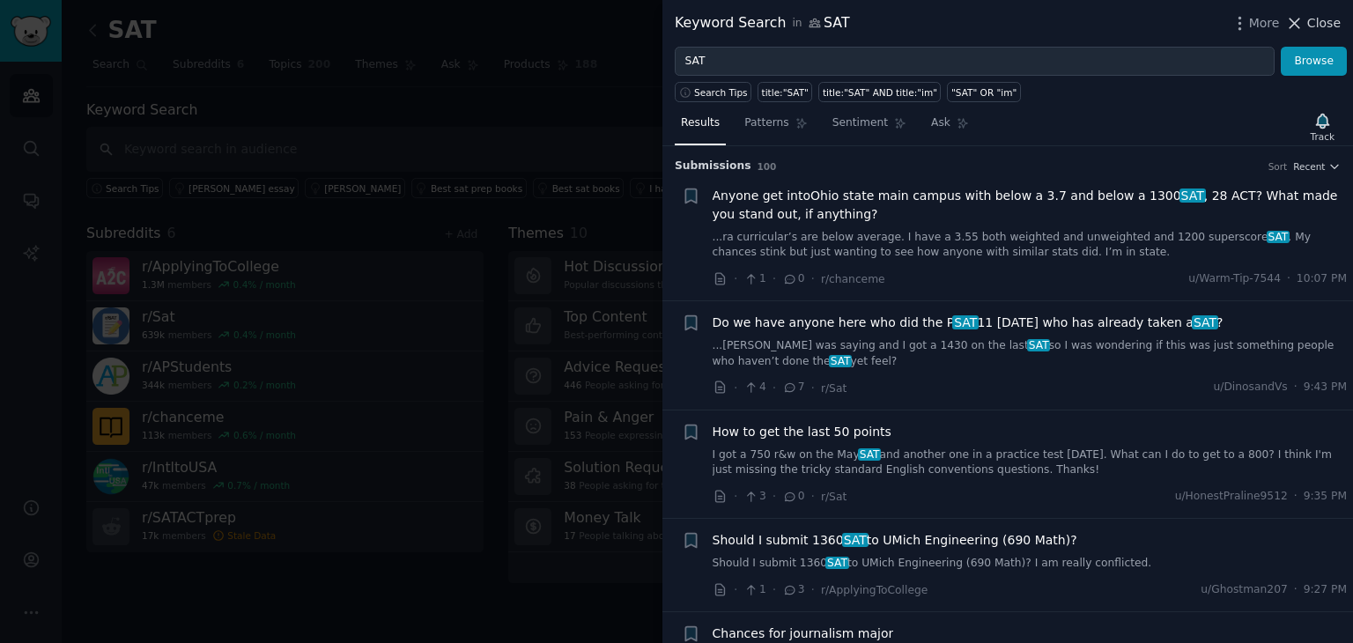
click at [1310, 14] on span "Close" at bounding box center [1323, 23] width 33 height 18
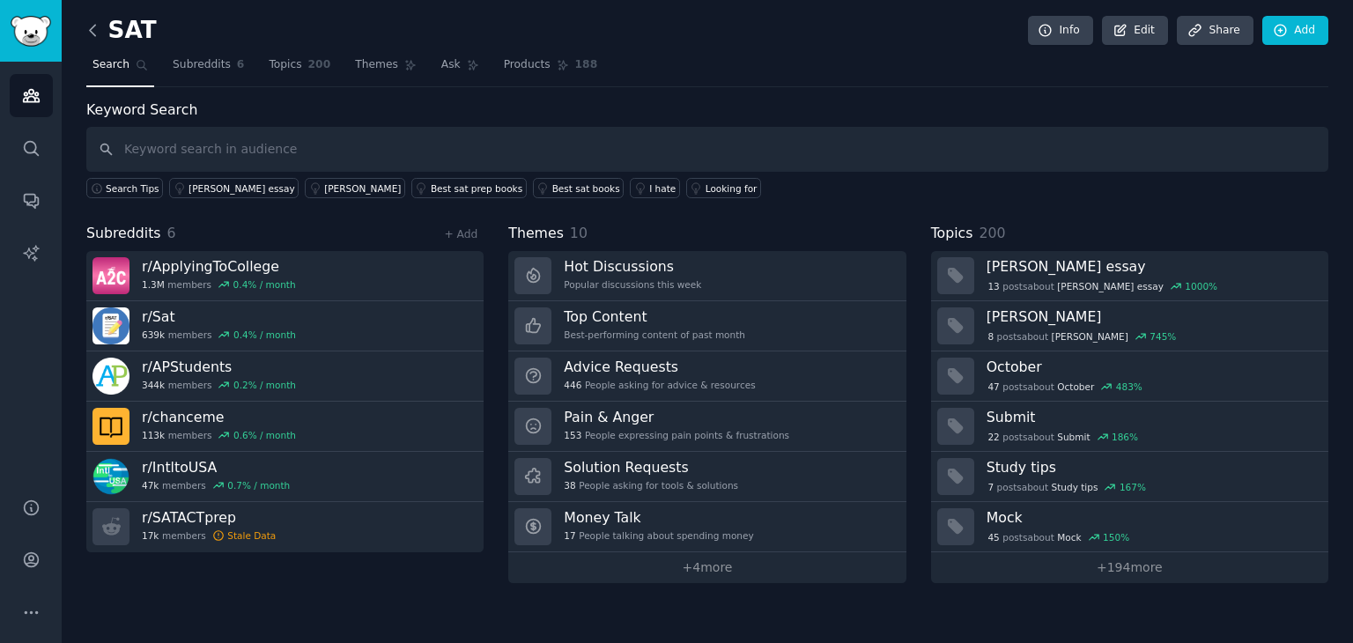
click at [97, 30] on icon at bounding box center [93, 30] width 18 height 18
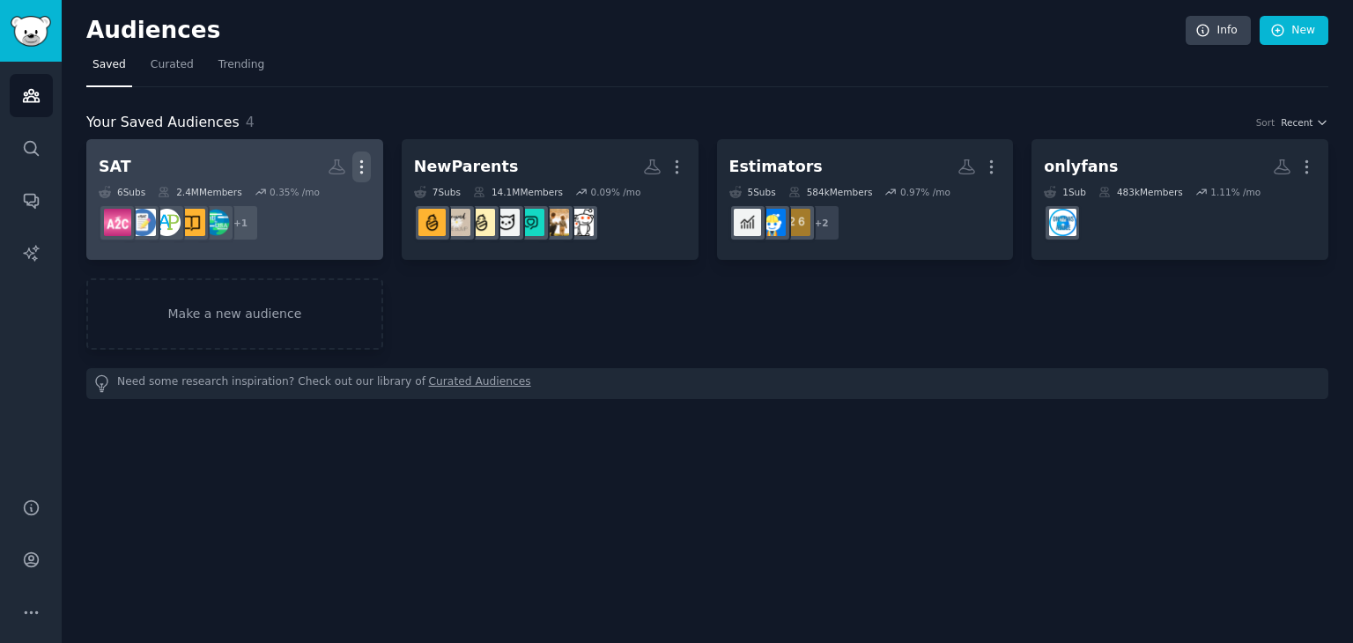
click at [367, 163] on icon "button" at bounding box center [361, 167] width 18 height 18
click at [313, 178] on p "View" at bounding box center [307, 173] width 29 height 18
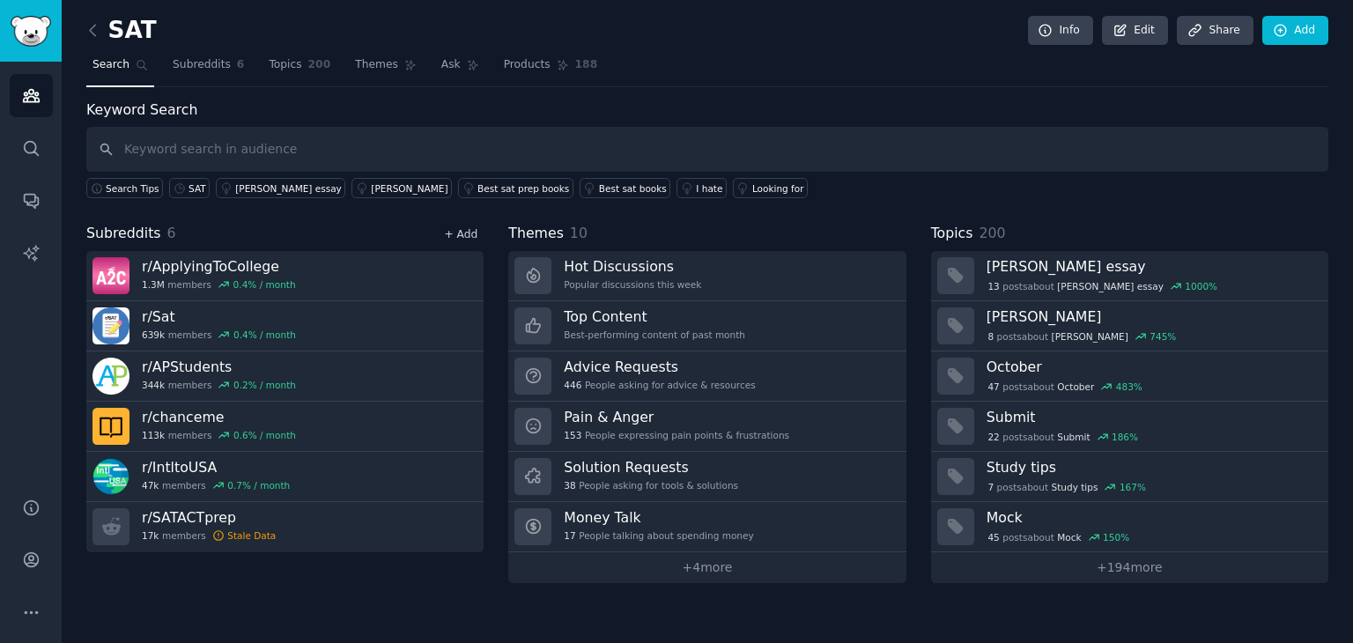
click at [459, 237] on link "+ Add" at bounding box center [460, 234] width 33 height 12
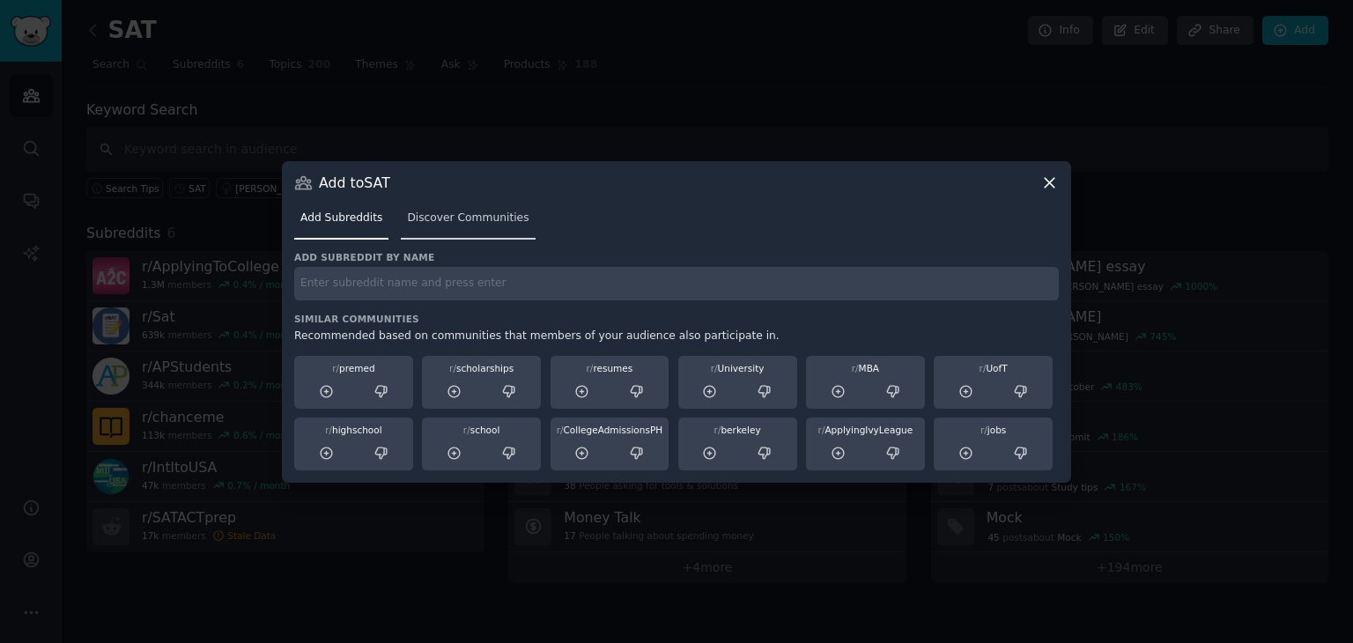
click at [441, 218] on span "Discover Communities" at bounding box center [468, 218] width 122 height 16
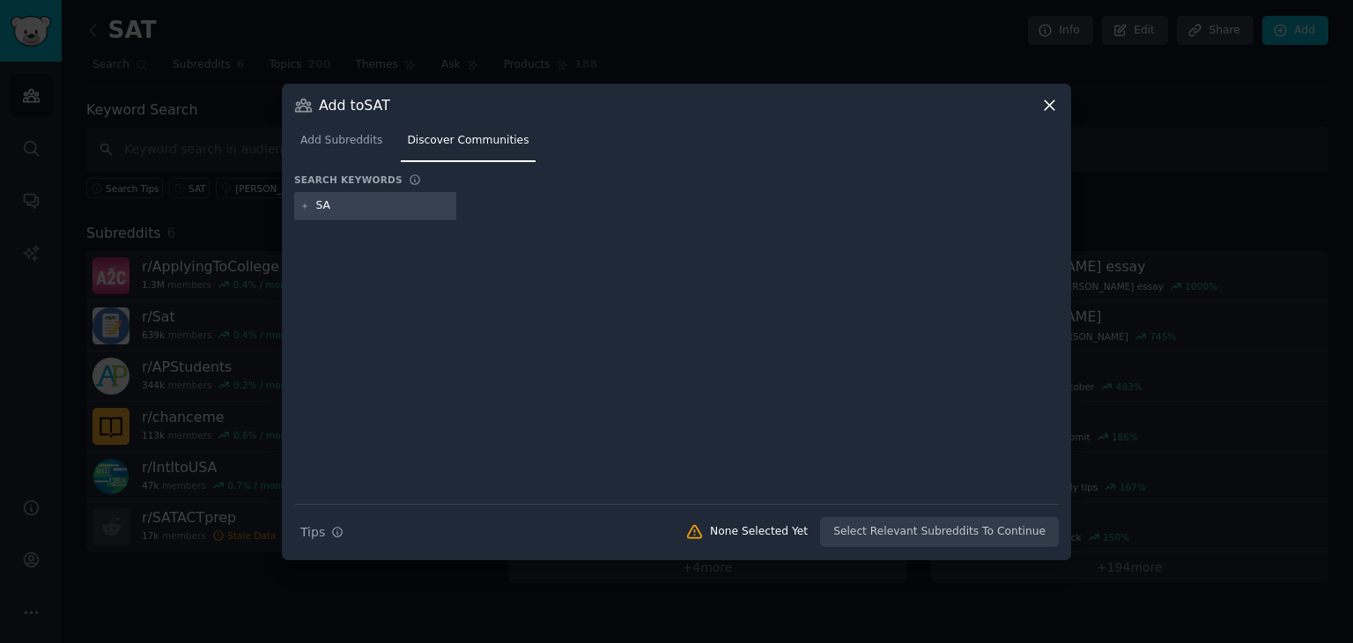
type input "SAT"
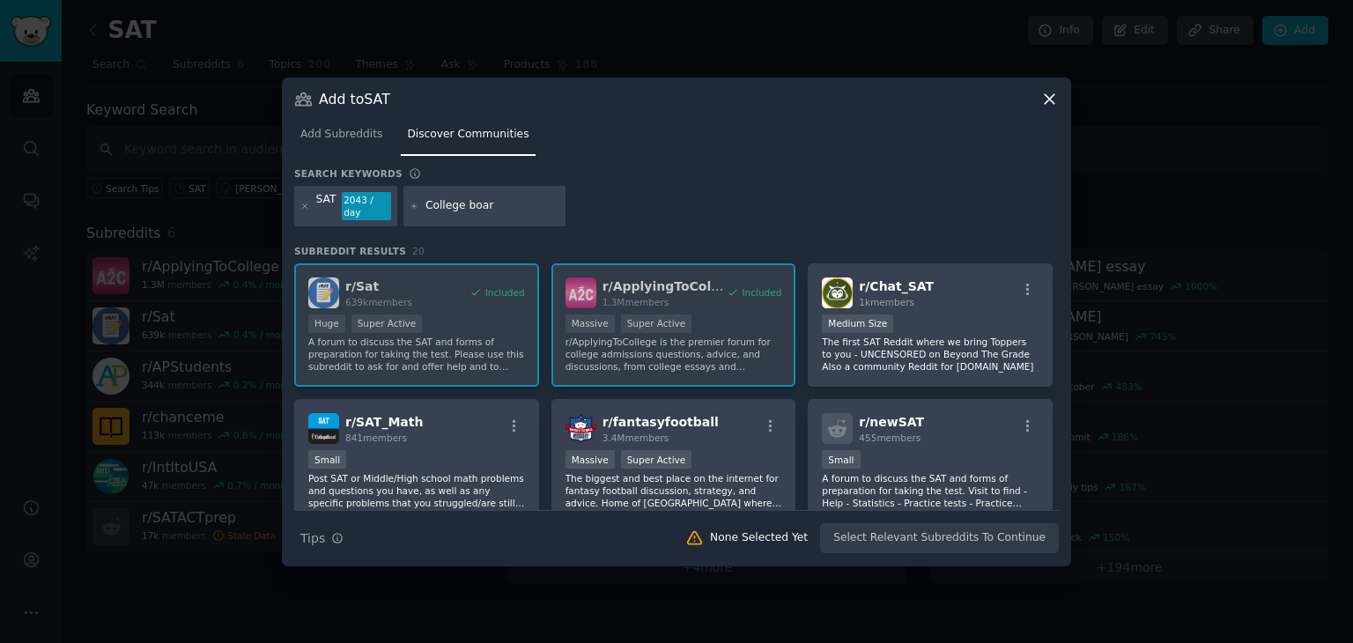
type input "College board"
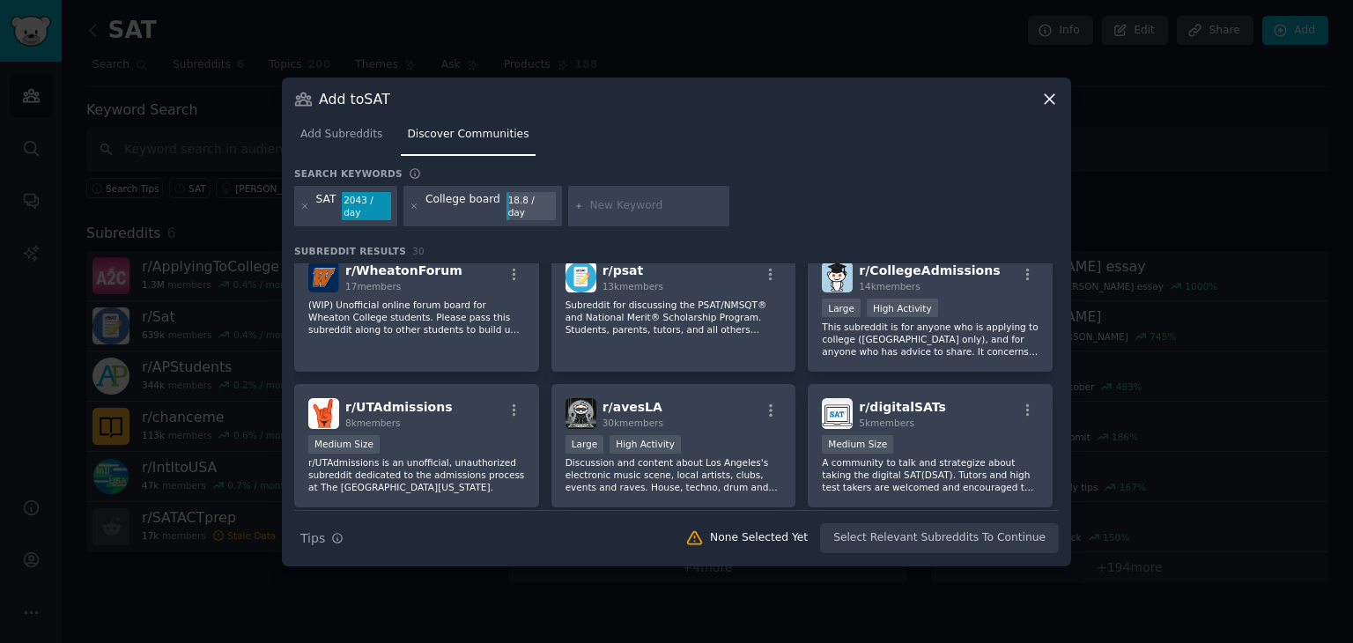
scroll to position [821, 0]
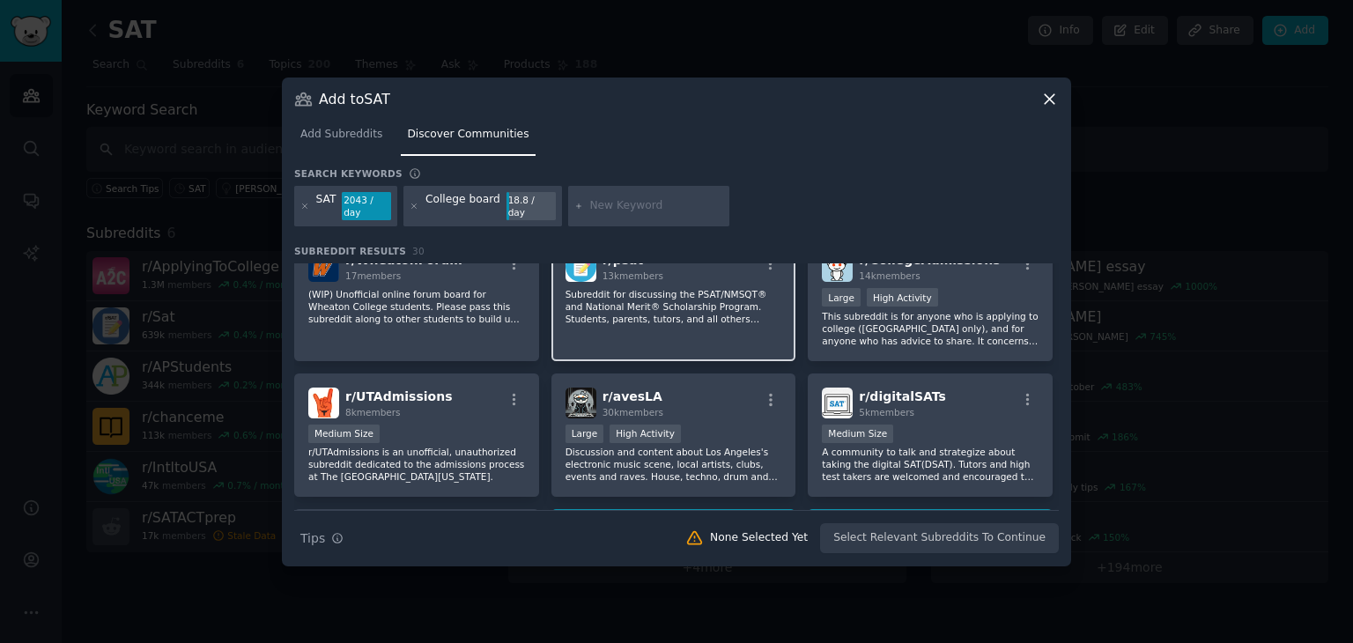
click at [638, 297] on p "Subreddit for discussing the PSAT/NMSQT® and National Merit® Scholarship Progra…" at bounding box center [673, 306] width 217 height 37
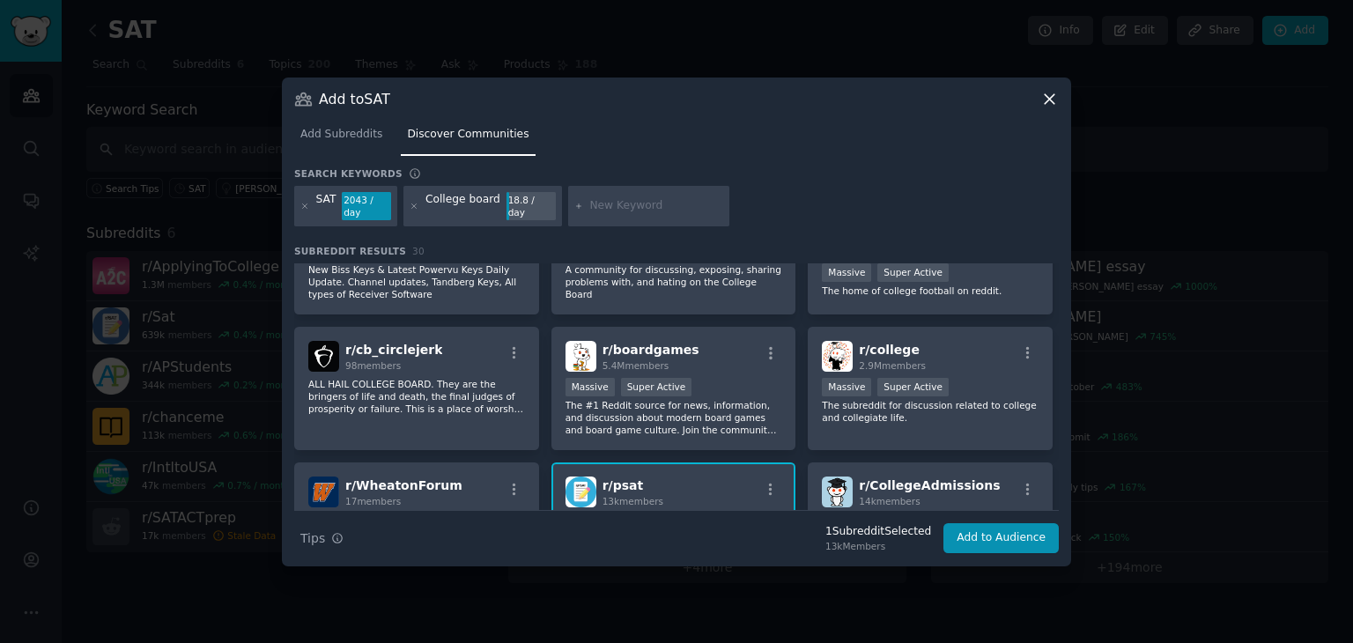
scroll to position [598, 0]
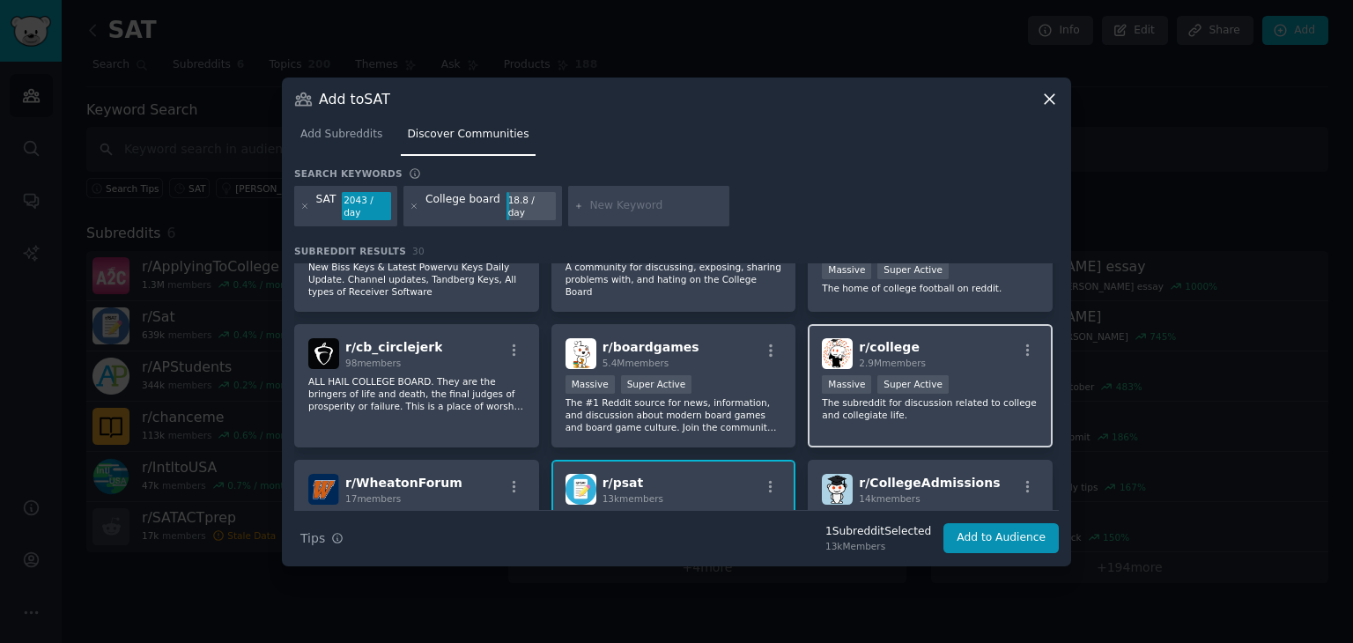
click at [940, 402] on p "The subreddit for discussion related to college and collegiate life." at bounding box center [930, 408] width 217 height 25
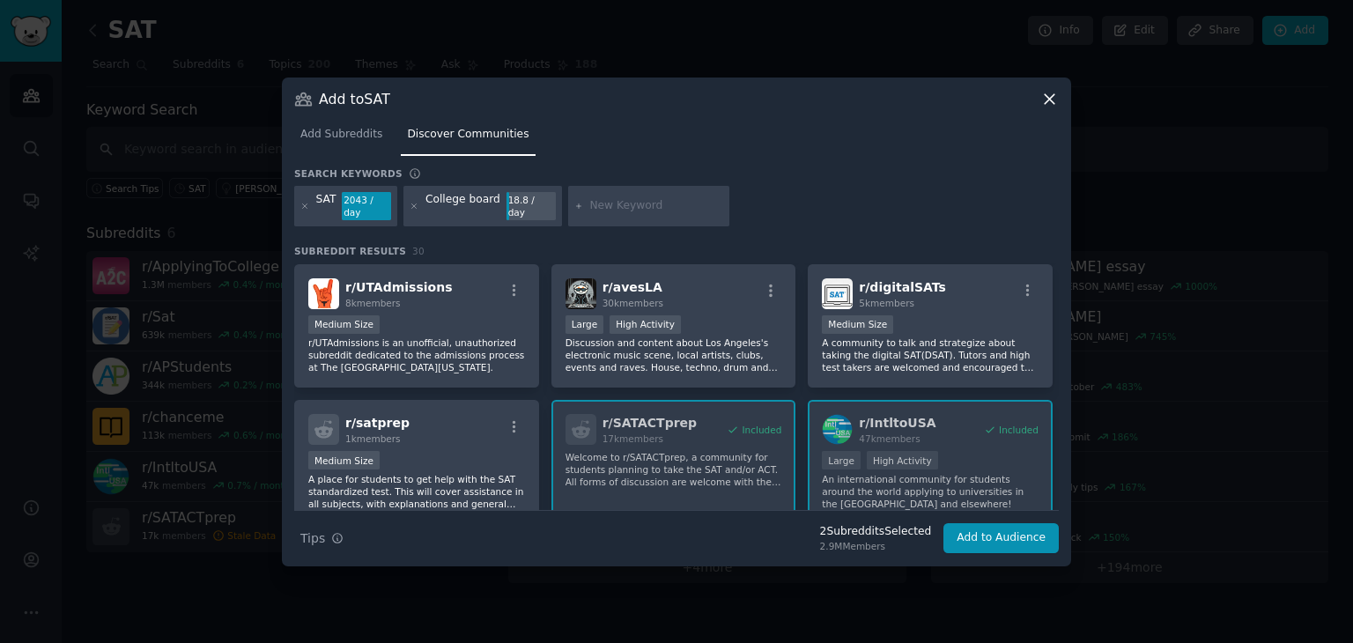
scroll to position [935, 0]
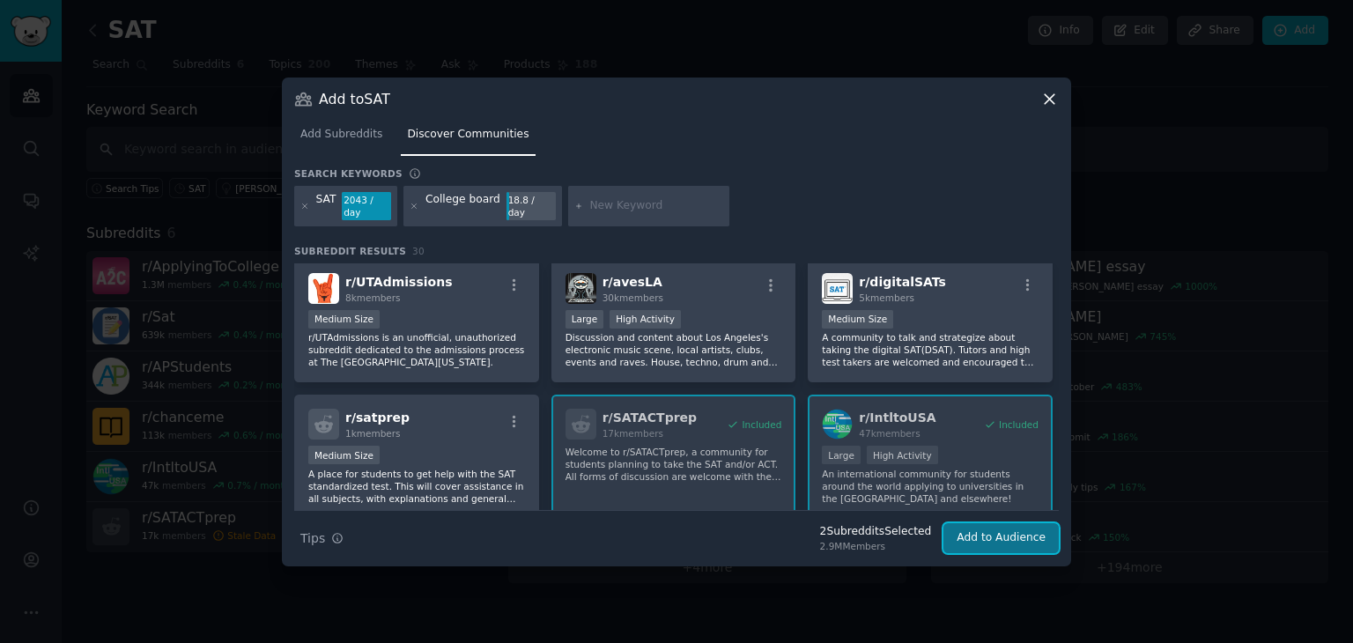
click at [1018, 530] on button "Add to Audience" at bounding box center [1000, 538] width 115 height 30
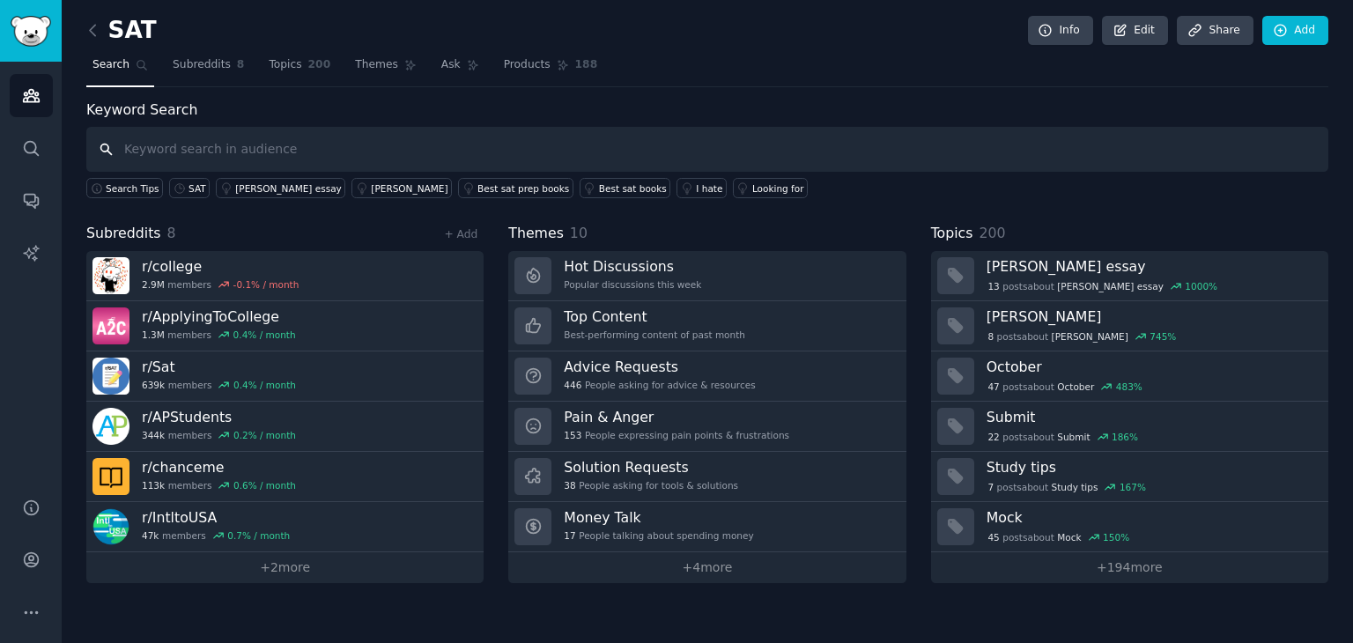
click at [219, 146] on input "text" at bounding box center [707, 149] width 1242 height 45
type input "ela"
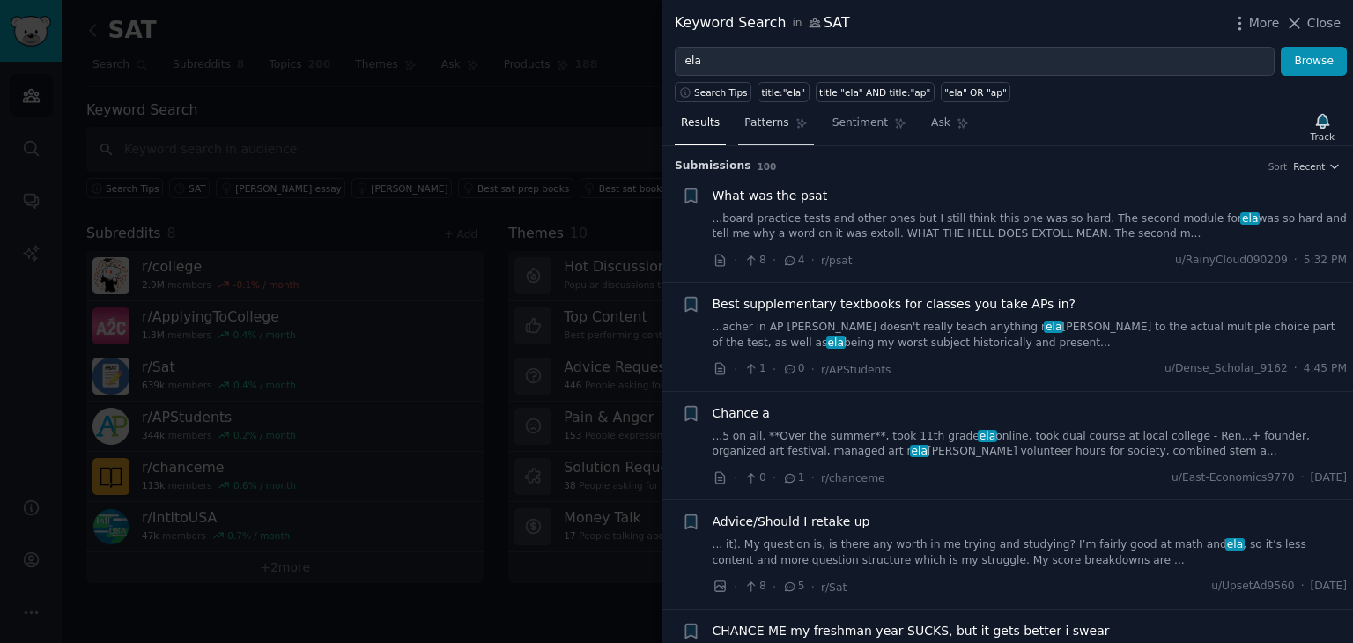
click at [761, 124] on span "Patterns" at bounding box center [766, 123] width 44 height 16
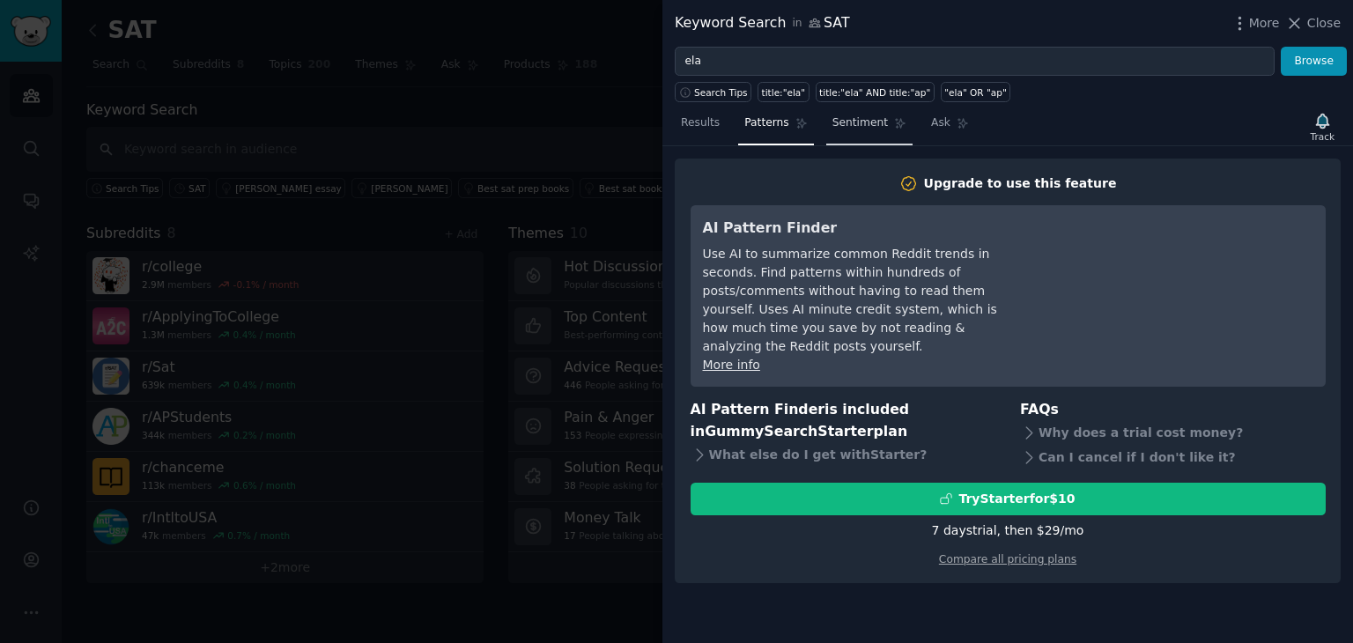
click at [834, 125] on span "Sentiment" at bounding box center [859, 123] width 55 height 16
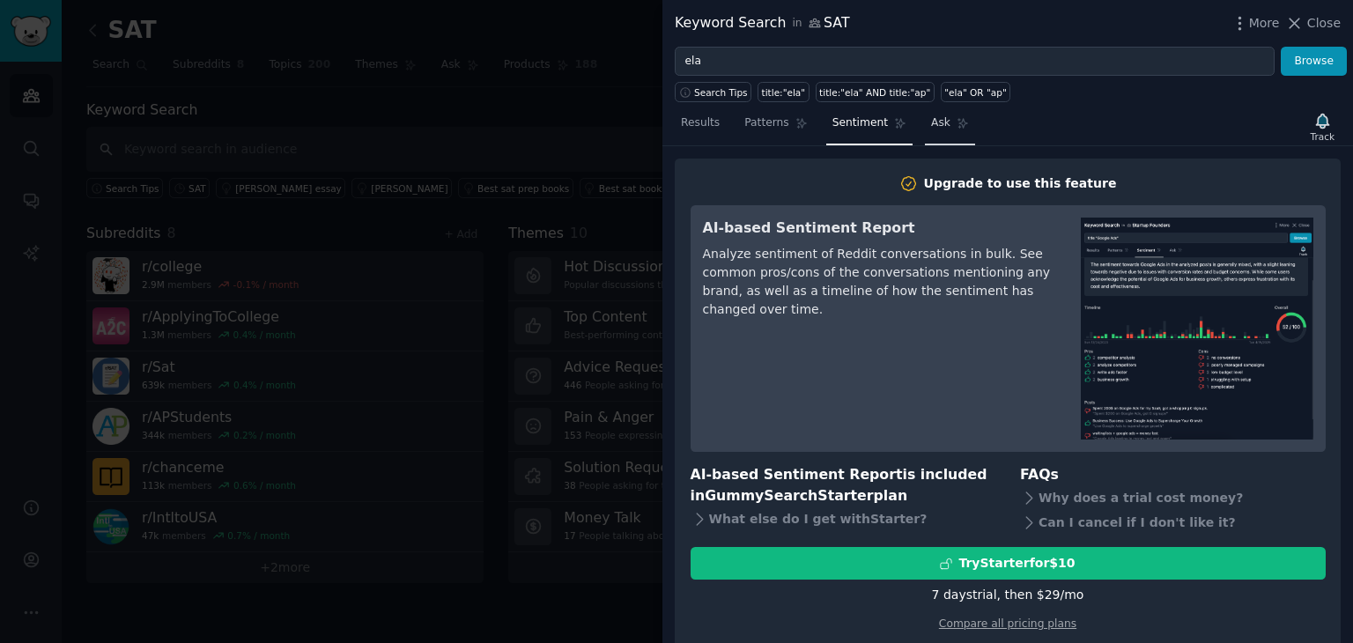
click at [934, 125] on link "Ask" at bounding box center [950, 127] width 50 height 36
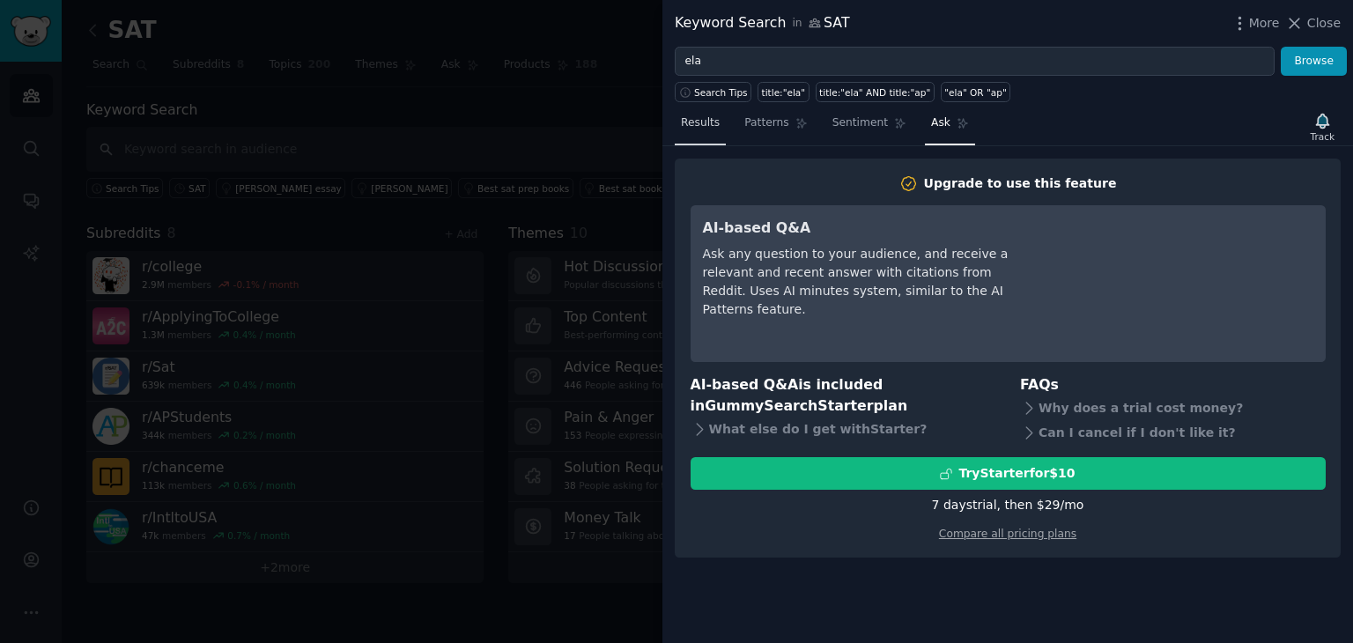
click at [697, 128] on span "Results" at bounding box center [700, 123] width 39 height 16
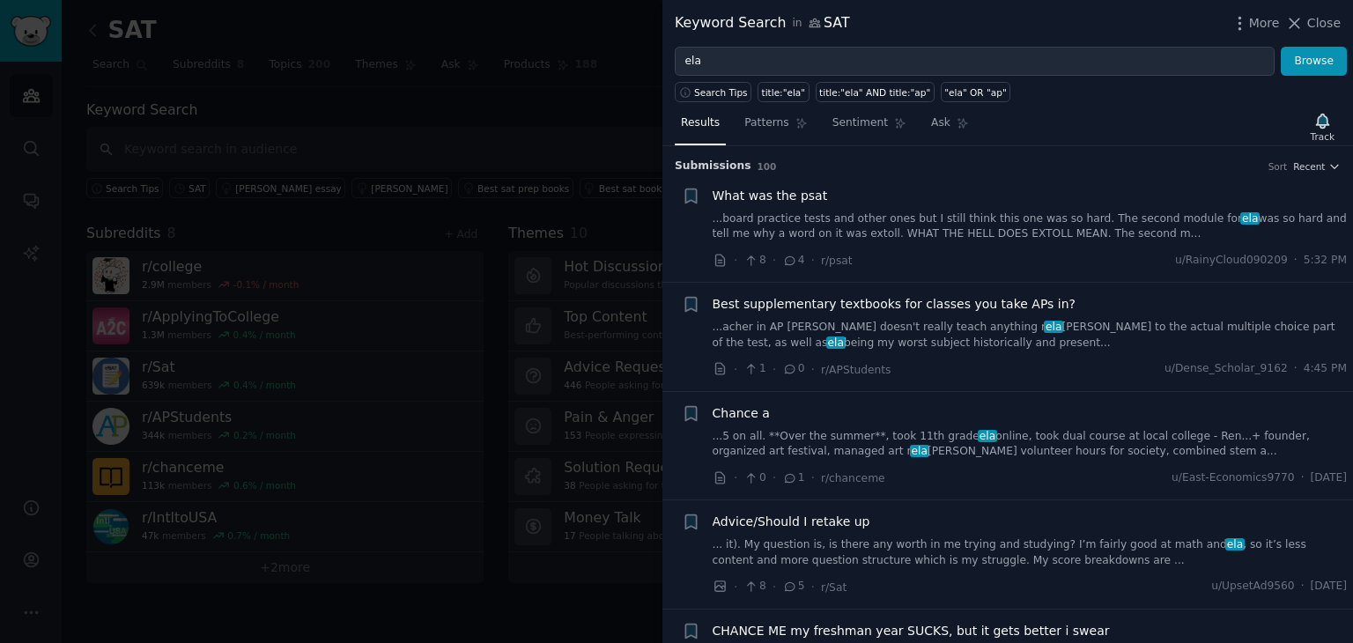
click at [567, 112] on div at bounding box center [676, 321] width 1353 height 643
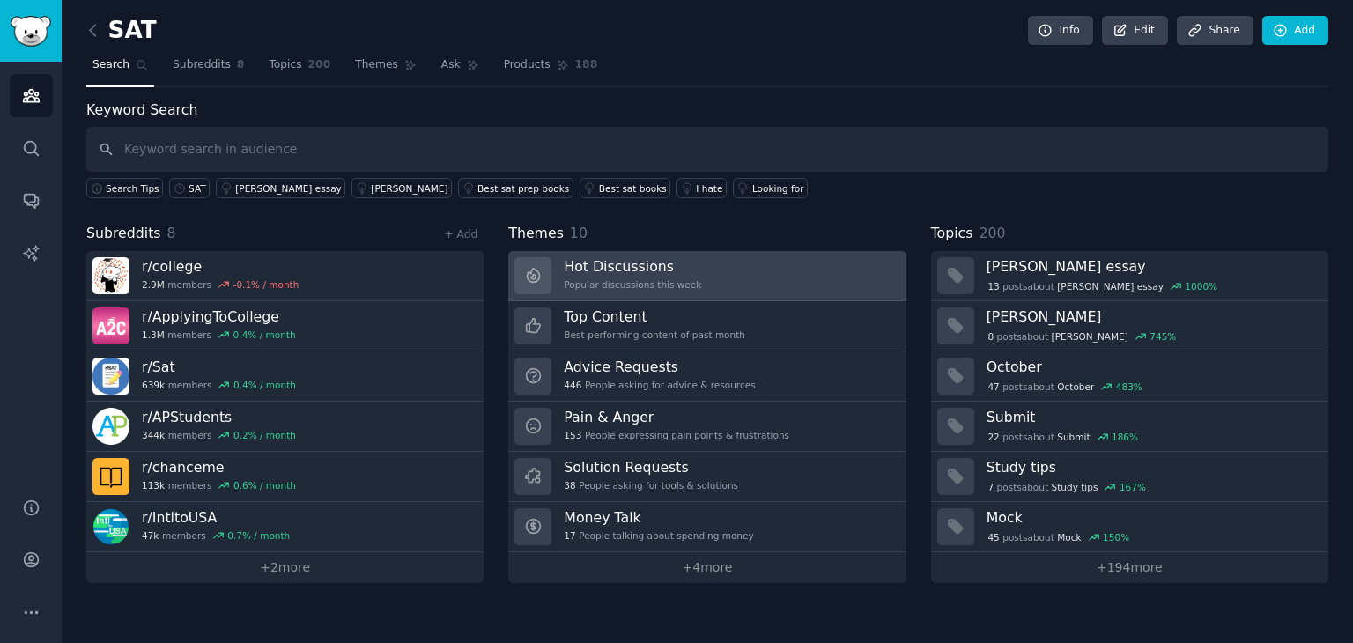
click at [720, 265] on link "Hot Discussions Popular discussions this week" at bounding box center [706, 276] width 397 height 50
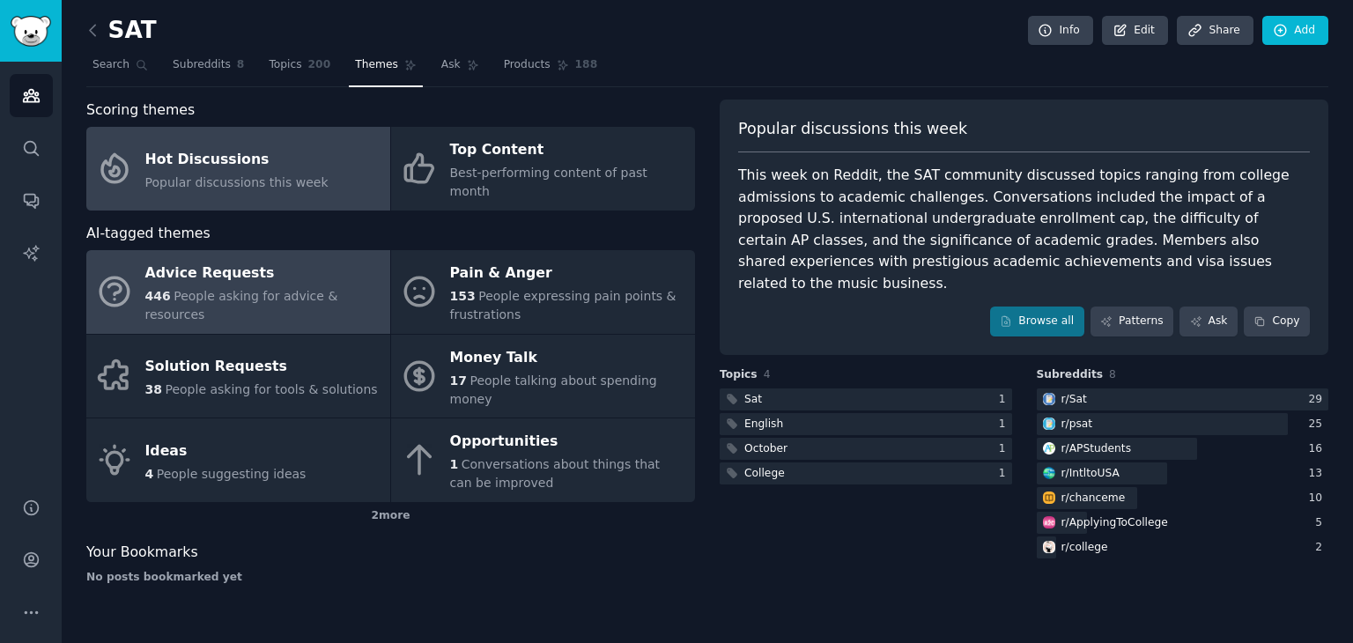
click at [189, 289] on span "People asking for advice & resources" at bounding box center [241, 305] width 193 height 33
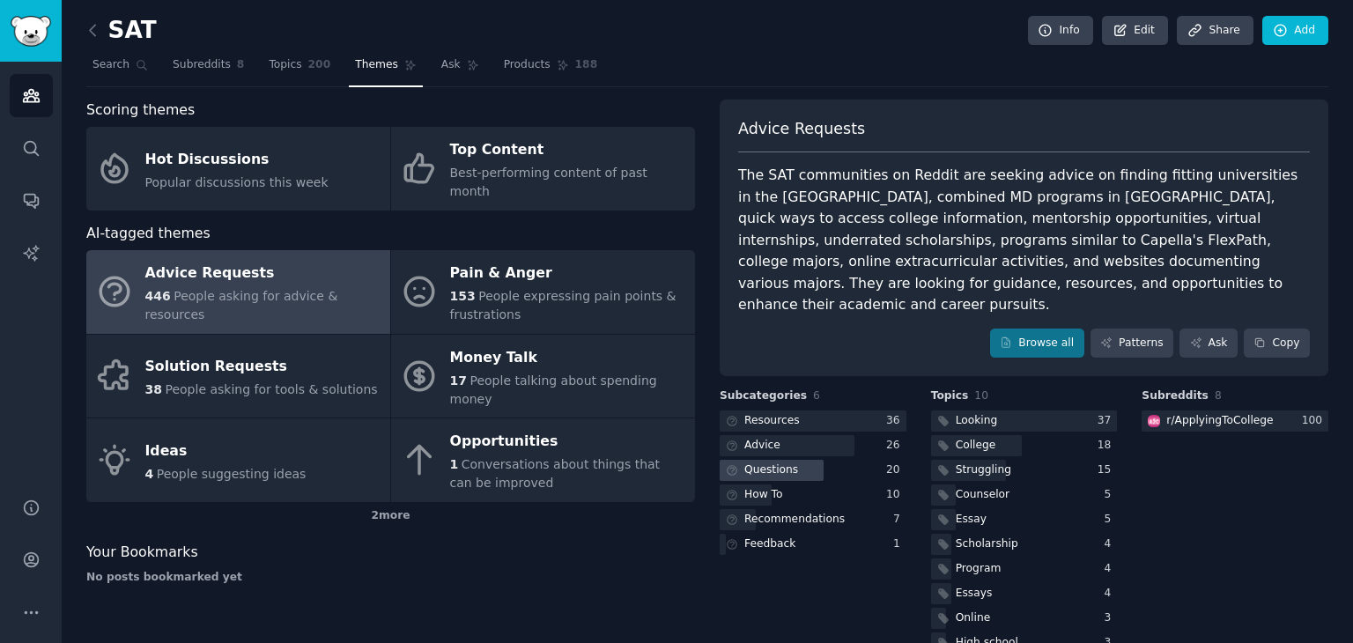
click at [774, 462] on div "Questions" at bounding box center [771, 470] width 54 height 16
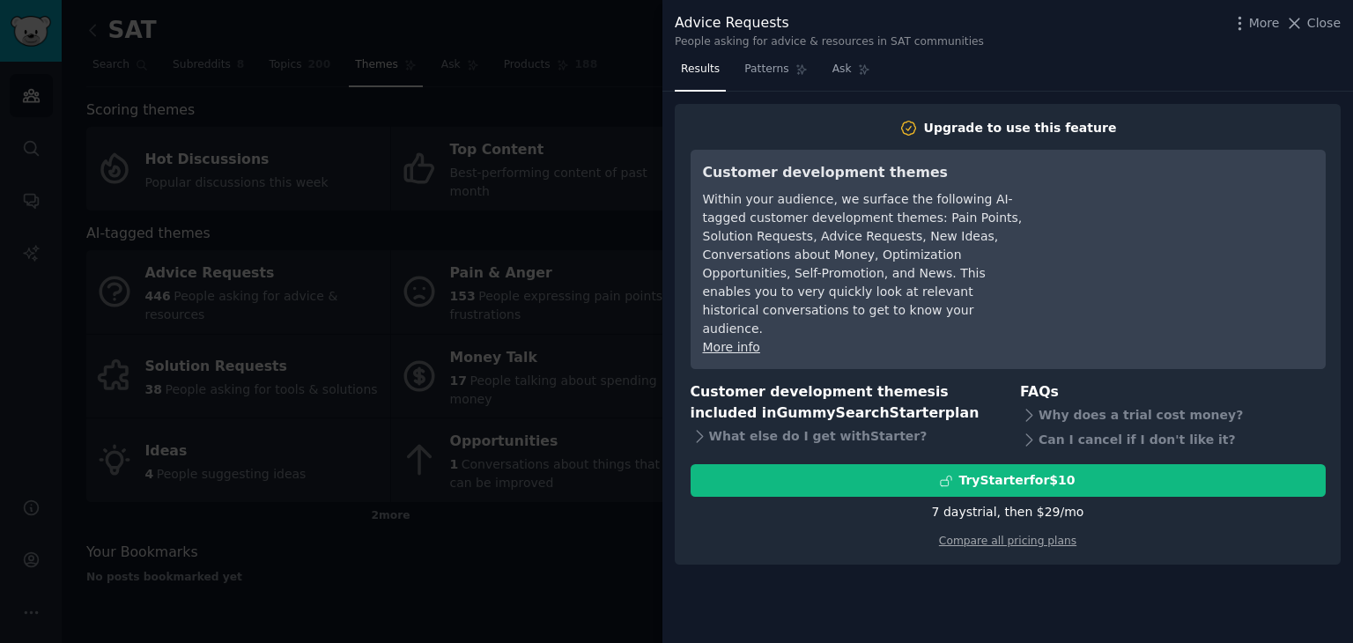
click at [539, 597] on div at bounding box center [676, 321] width 1353 height 643
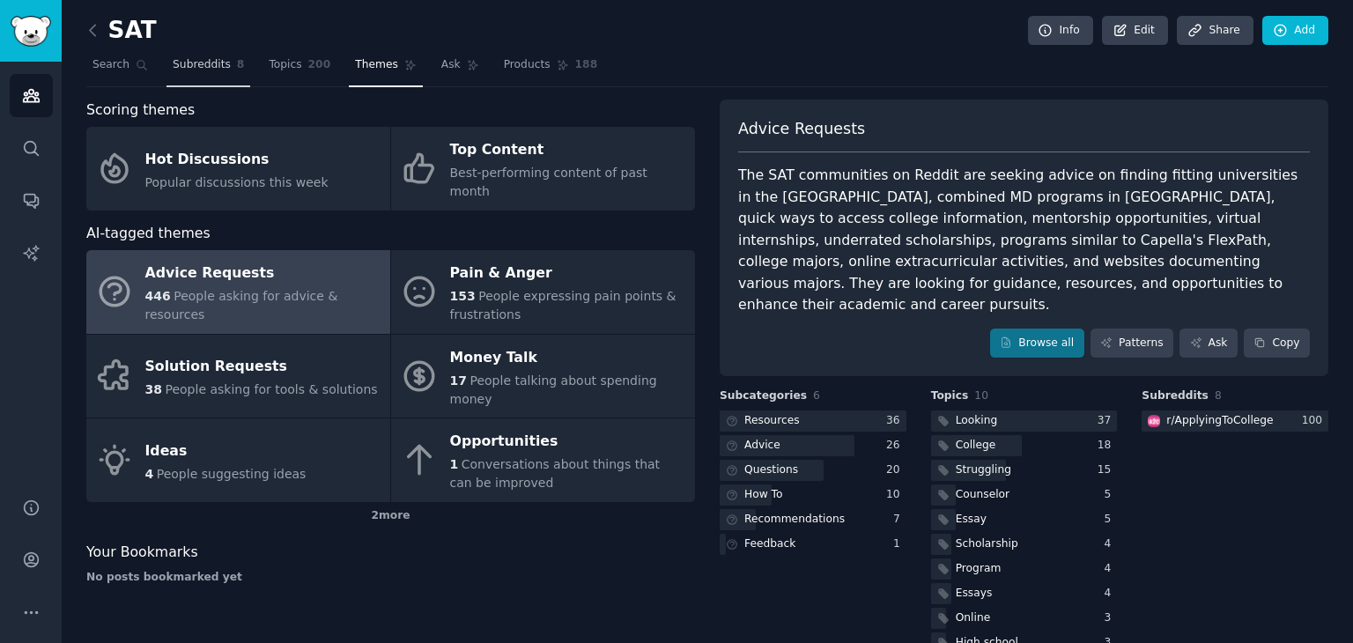
click at [195, 65] on span "Subreddits" at bounding box center [202, 65] width 58 height 16
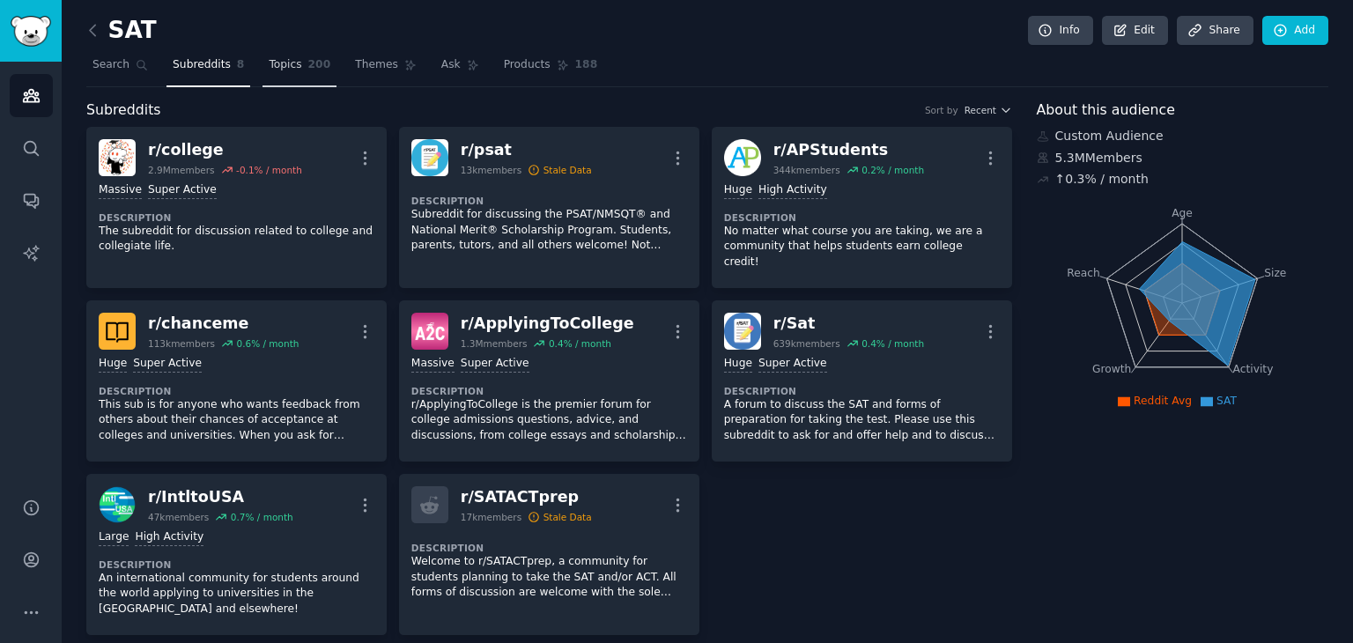
click at [292, 73] on link "Topics 200" at bounding box center [299, 69] width 74 height 36
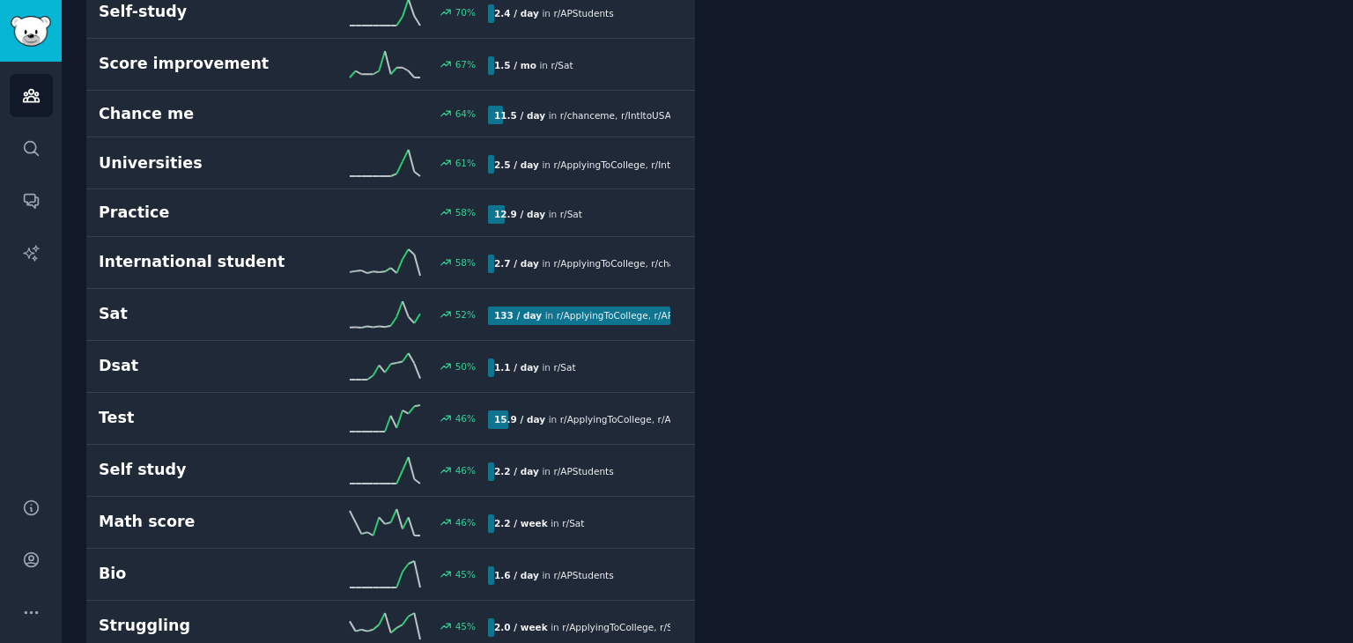
scroll to position [1085, 0]
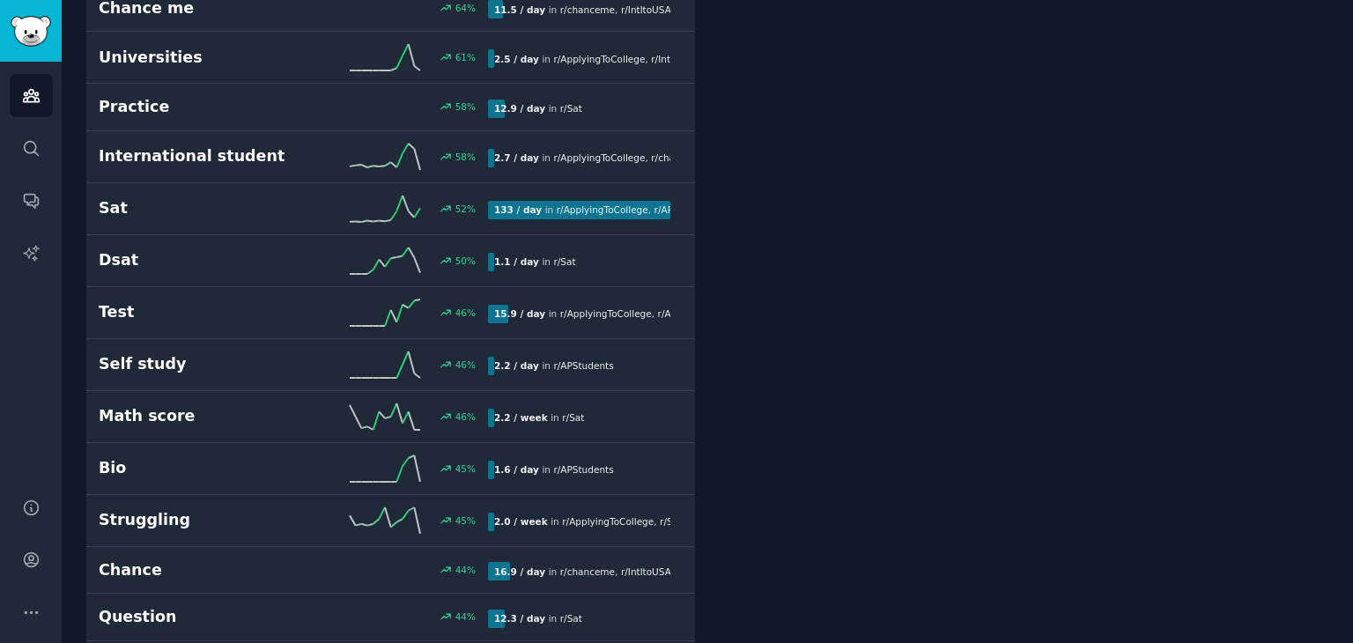
click at [641, 287] on link "Test 46 % 15.9 / day in r/ ApplyingToCollege , r/ APStudents , and 1 other" at bounding box center [390, 313] width 608 height 52
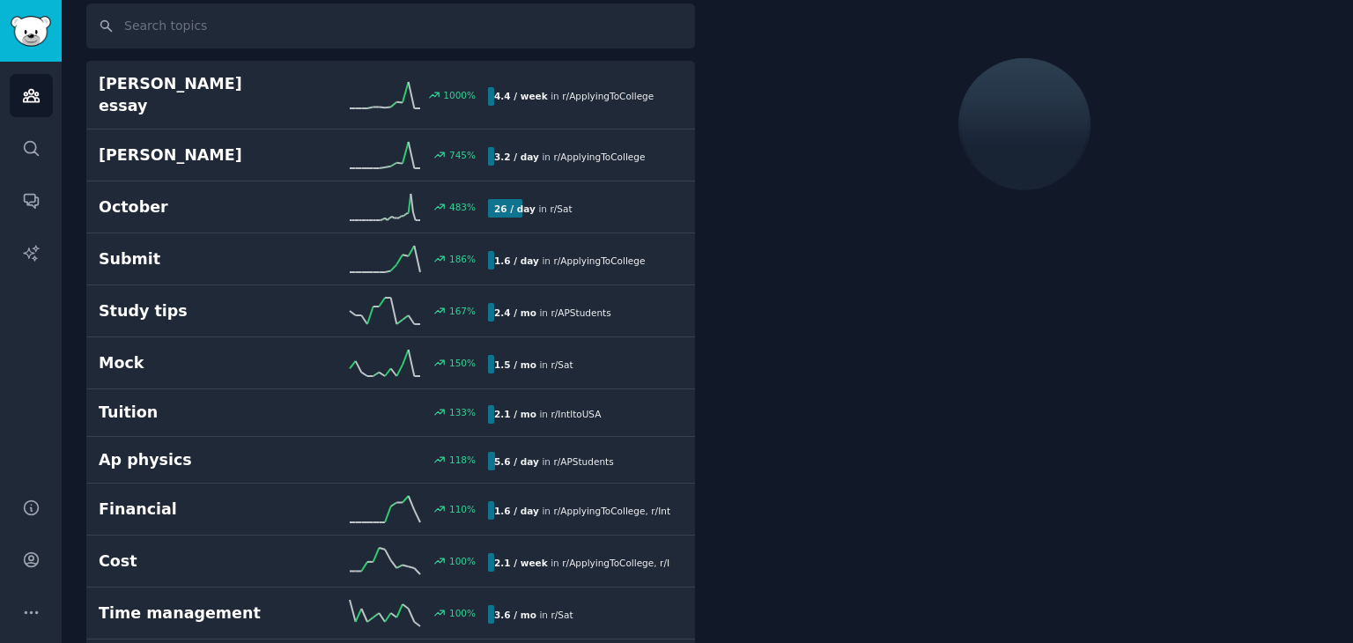
scroll to position [98, 0]
